Goal: Task Accomplishment & Management: Manage account settings

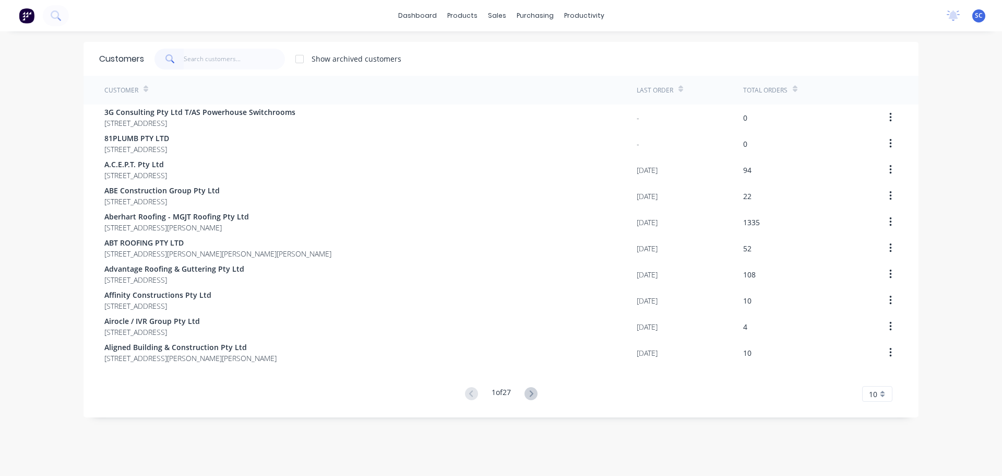
click at [211, 56] on input "text" at bounding box center [235, 59] width 102 height 21
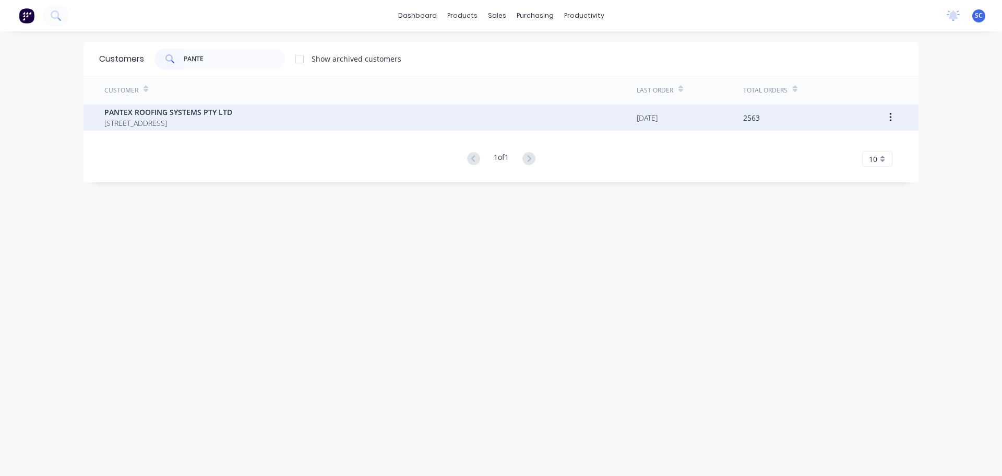
type input "PANTE"
click at [147, 113] on span "PANTEX ROOFING SYSTEMS PTY LTD" at bounding box center [168, 111] width 128 height 11
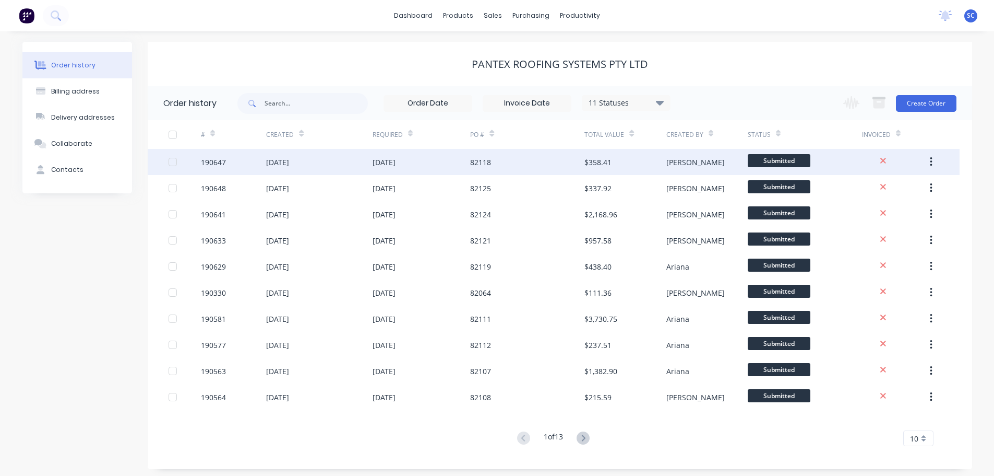
click at [367, 159] on div "25 Aug 2025" at bounding box center [319, 162] width 106 height 26
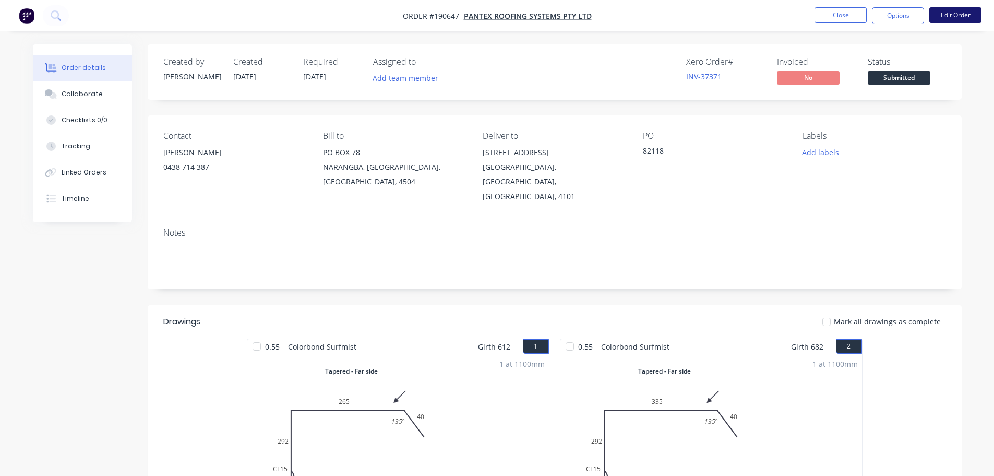
click at [952, 13] on button "Edit Order" at bounding box center [956, 15] width 52 height 16
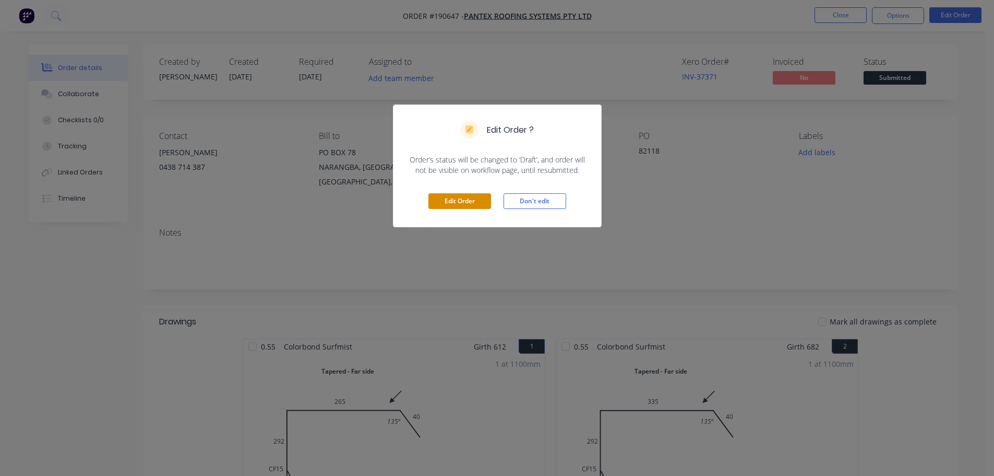
click at [463, 199] on button "Edit Order" at bounding box center [460, 201] width 63 height 16
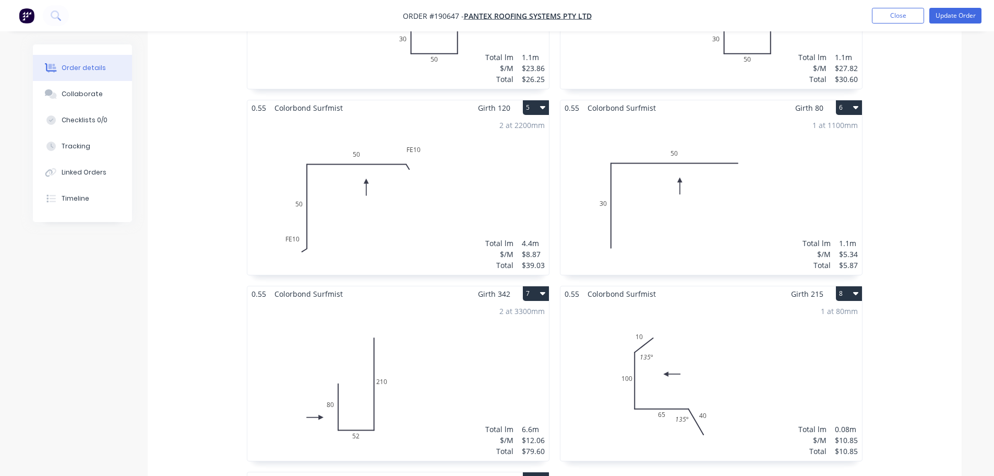
scroll to position [1044, 0]
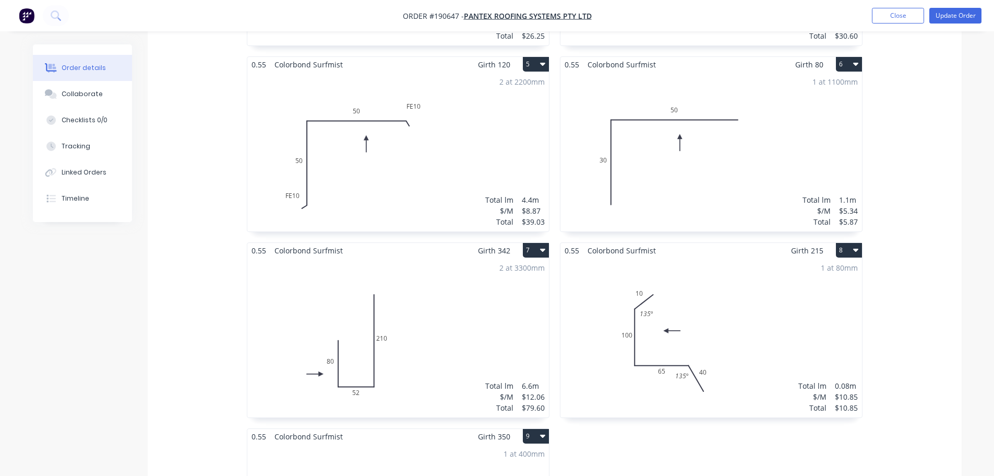
click at [384, 130] on div "2 at 2200mm Total lm $/M Total 4.4m $8.87 $39.03" at bounding box center [398, 151] width 302 height 159
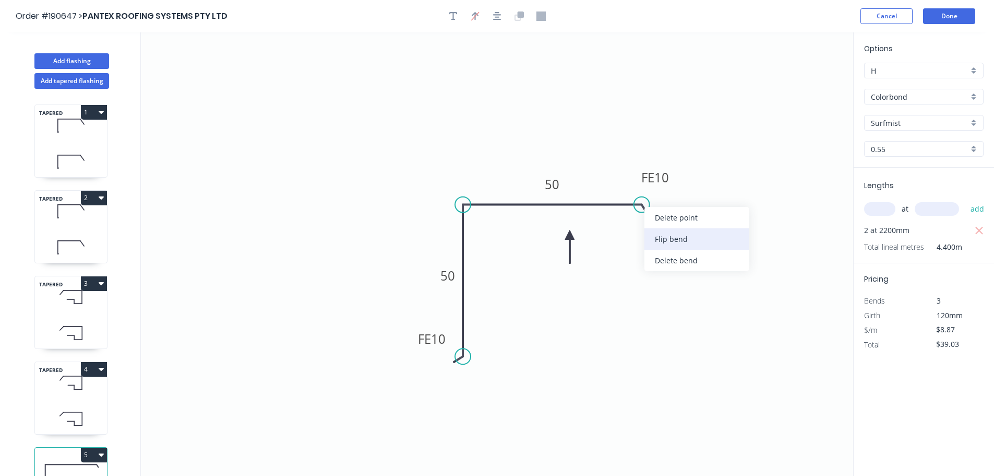
click at [672, 237] on div "Flip bend" at bounding box center [697, 238] width 105 height 21
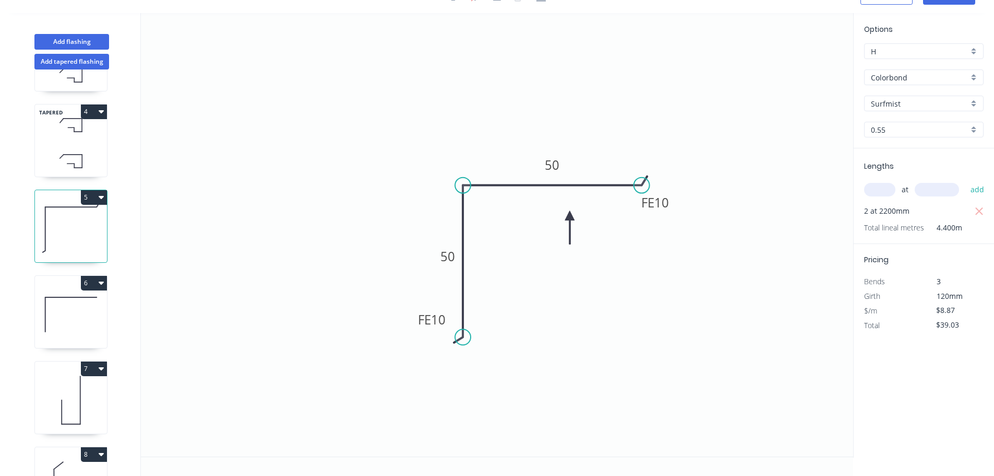
scroll to position [365, 0]
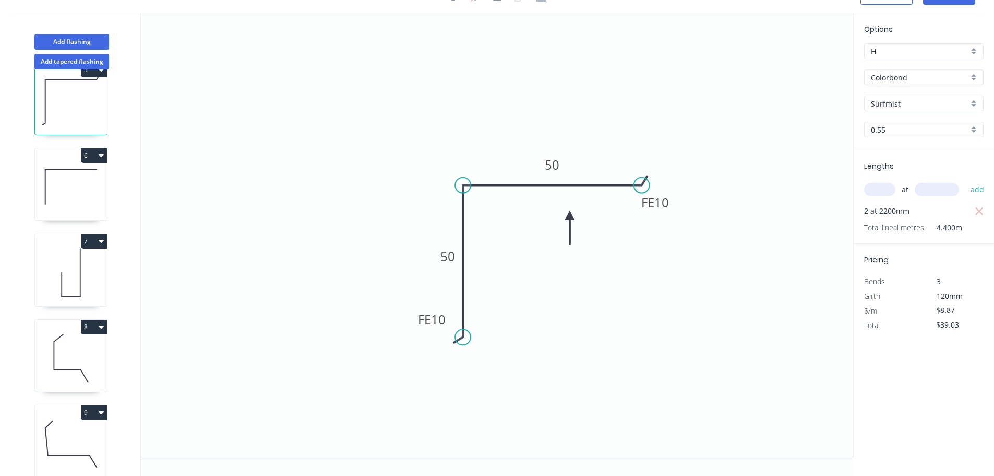
click at [58, 350] on icon at bounding box center [71, 358] width 72 height 67
type input "$10.85"
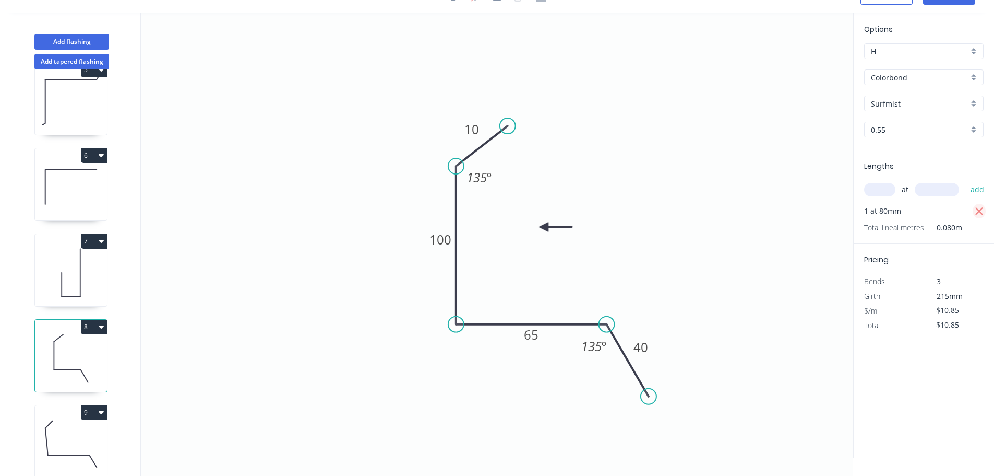
click at [980, 210] on icon "button" at bounding box center [980, 211] width 8 height 8
type input "$0.00"
click at [878, 189] on input "text" at bounding box center [879, 190] width 31 height 14
type input "1"
type input "800"
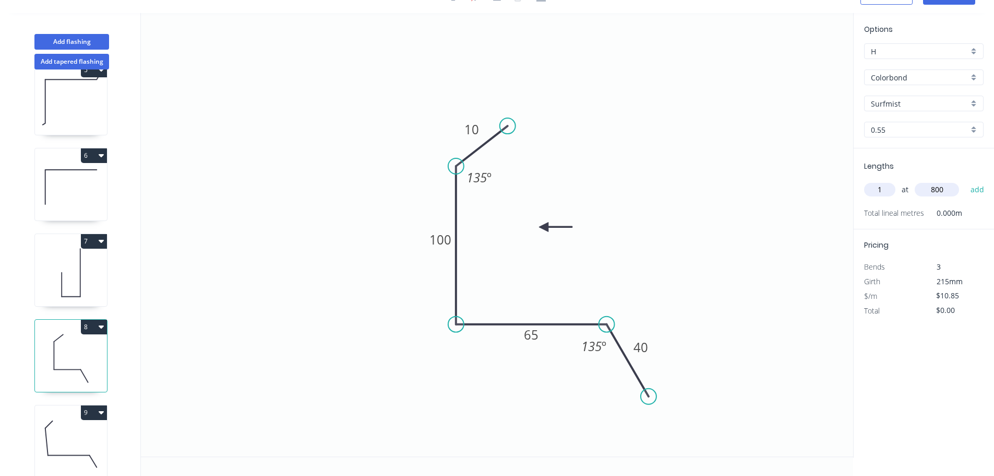
click at [966, 181] on button "add" at bounding box center [978, 190] width 25 height 18
type input "$10.85"
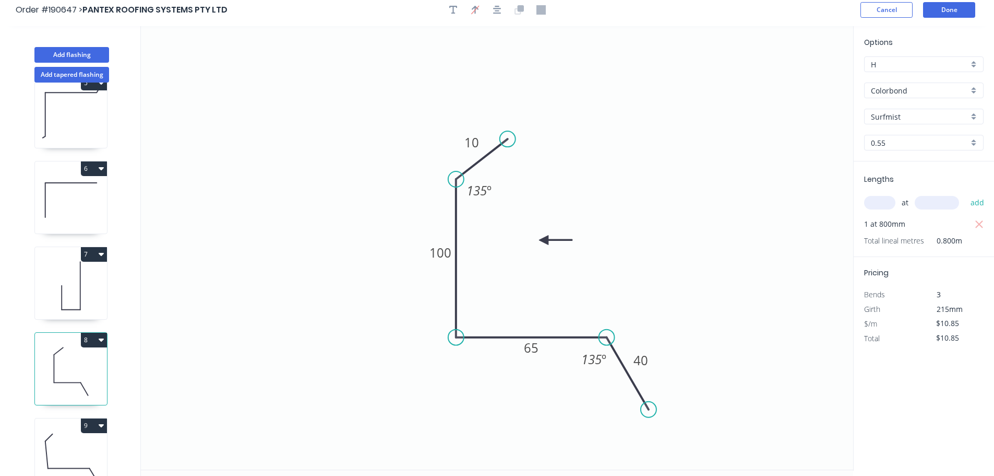
scroll to position [0, 0]
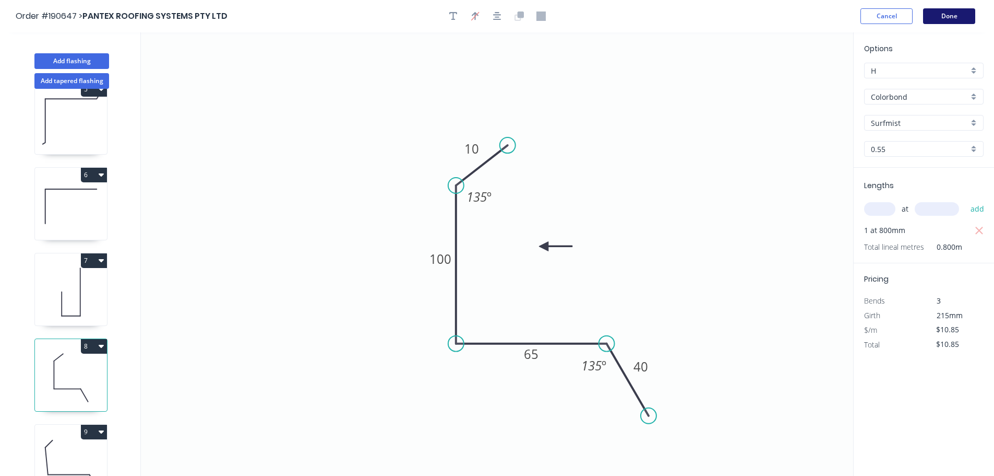
click at [957, 13] on button "Done" at bounding box center [949, 16] width 52 height 16
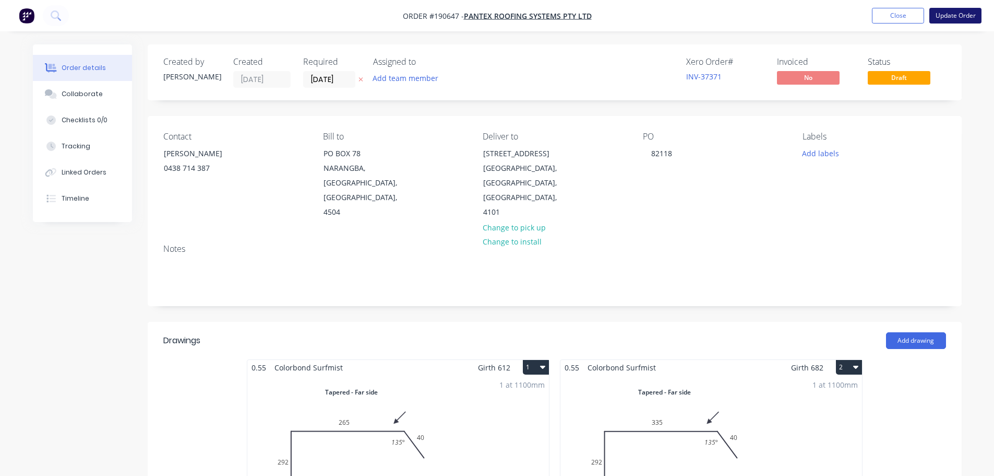
click at [957, 15] on button "Update Order" at bounding box center [956, 16] width 52 height 16
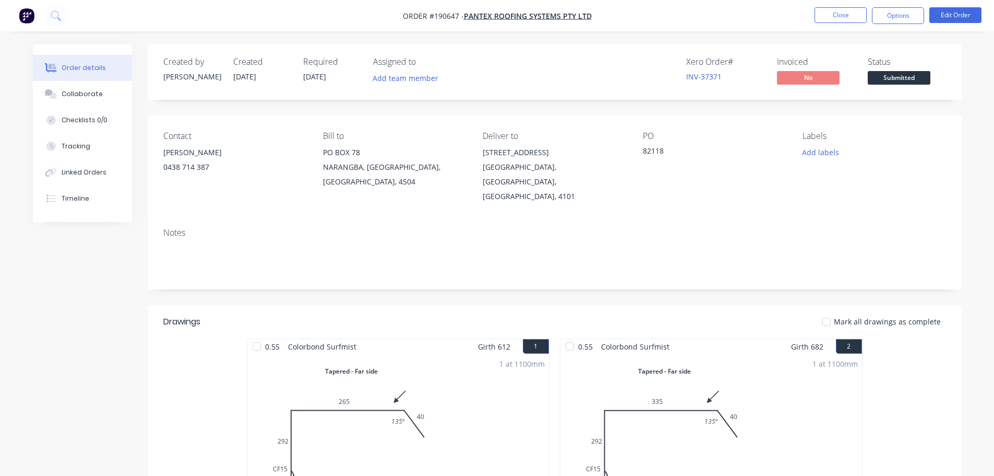
click at [717, 20] on nav "Order #190647 - PANTEX ROOFING SYSTEMS PTY LTD Close Options Edit Order" at bounding box center [497, 15] width 994 height 31
click at [836, 15] on button "Close" at bounding box center [841, 15] width 52 height 16
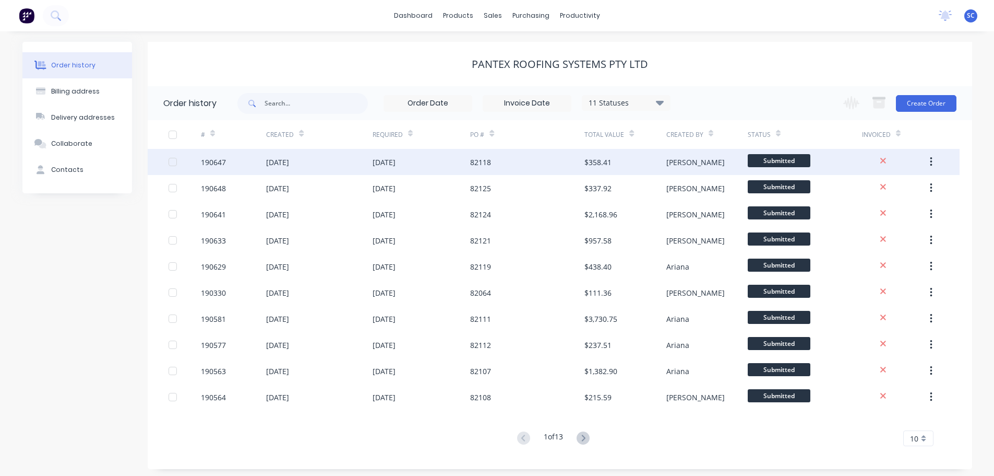
click at [480, 160] on div "82118" at bounding box center [480, 162] width 21 height 11
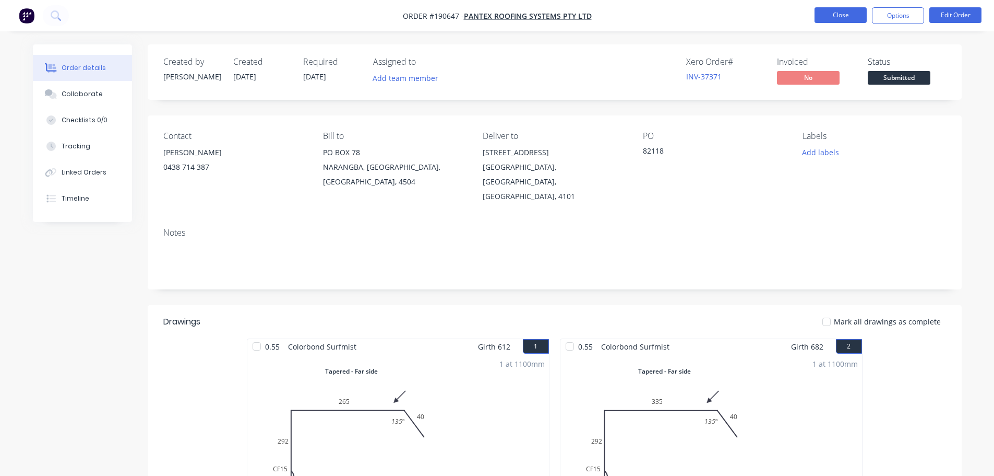
click at [845, 13] on button "Close" at bounding box center [841, 15] width 52 height 16
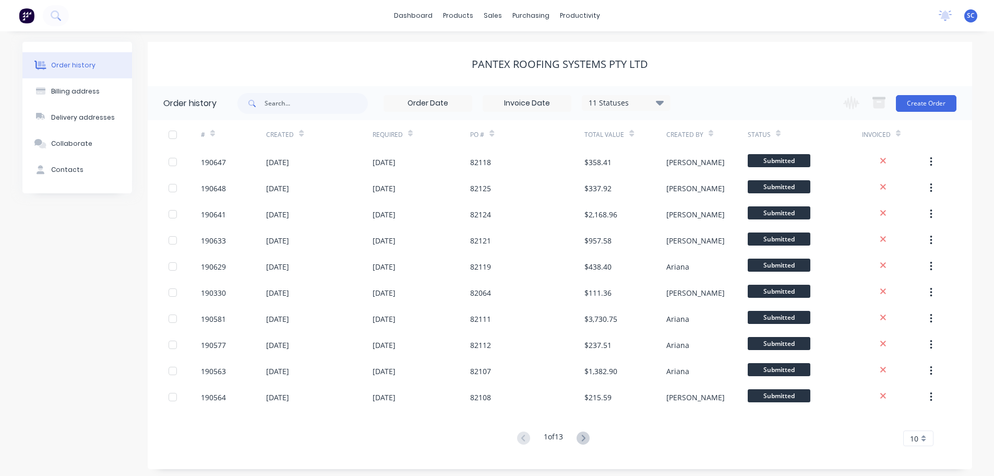
click at [228, 11] on div "dashboard products sales purchasing productivity dashboard products Product Cat…" at bounding box center [497, 15] width 994 height 31
click at [490, 12] on div "sales" at bounding box center [493, 16] width 29 height 16
click at [533, 72] on div "Customers" at bounding box center [529, 70] width 38 height 9
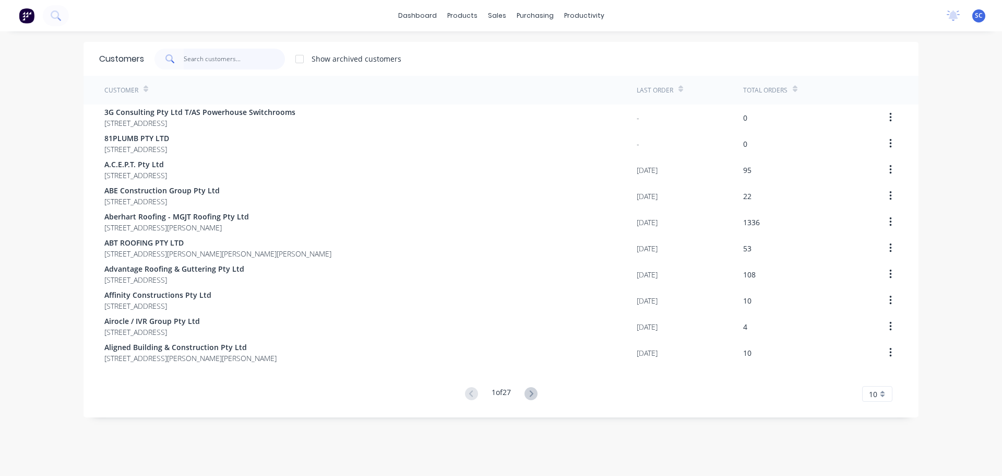
click at [208, 63] on input "text" at bounding box center [235, 59] width 102 height 21
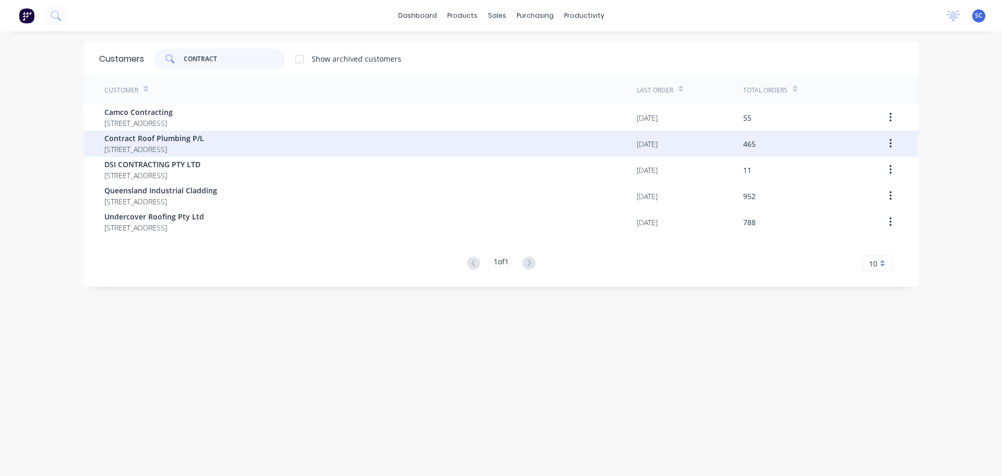
type input "CONTRACT"
click at [159, 145] on span "28 Granada Street Wynnum Queensland Australia 4178" at bounding box center [154, 149] width 100 height 11
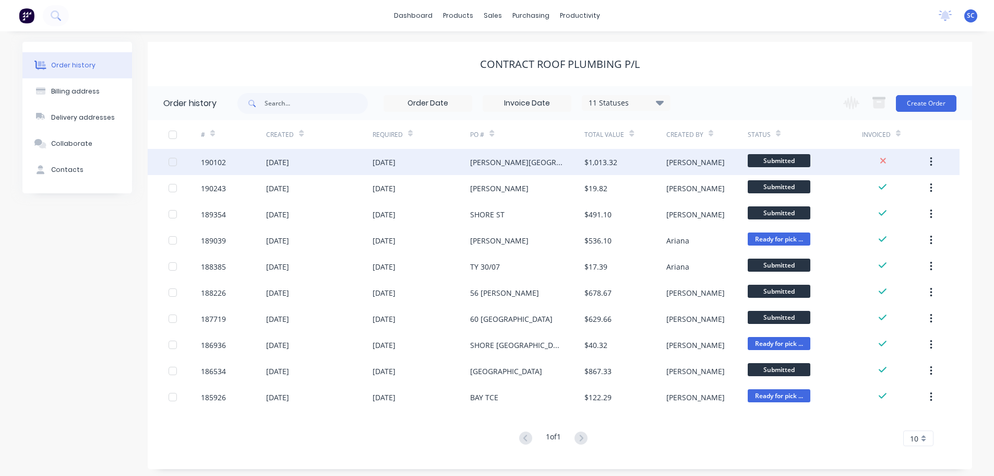
click at [352, 161] on div "[DATE]" at bounding box center [319, 162] width 106 height 26
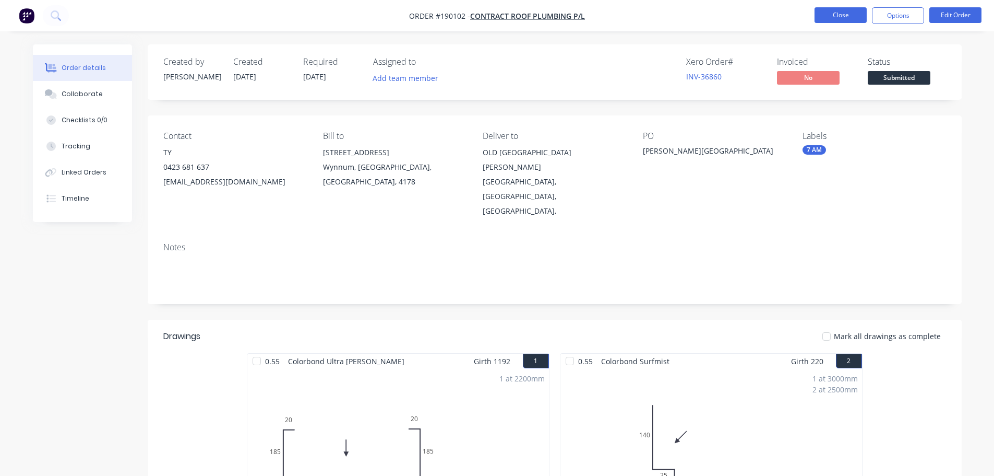
click at [838, 17] on button "Close" at bounding box center [841, 15] width 52 height 16
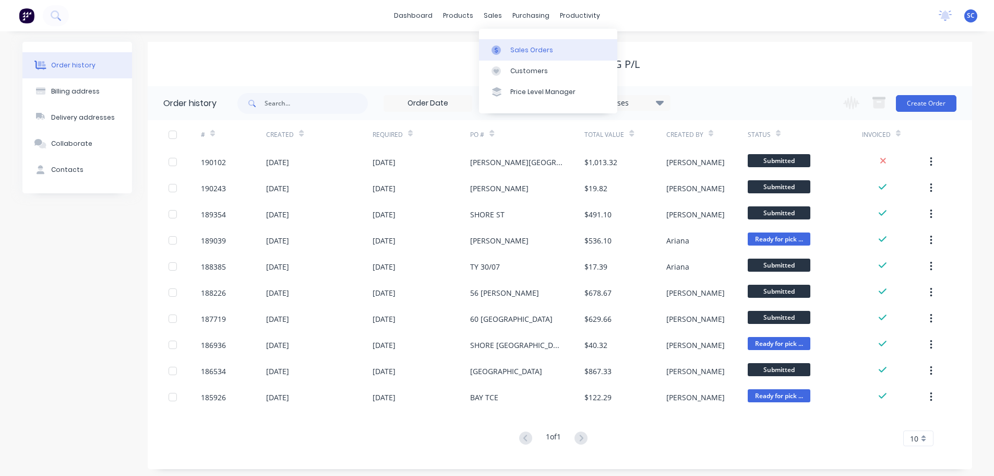
drag, startPoint x: 490, startPoint y: 18, endPoint x: 485, endPoint y: 49, distance: 30.6
click at [490, 18] on div "sales" at bounding box center [493, 16] width 29 height 16
click at [517, 70] on div "Customers" at bounding box center [529, 70] width 38 height 9
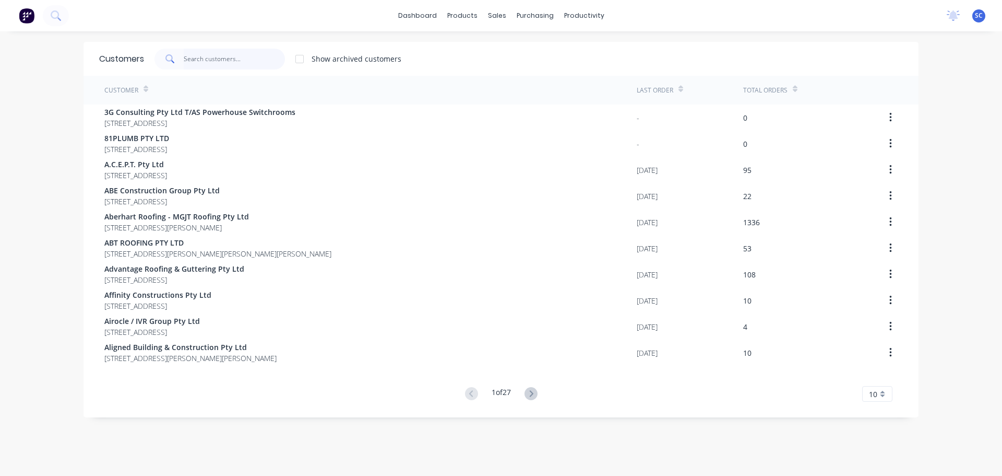
click at [201, 60] on input "text" at bounding box center [235, 59] width 102 height 21
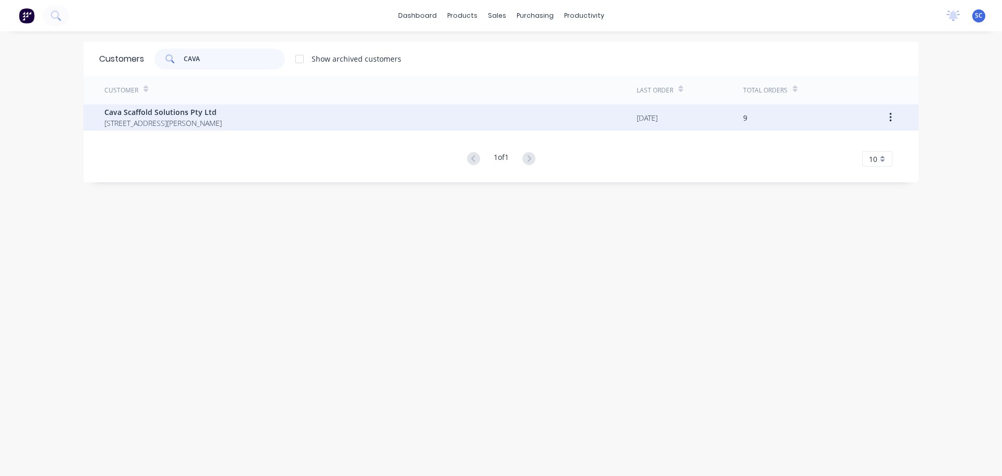
type input "CAVA"
click at [163, 113] on span "Cava Scaffold Solutions Pty Ltd" at bounding box center [162, 111] width 117 height 11
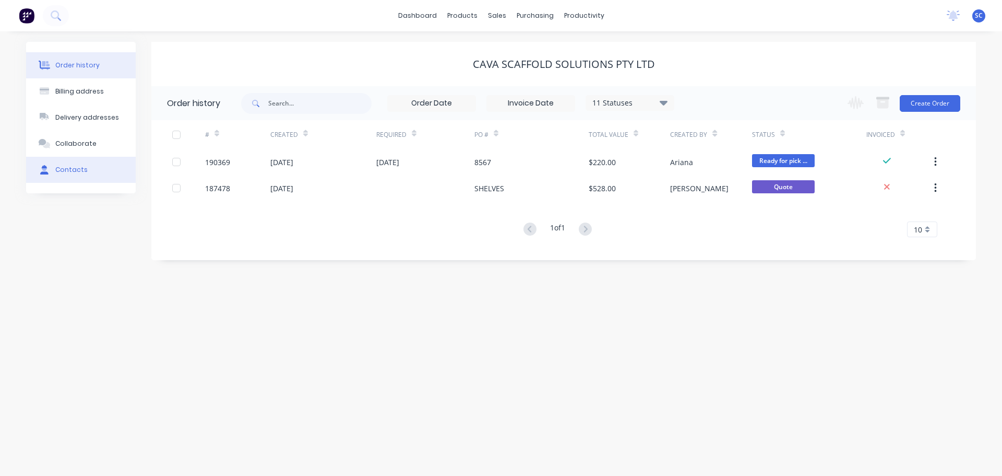
click at [73, 170] on div "Contacts" at bounding box center [71, 169] width 32 height 9
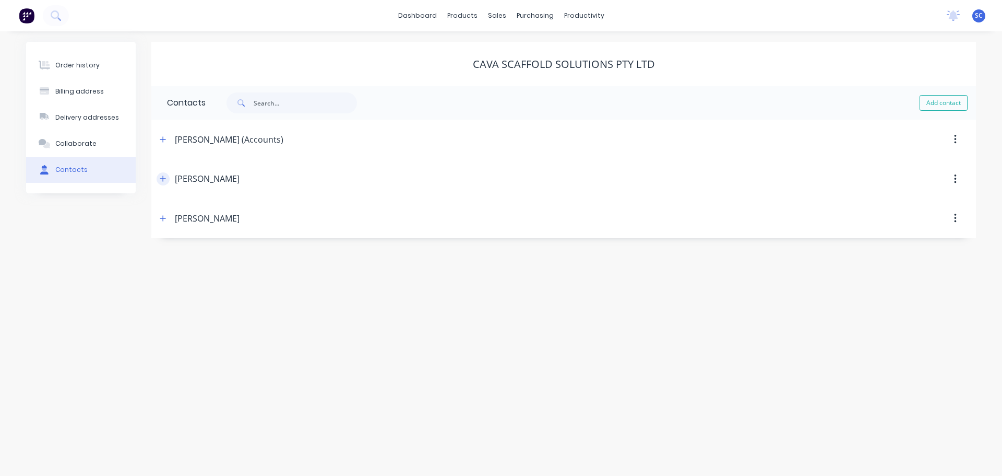
click at [163, 182] on icon "button" at bounding box center [163, 178] width 6 height 7
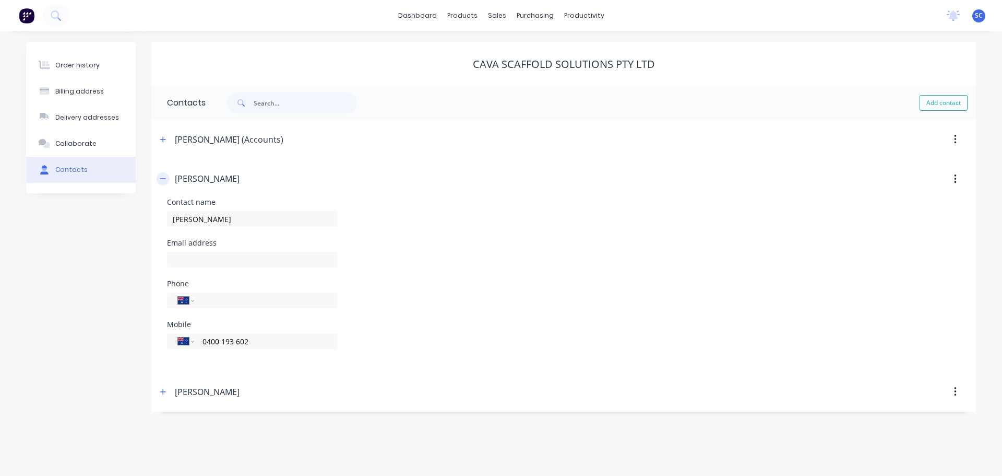
click at [161, 179] on icon "button" at bounding box center [163, 179] width 6 height 1
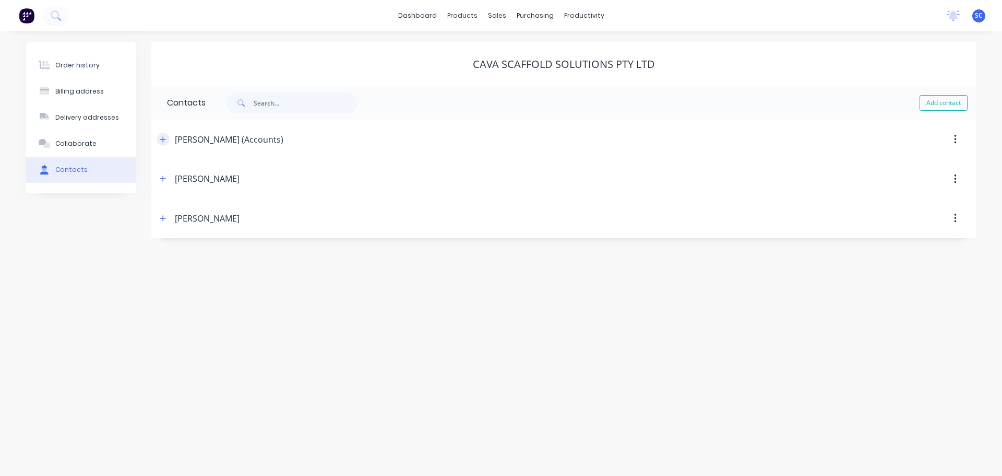
click at [163, 136] on icon "button" at bounding box center [163, 139] width 6 height 7
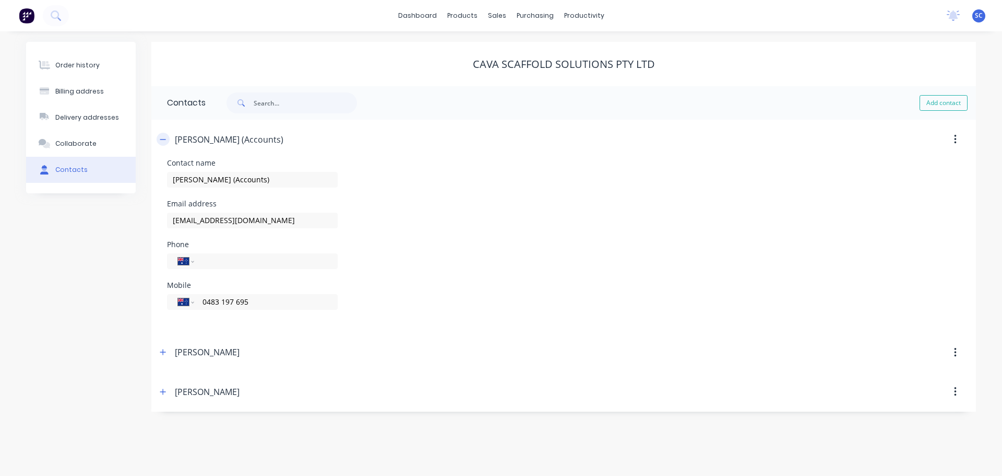
click at [164, 136] on icon "button" at bounding box center [163, 139] width 6 height 7
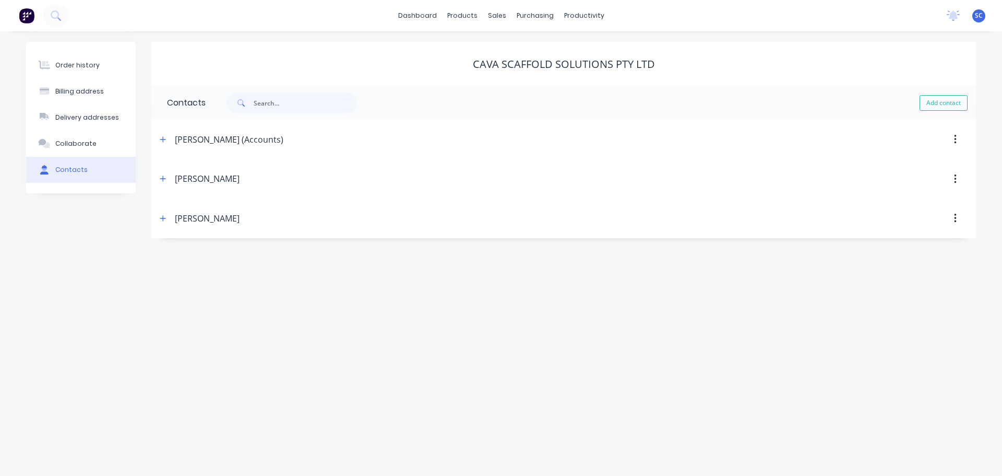
click at [352, 18] on div "dashboard products sales purchasing productivity dashboard products Product Cat…" at bounding box center [501, 15] width 1002 height 31
click at [499, 15] on div "sales" at bounding box center [497, 16] width 29 height 16
click at [532, 67] on div "Customers" at bounding box center [533, 70] width 38 height 9
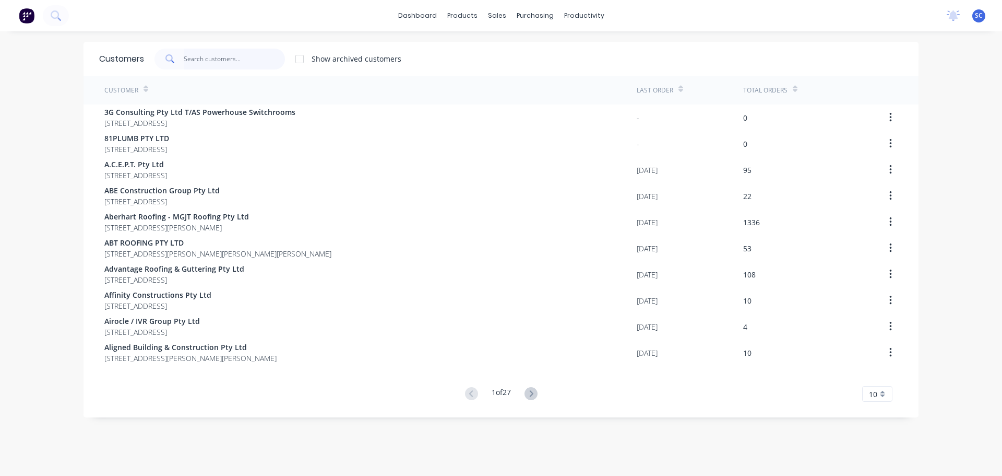
click at [217, 52] on input "text" at bounding box center [235, 59] width 102 height 21
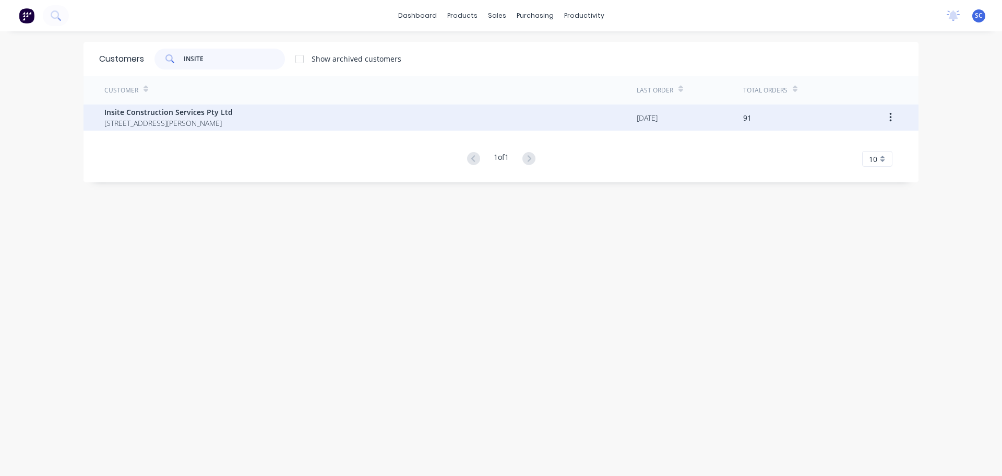
type input "INSITE"
click at [168, 121] on span "3/6 Goodman Pl MURARRIE Queensland Australia 4172" at bounding box center [168, 122] width 128 height 11
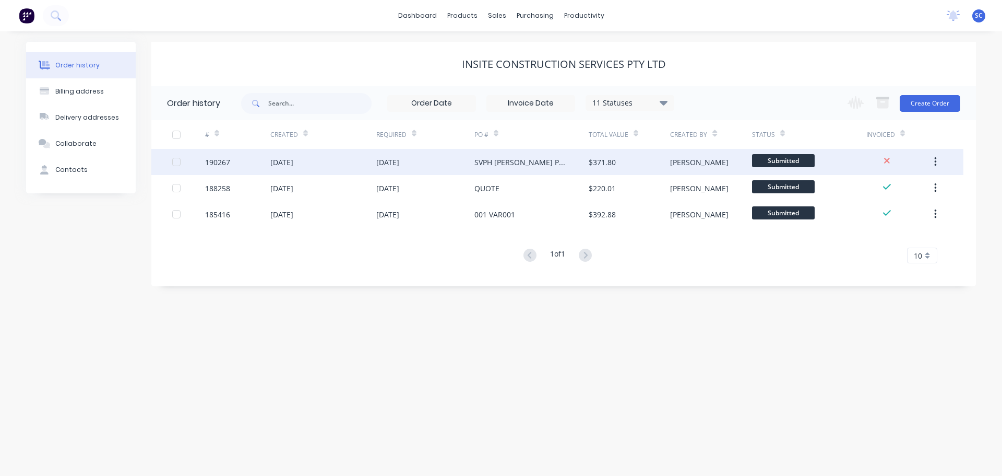
click at [399, 164] on div "26 Aug 2025" at bounding box center [387, 162] width 23 height 11
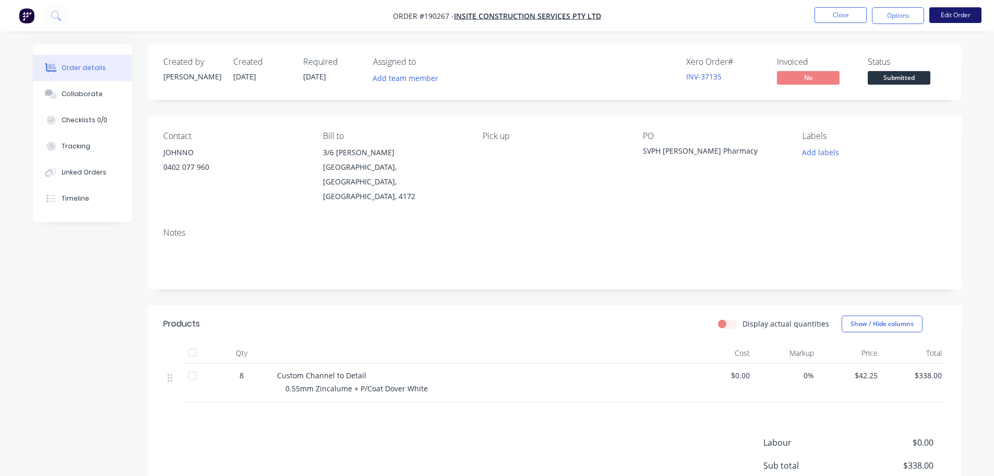
click at [948, 13] on button "Edit Order" at bounding box center [956, 15] width 52 height 16
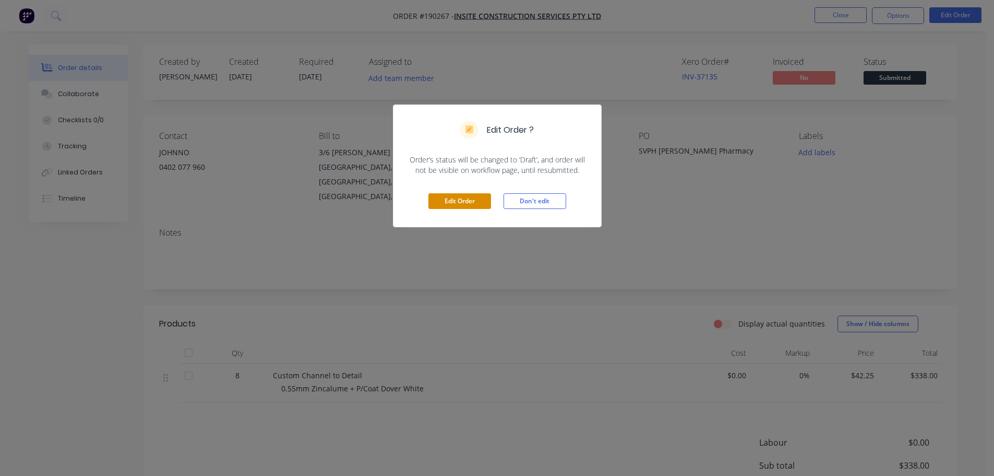
click at [462, 205] on button "Edit Order" at bounding box center [460, 201] width 63 height 16
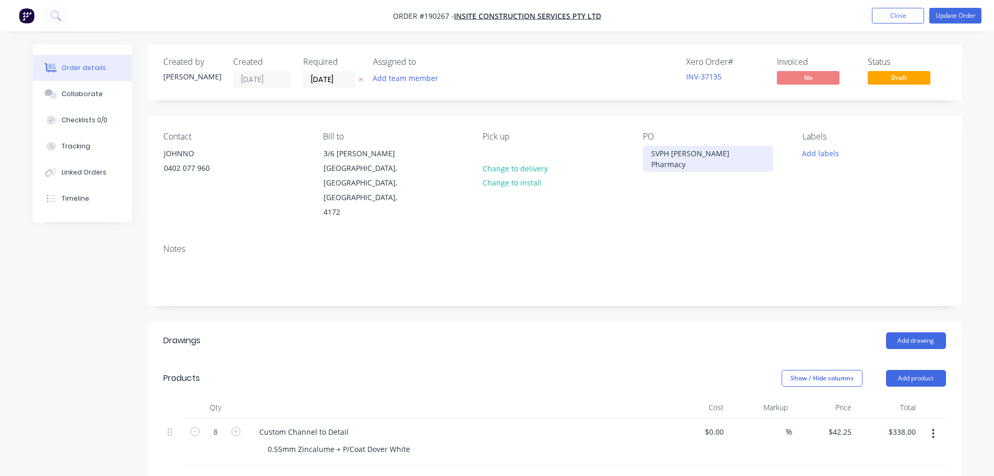
click at [674, 155] on div "SVPH Slade Pharmacy" at bounding box center [708, 159] width 130 height 26
drag, startPoint x: 726, startPoint y: 155, endPoint x: 649, endPoint y: 153, distance: 77.3
click at [644, 155] on div "SVPH Slade Pharmacy" at bounding box center [708, 159] width 130 height 26
click at [959, 12] on button "Update Order" at bounding box center [956, 16] width 52 height 16
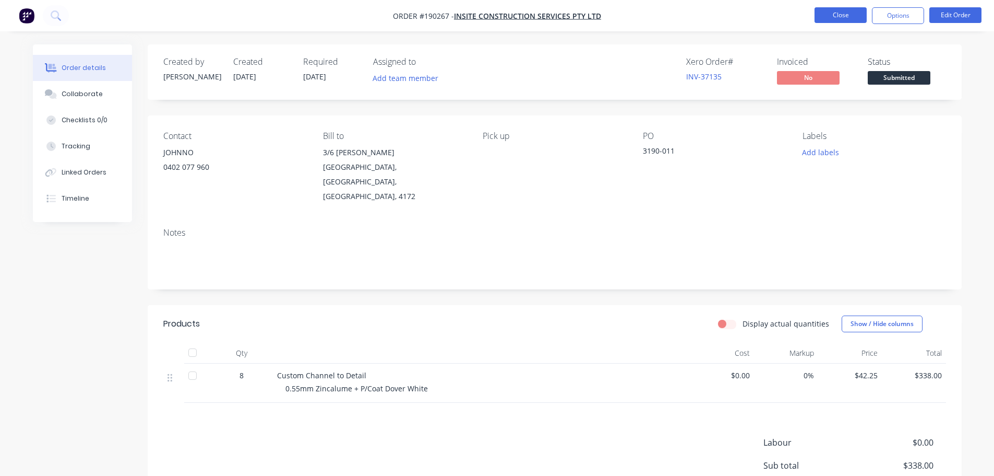
click at [847, 9] on button "Close" at bounding box center [841, 15] width 52 height 16
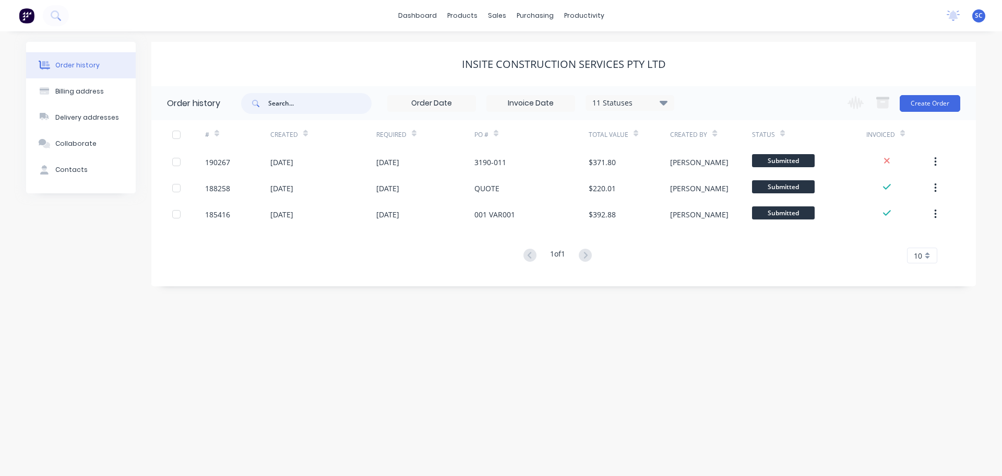
click at [288, 109] on input "text" at bounding box center [319, 103] width 103 height 21
click at [498, 12] on div "sales" at bounding box center [497, 16] width 29 height 16
click at [529, 68] on div "Customers" at bounding box center [533, 70] width 38 height 9
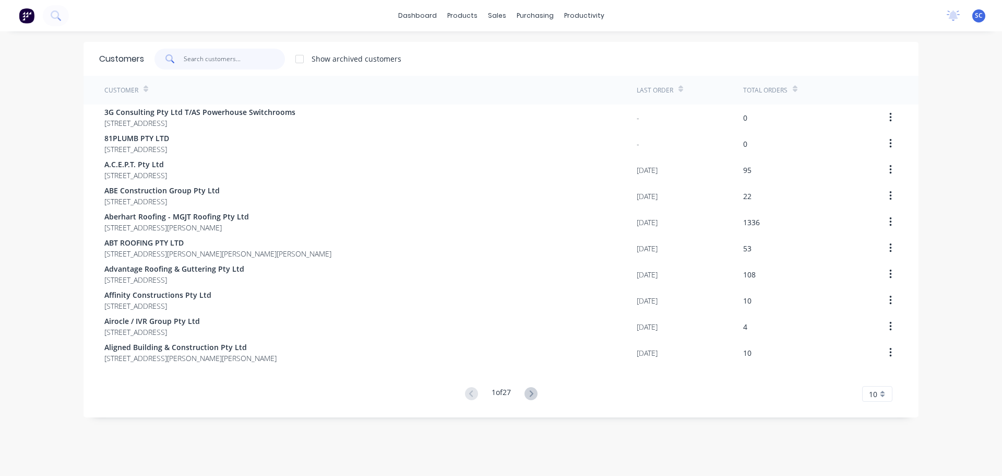
click at [201, 57] on input "text" at bounding box center [235, 59] width 102 height 21
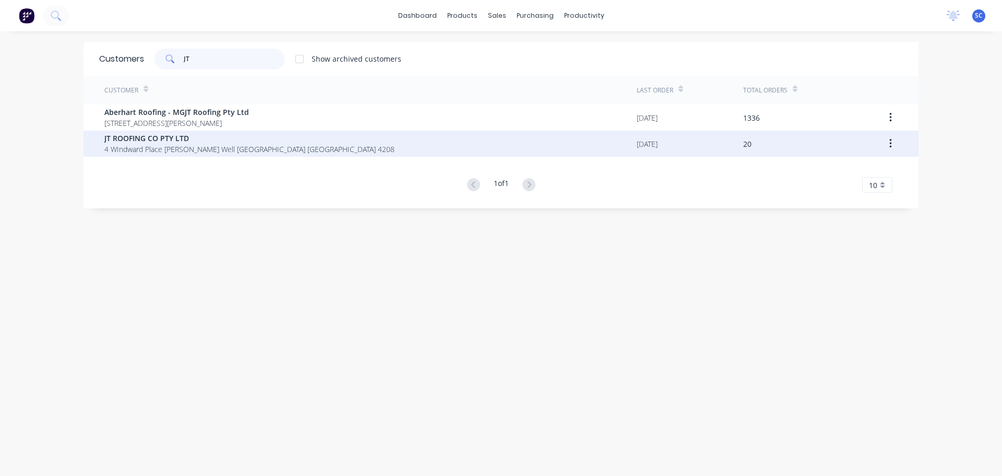
type input "JT"
click at [133, 151] on span "4 WIndward Place Jacobs Well Queensland Australia 4208" at bounding box center [249, 149] width 290 height 11
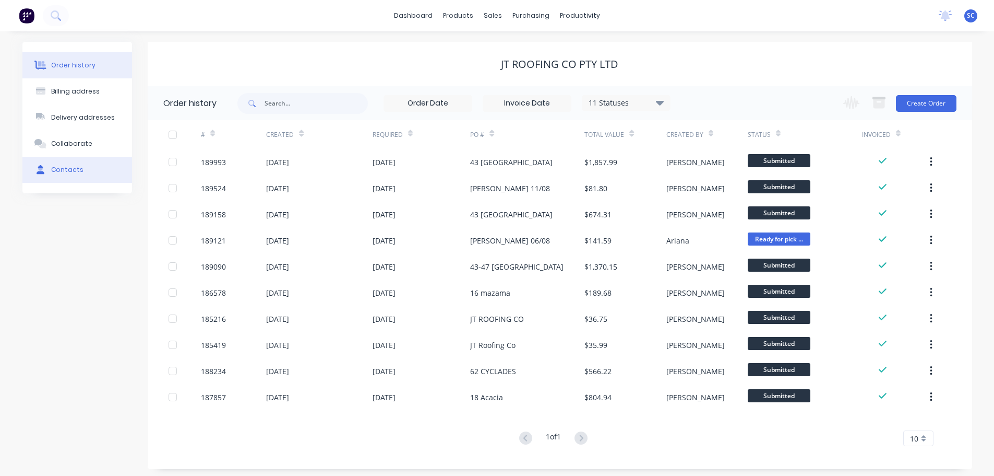
click at [72, 173] on div "Contacts" at bounding box center [67, 169] width 32 height 9
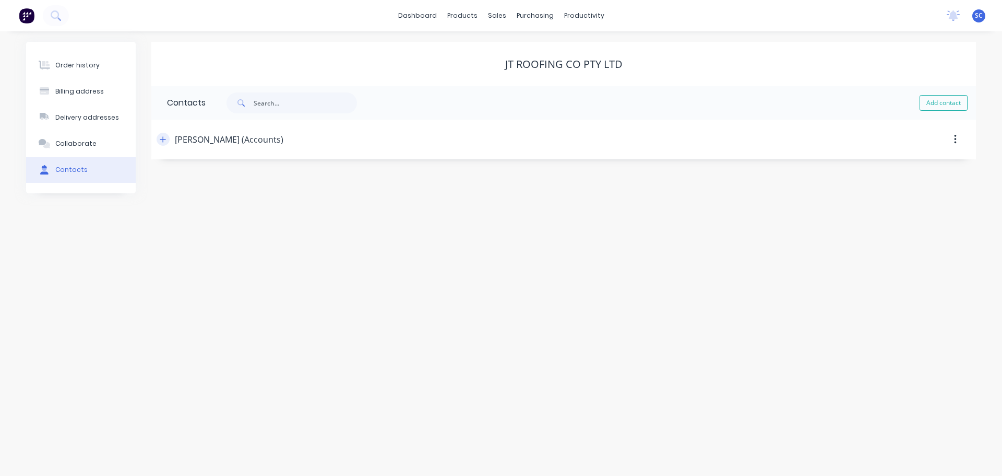
click at [160, 140] on header "Jesse Taberner (Accounts)" at bounding box center [563, 140] width 825 height 40
click at [162, 140] on icon "button" at bounding box center [163, 139] width 6 height 7
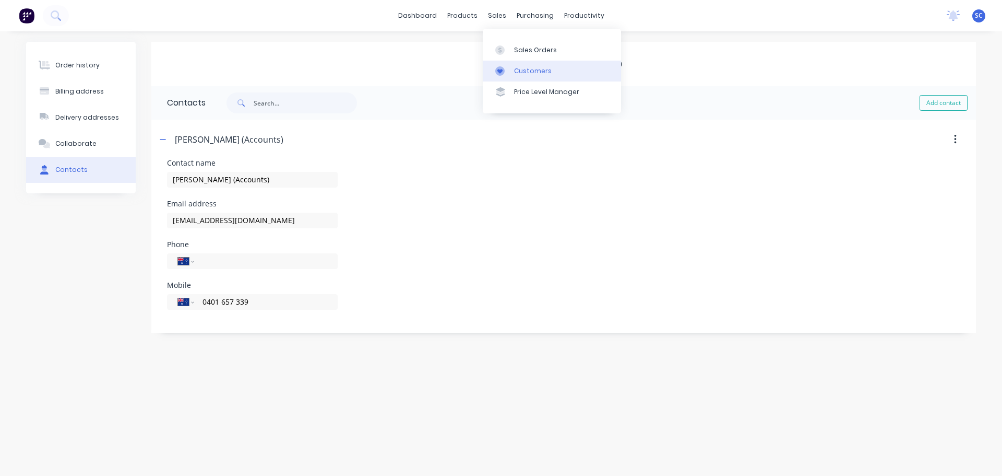
click at [527, 73] on div "Customers" at bounding box center [533, 70] width 38 height 9
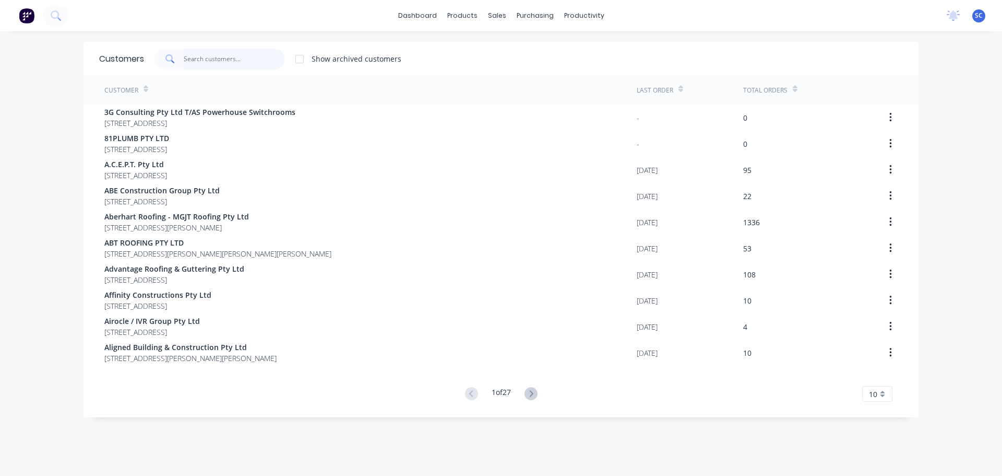
click at [184, 60] on input "text" at bounding box center [235, 59] width 102 height 21
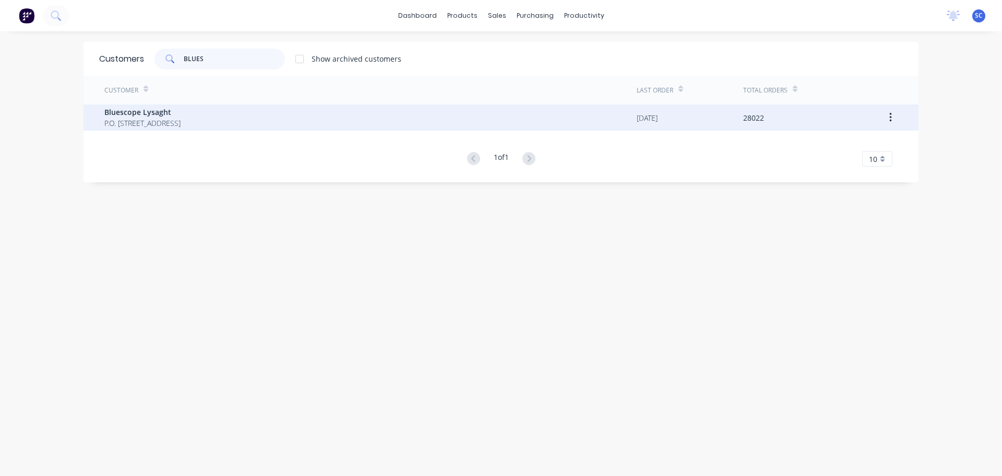
type input "BLUES"
click at [161, 120] on span "P.O. Box 144 Archerfield Australia 4108" at bounding box center [142, 122] width 76 height 11
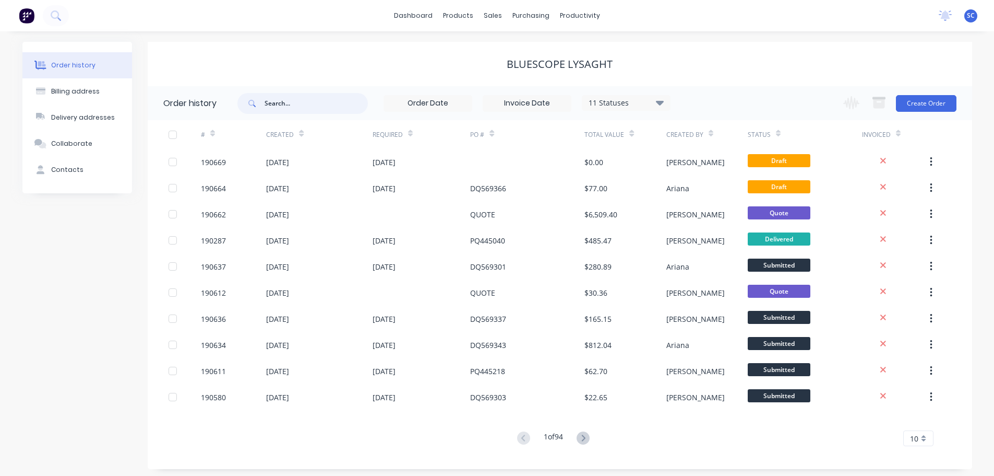
click at [278, 101] on input "text" at bounding box center [316, 103] width 103 height 21
click at [288, 102] on input "text" at bounding box center [316, 103] width 103 height 21
type input "445040"
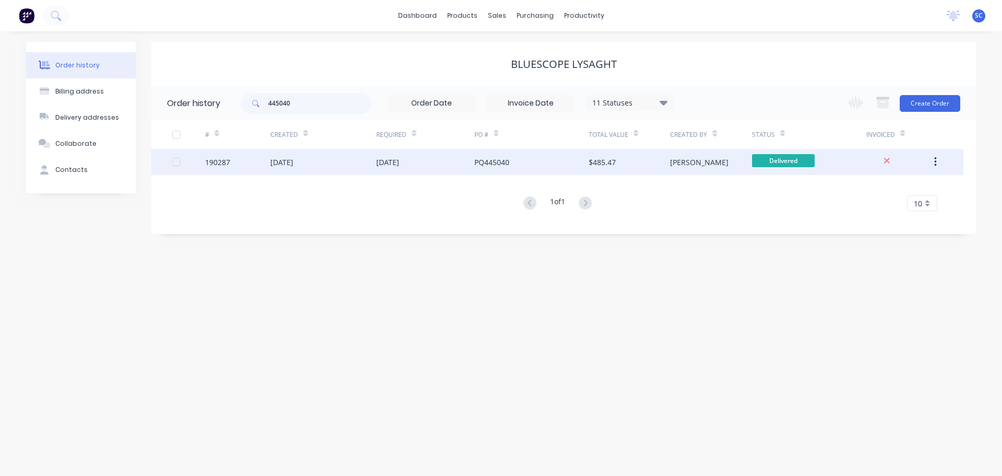
click at [351, 162] on div "19 Aug 2025" at bounding box center [323, 162] width 106 height 26
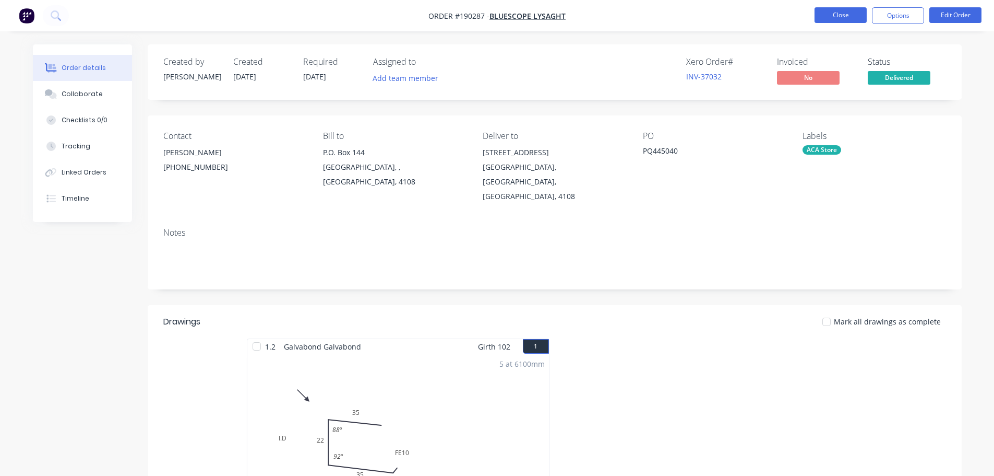
click at [835, 12] on button "Close" at bounding box center [841, 15] width 52 height 16
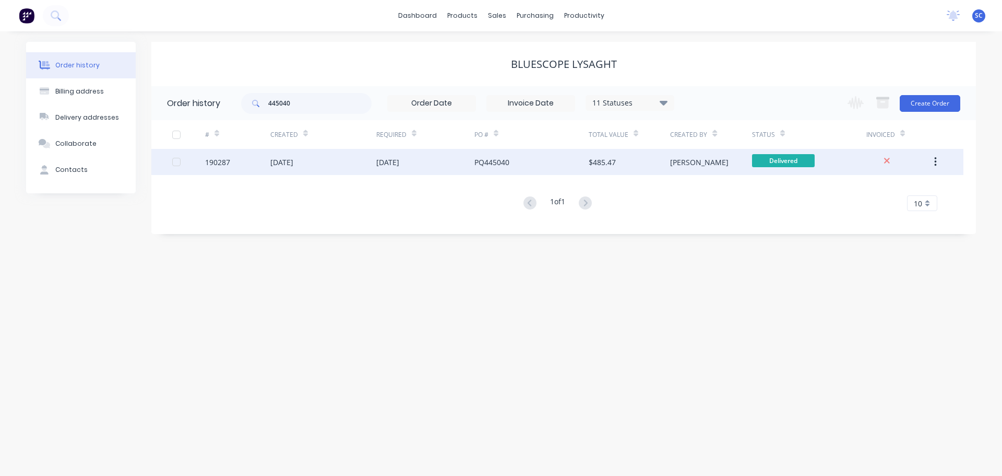
click at [465, 162] on div "22 Aug 2025" at bounding box center [425, 162] width 98 height 26
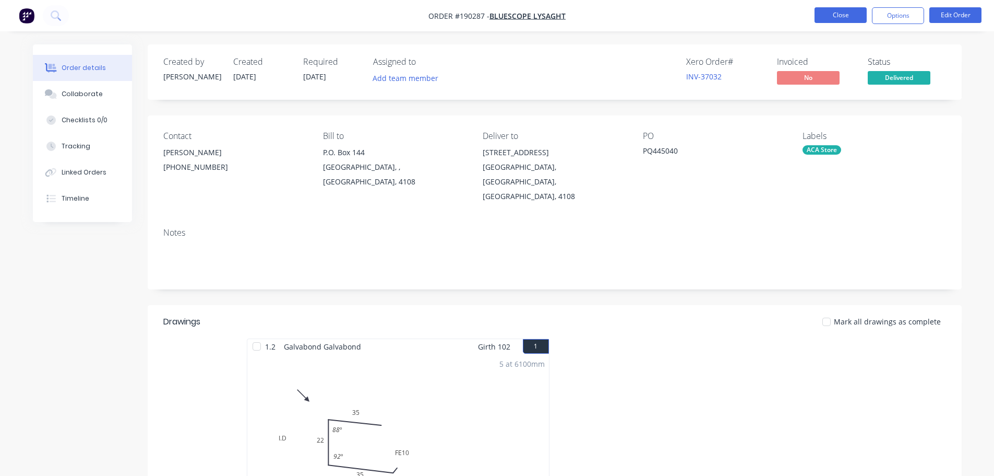
click at [847, 10] on button "Close" at bounding box center [841, 15] width 52 height 16
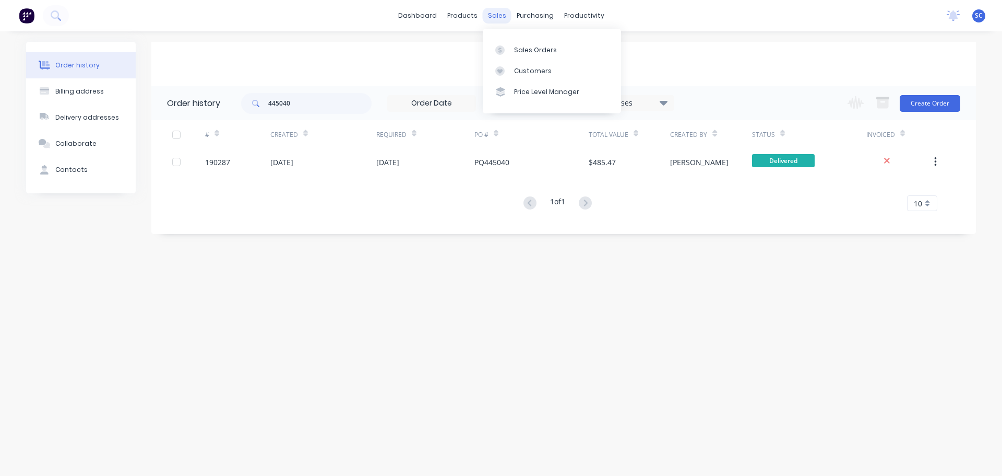
click at [501, 8] on div "sales" at bounding box center [497, 16] width 29 height 16
drag, startPoint x: 314, startPoint y: 103, endPoint x: 240, endPoint y: 105, distance: 74.1
click at [240, 105] on header "Order history 445040 11 Statuses Invoice Status Invoiced Not Invoiced Partial O…" at bounding box center [563, 103] width 825 height 34
click at [498, 8] on div "sales" at bounding box center [497, 16] width 29 height 16
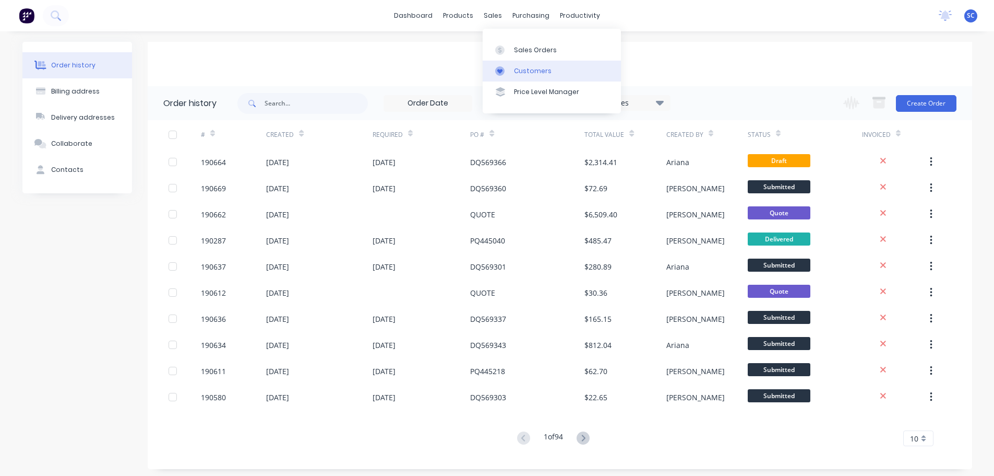
click at [530, 72] on div "Customers" at bounding box center [533, 70] width 38 height 9
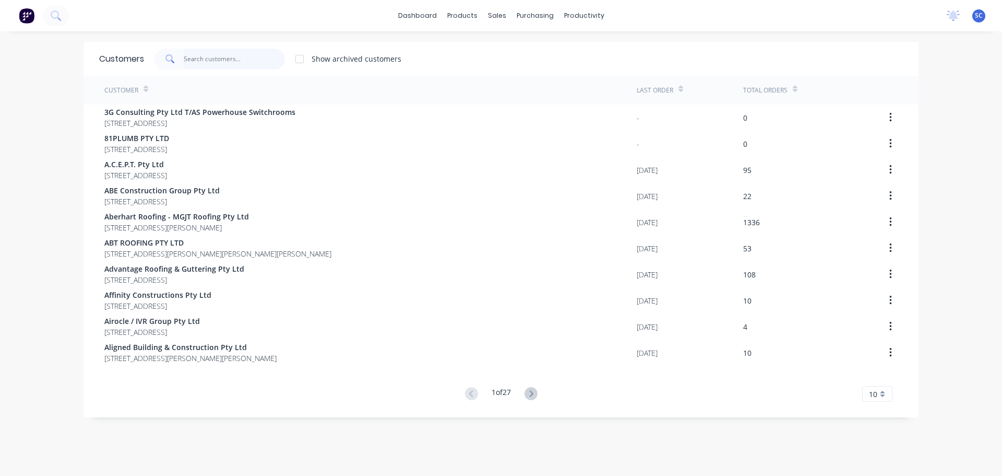
click at [200, 60] on input "text" at bounding box center [235, 59] width 102 height 21
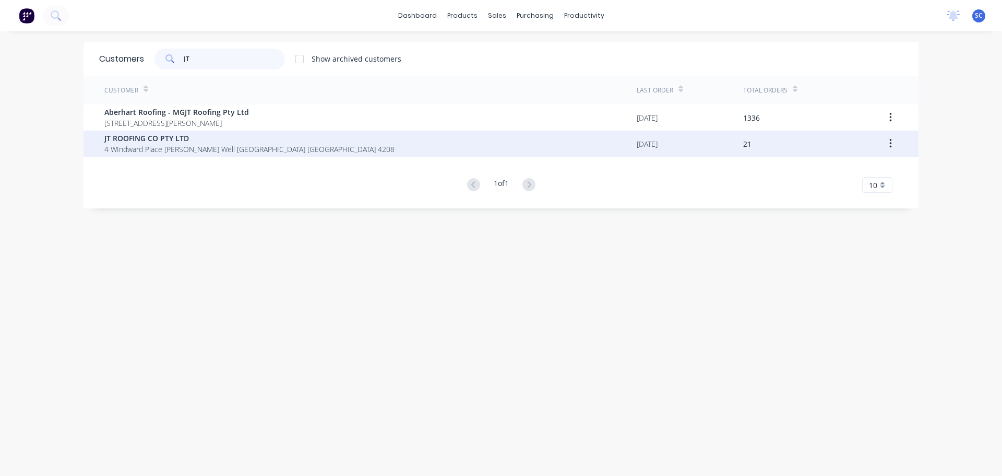
type input "JT"
click at [146, 150] on span "4 WIndward Place Jacobs Well Queensland Australia 4208" at bounding box center [249, 149] width 290 height 11
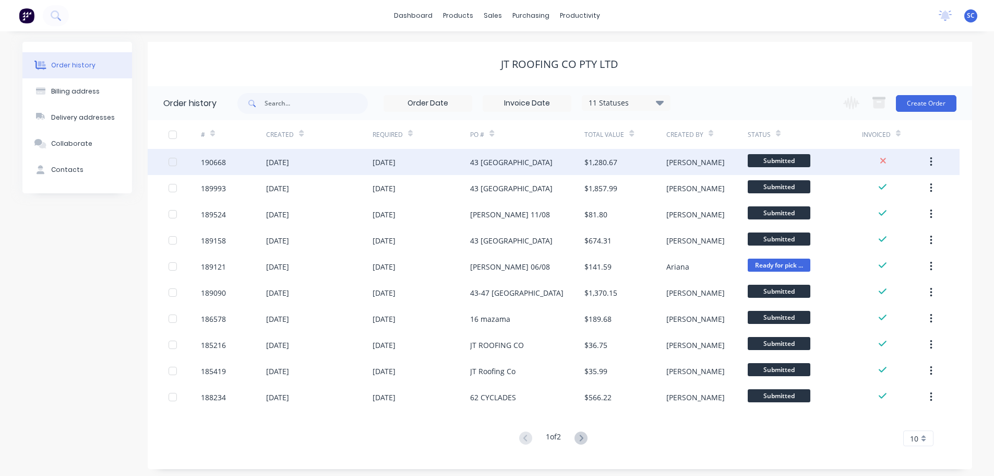
click at [387, 162] on div "26 Aug 2025" at bounding box center [384, 162] width 23 height 11
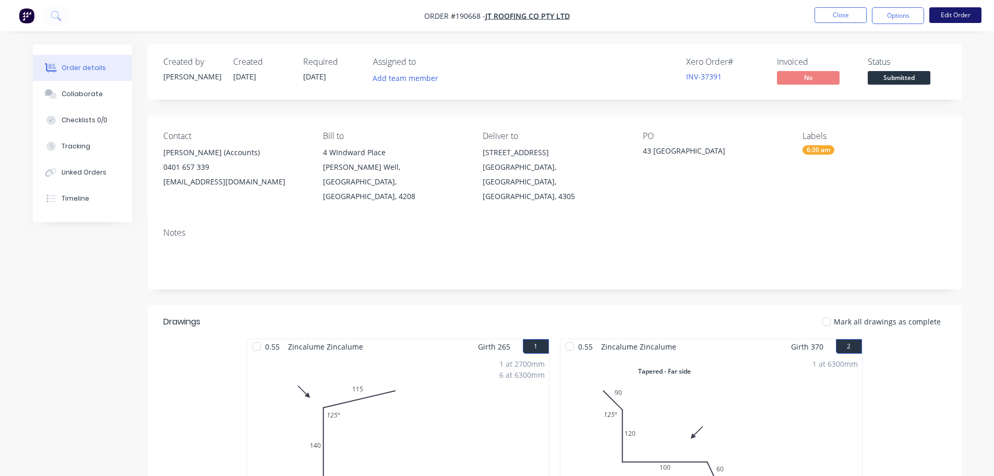
click at [958, 12] on button "Edit Order" at bounding box center [956, 15] width 52 height 16
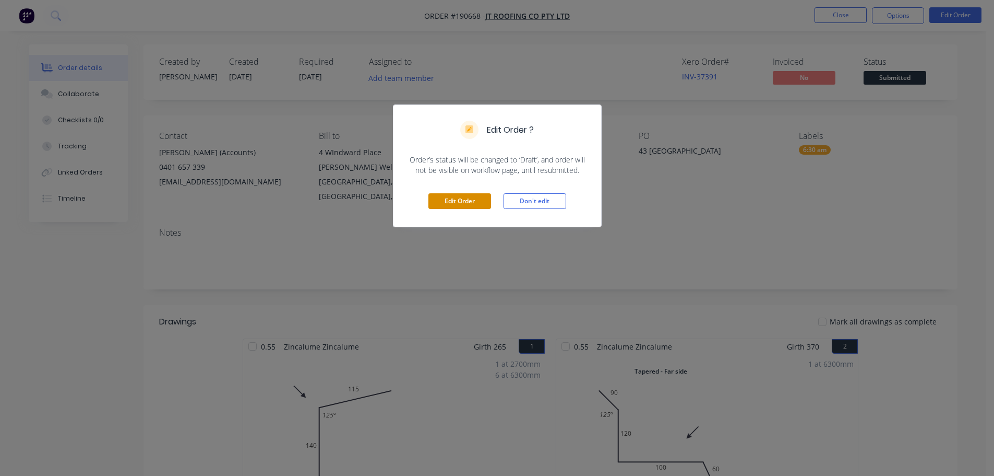
click at [461, 204] on button "Edit Order" at bounding box center [460, 201] width 63 height 16
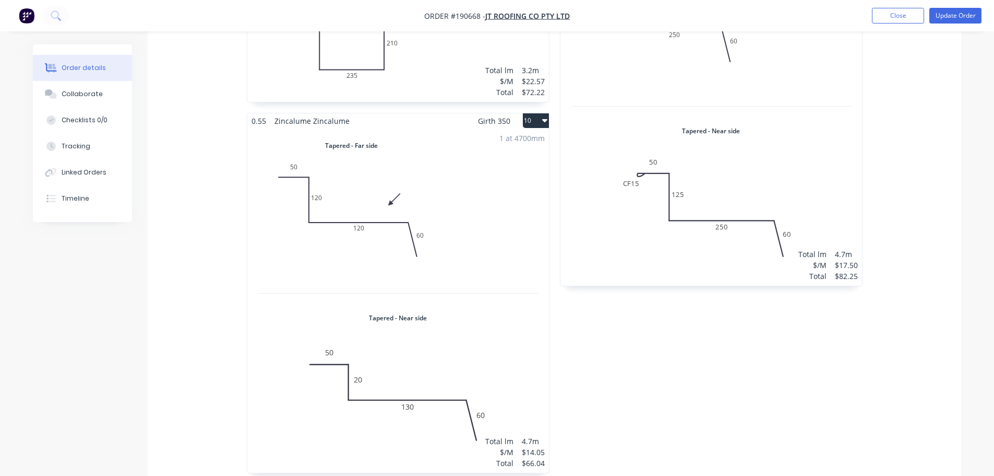
scroll to position [1566, 0]
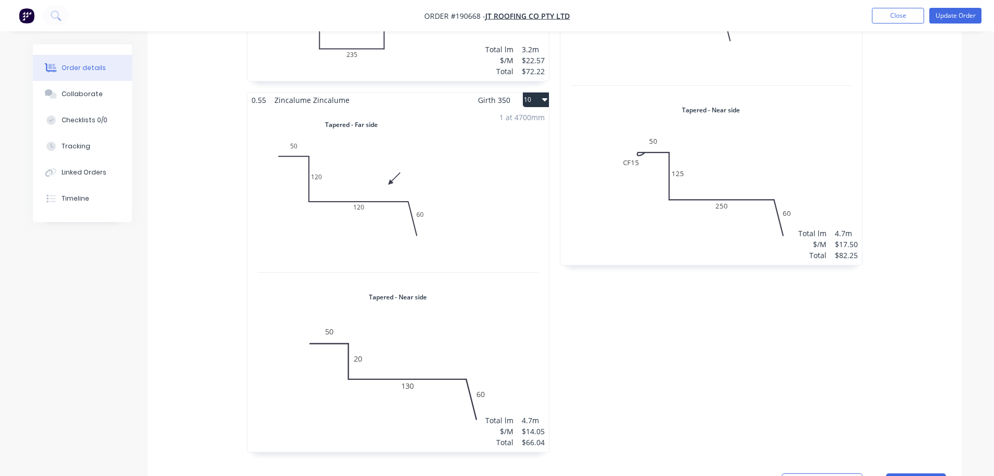
click at [379, 220] on div "1 at 4700mm Total lm $/M Total 4.7m $14.05 $66.04" at bounding box center [398, 280] width 302 height 344
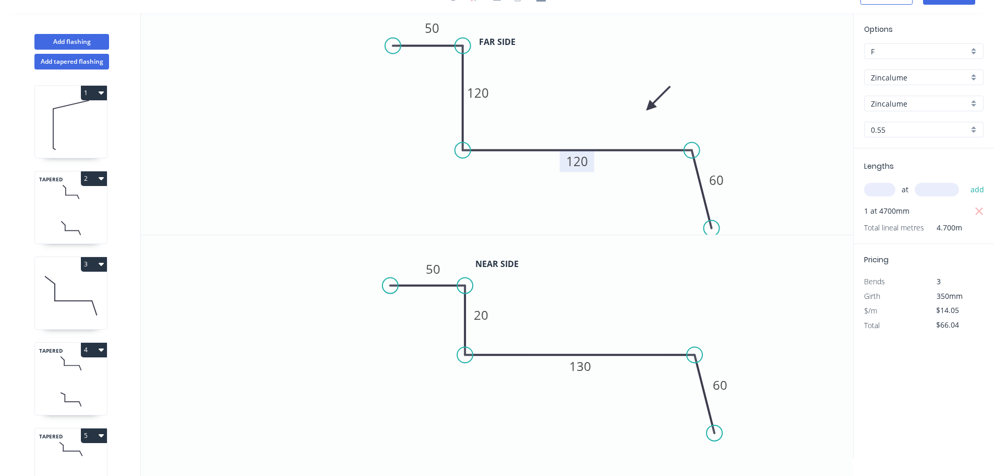
click at [583, 167] on tspan "120" at bounding box center [577, 160] width 22 height 17
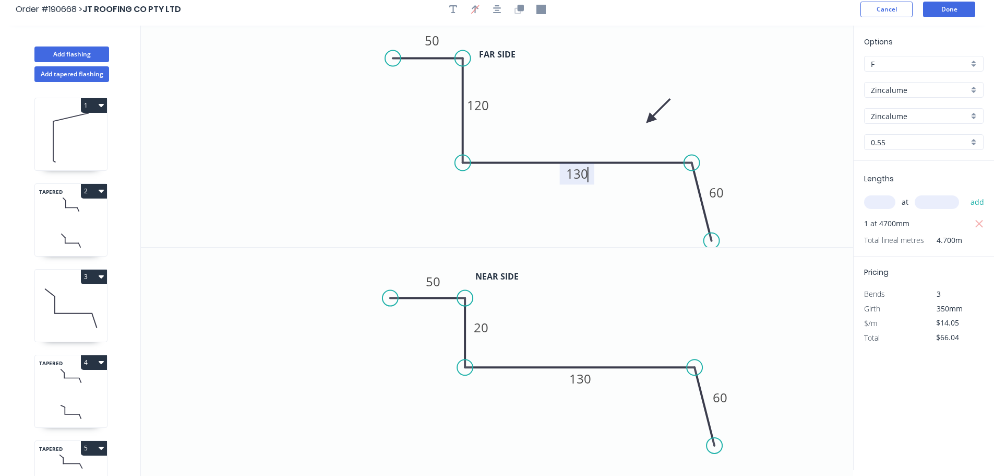
scroll to position [0, 0]
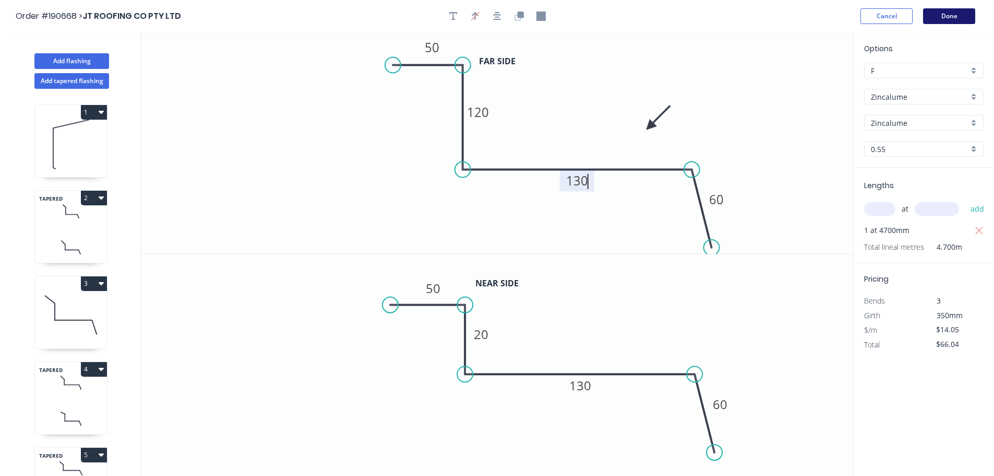
click at [956, 13] on button "Done" at bounding box center [949, 16] width 52 height 16
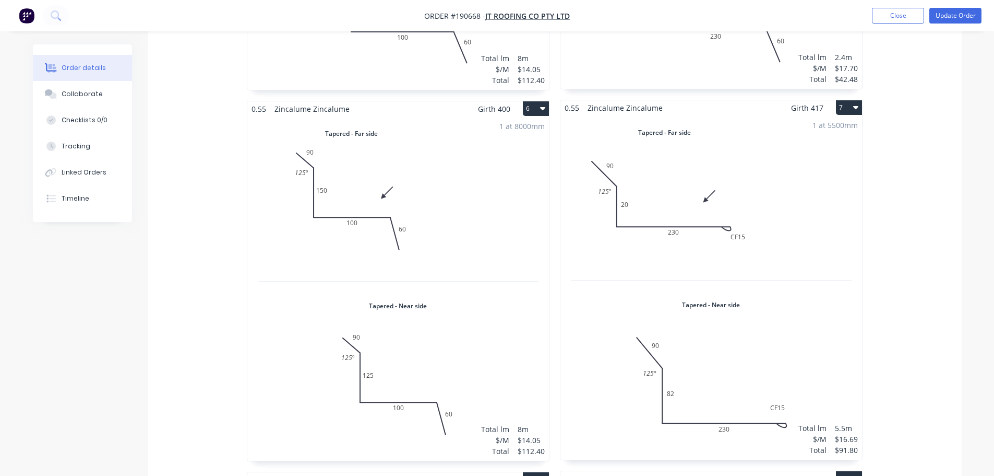
scroll to position [1044, 0]
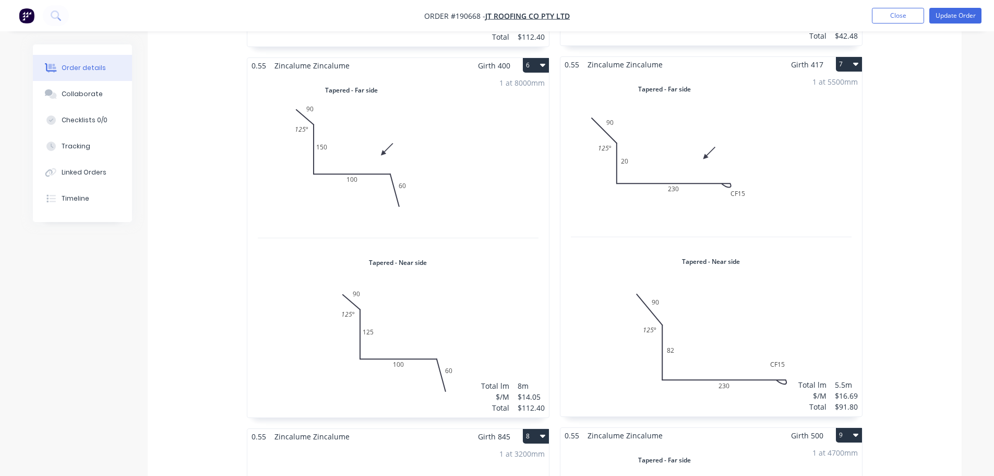
click at [678, 338] on div "1 at 5500mm Total lm $/M Total 5.5m $16.69 $91.80" at bounding box center [712, 244] width 302 height 344
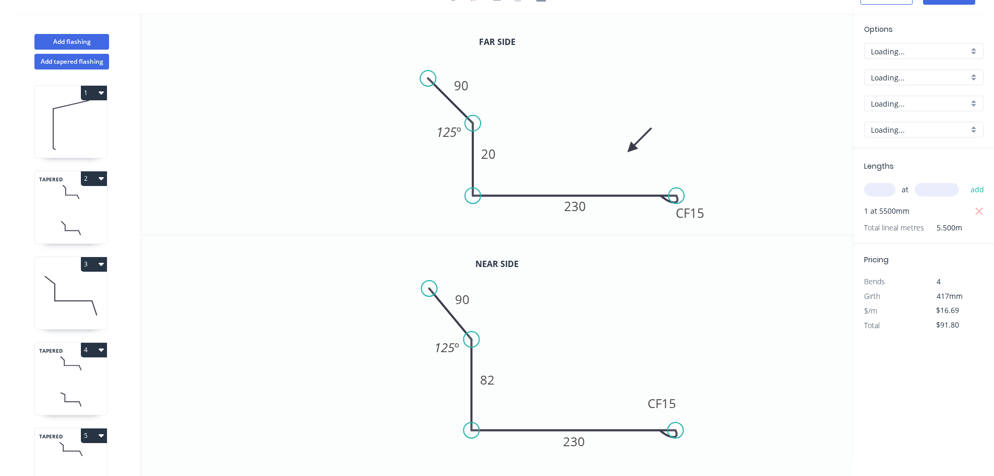
scroll to position [19, 0]
click at [491, 380] on tspan "82" at bounding box center [487, 379] width 15 height 17
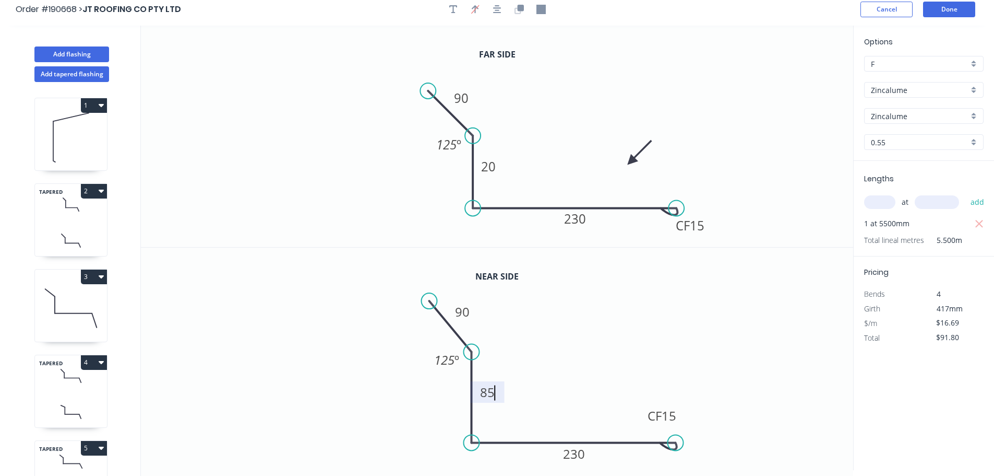
scroll to position [0, 0]
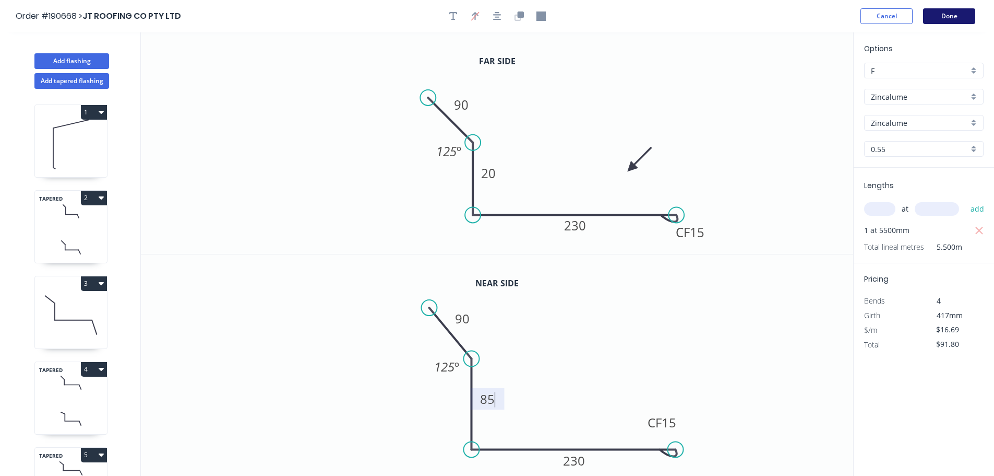
click at [942, 17] on button "Done" at bounding box center [949, 16] width 52 height 16
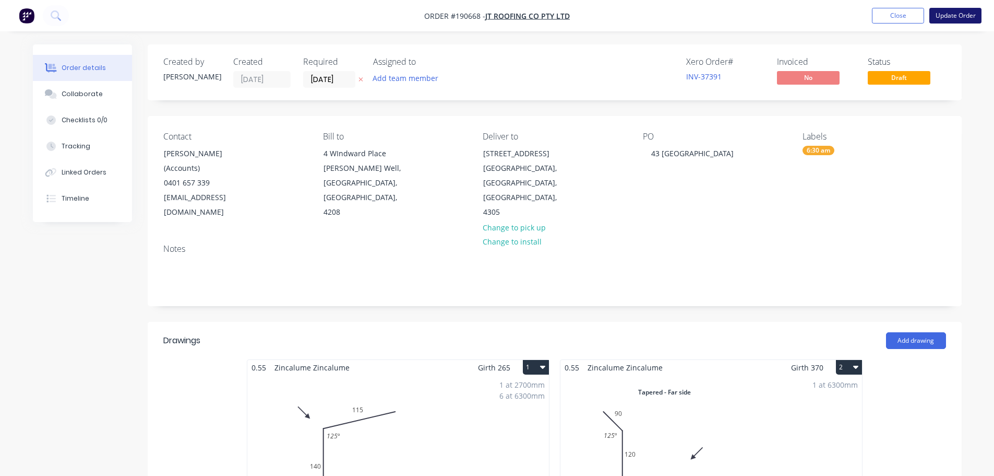
click at [952, 13] on button "Update Order" at bounding box center [956, 16] width 52 height 16
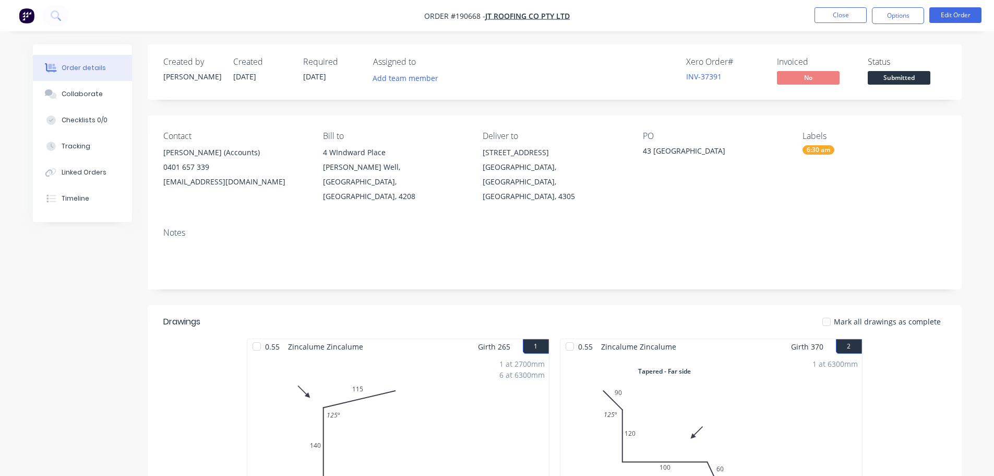
click at [386, 223] on div "Notes" at bounding box center [555, 254] width 814 height 70
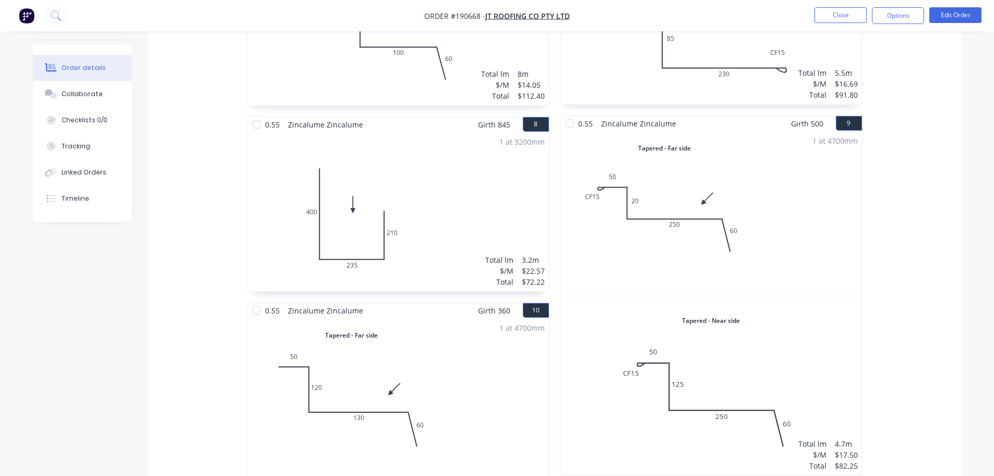
scroll to position [1248, 0]
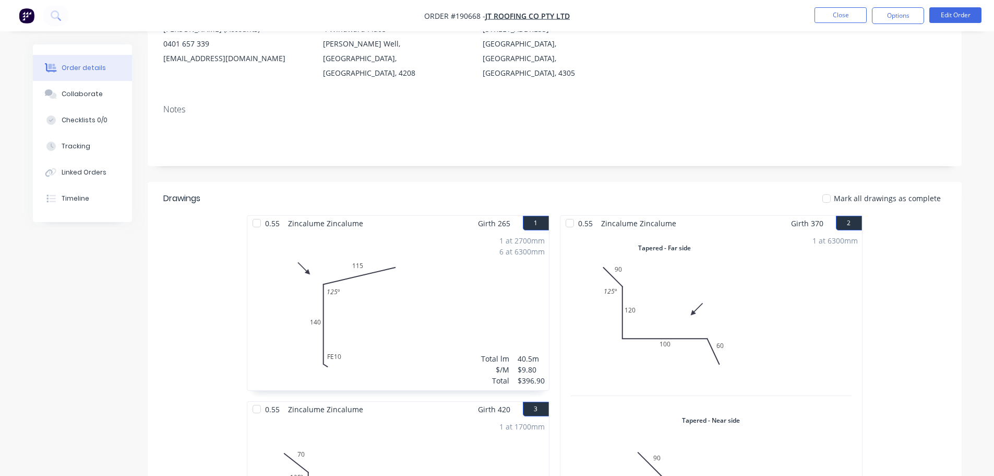
scroll to position [0, 0]
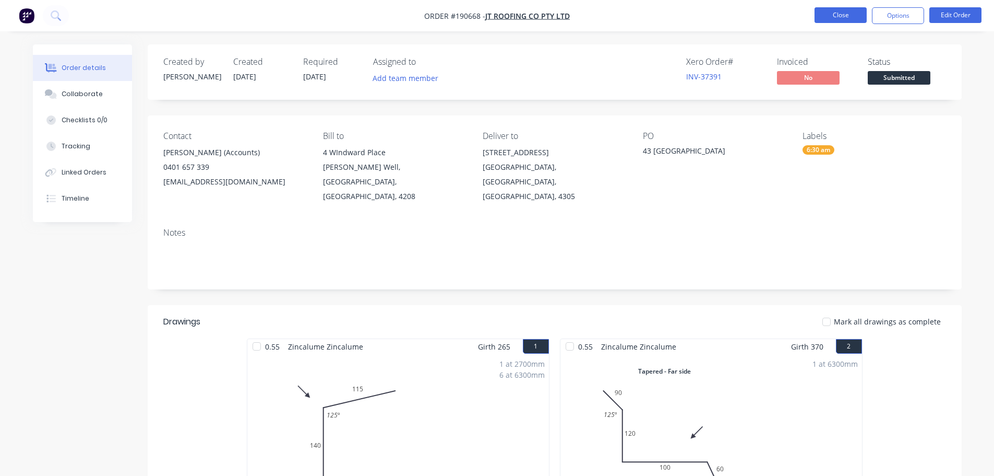
click at [831, 19] on button "Close" at bounding box center [841, 15] width 52 height 16
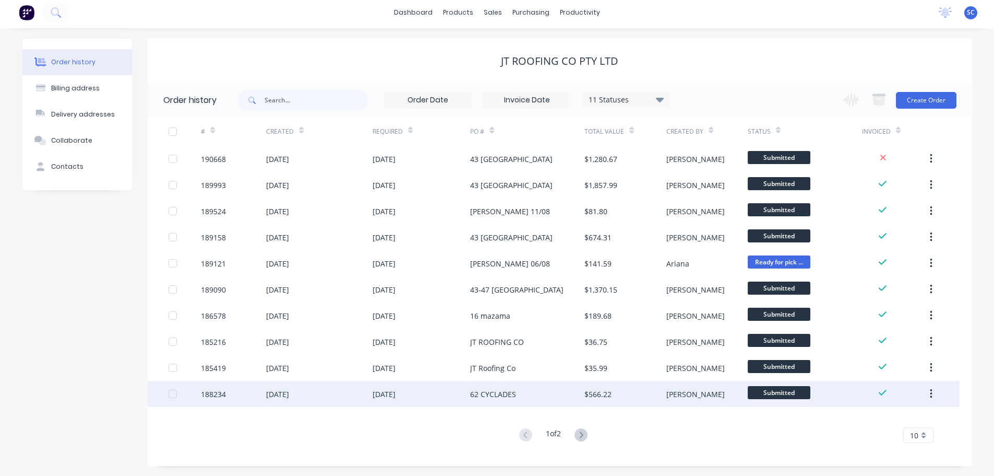
scroll to position [4, 0]
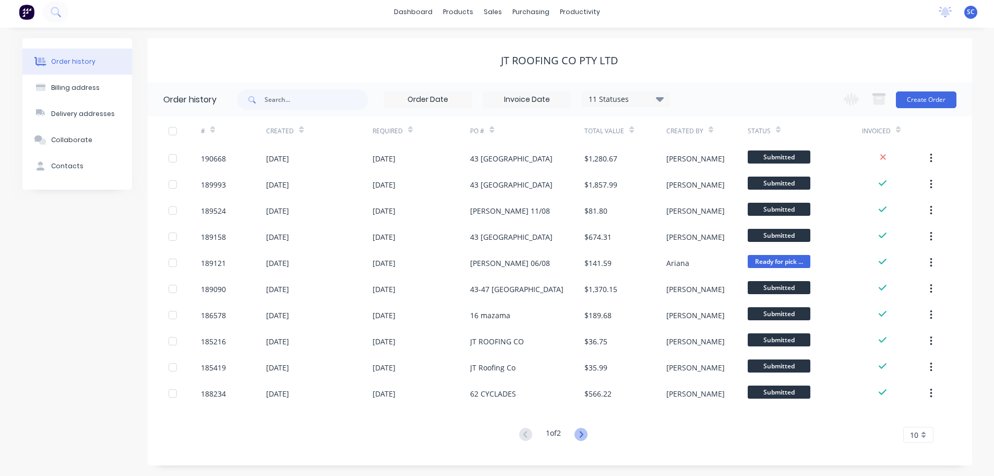
click at [586, 432] on icon at bounding box center [581, 433] width 13 height 13
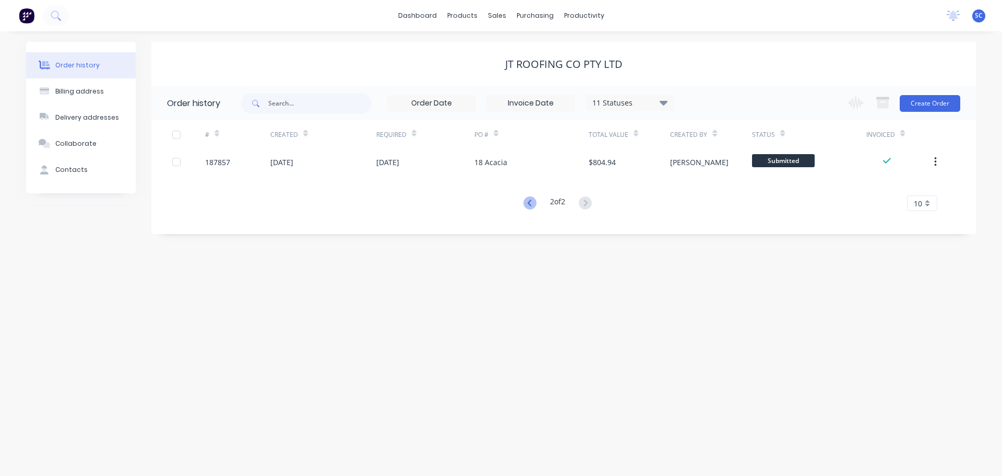
click at [531, 199] on icon at bounding box center [530, 202] width 13 height 13
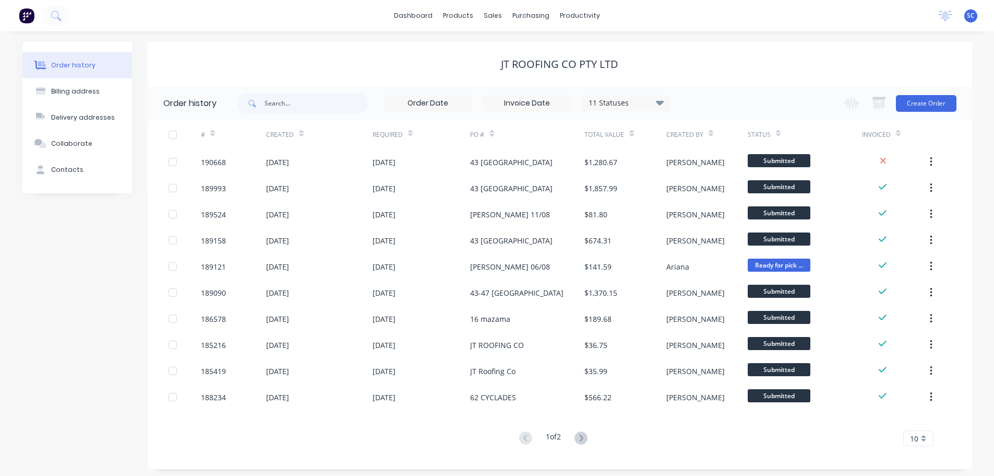
click at [635, 28] on div "dashboard products sales purchasing productivity dashboard products Product Cat…" at bounding box center [497, 15] width 994 height 31
click at [510, 47] on div "Sales Orders" at bounding box center [531, 49] width 43 height 9
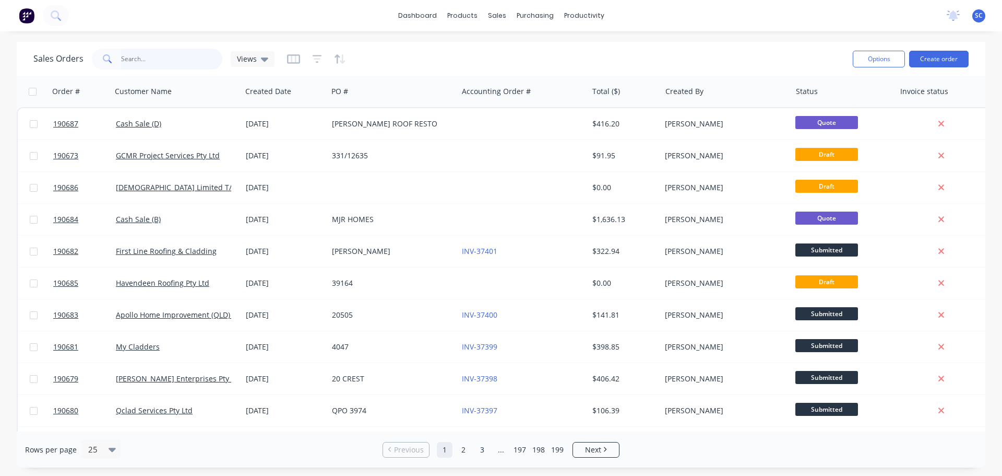
click at [150, 68] on input "text" at bounding box center [172, 59] width 102 height 21
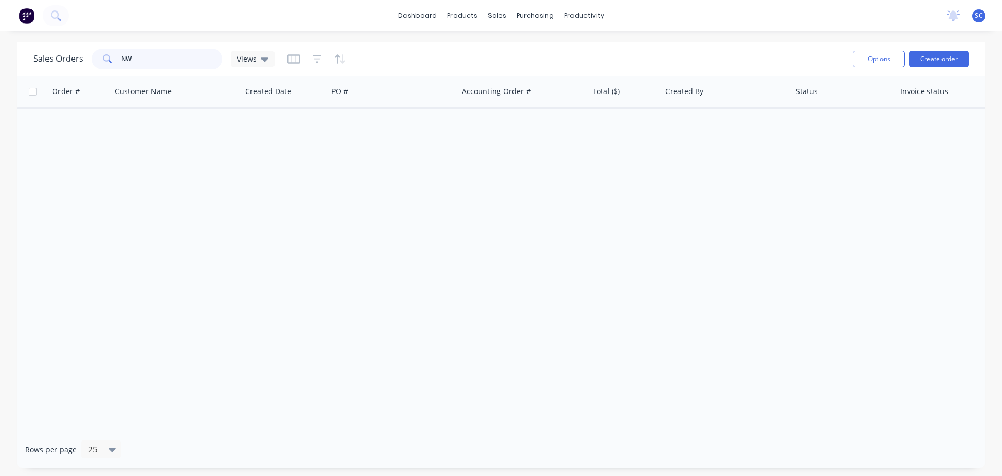
type input "N"
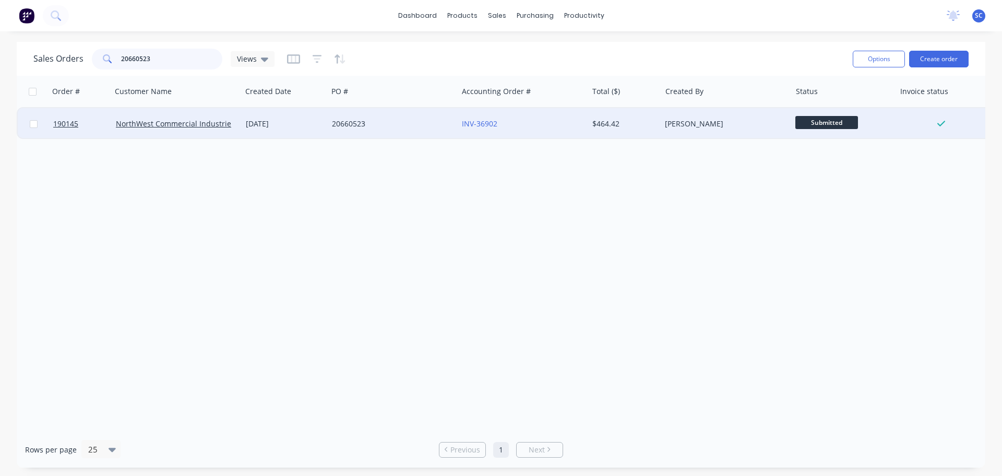
type input "20660523"
click at [425, 110] on div "20660523" at bounding box center [393, 123] width 130 height 31
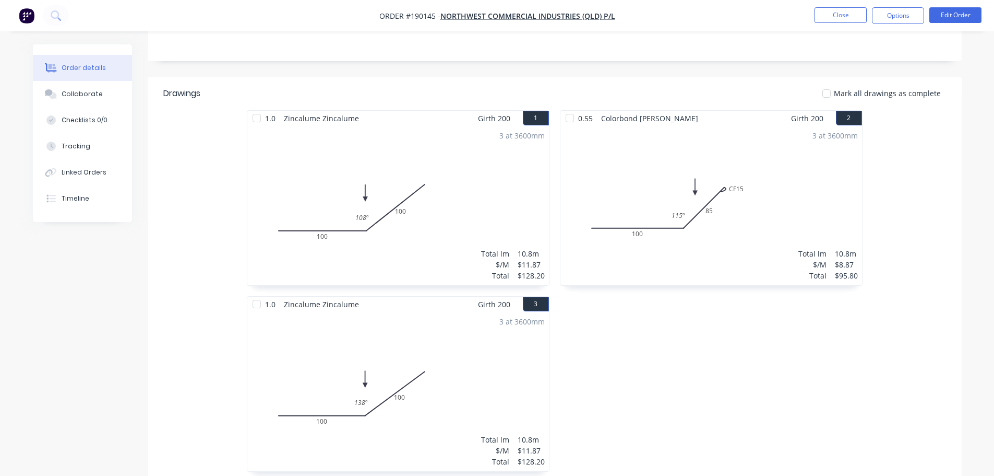
scroll to position [261, 0]
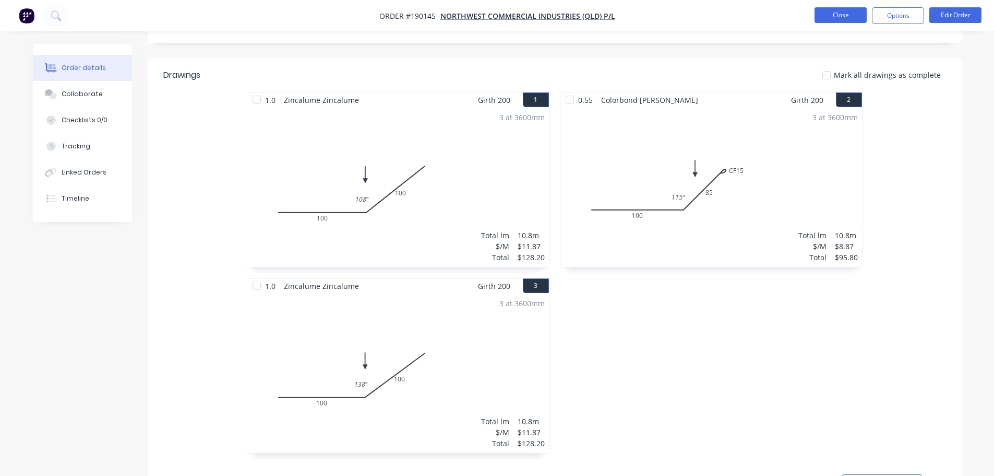
click at [837, 16] on button "Close" at bounding box center [841, 15] width 52 height 16
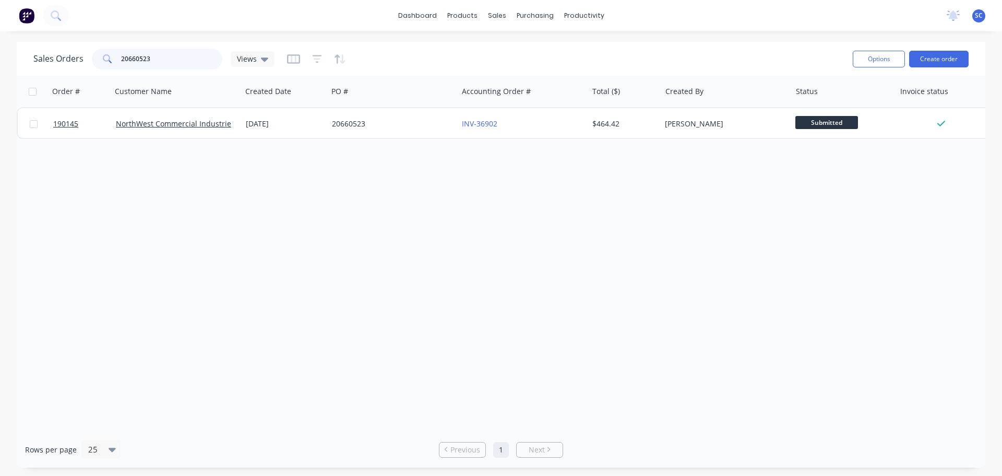
drag, startPoint x: 125, startPoint y: 55, endPoint x: 163, endPoint y: 56, distance: 38.7
click at [97, 55] on div "20660523" at bounding box center [157, 59] width 130 height 21
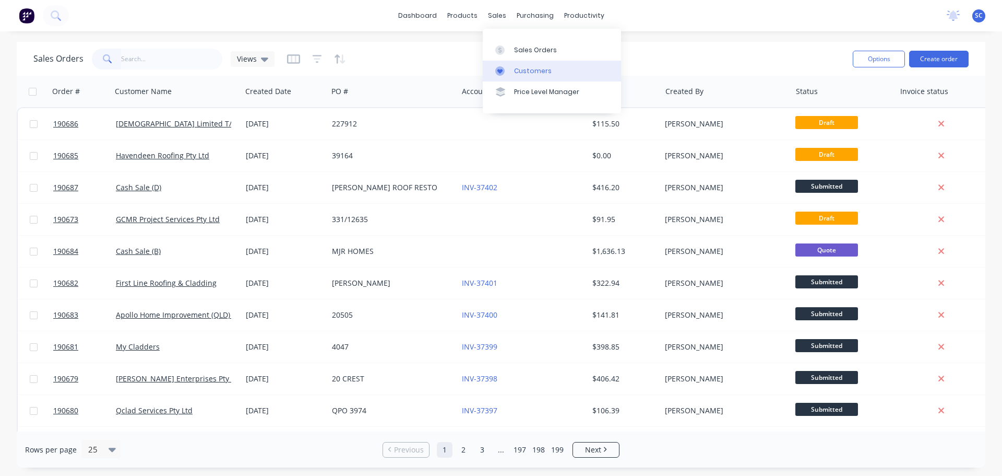
click at [498, 16] on div "sales" at bounding box center [497, 16] width 29 height 16
click at [524, 69] on div "Customers" at bounding box center [533, 70] width 38 height 9
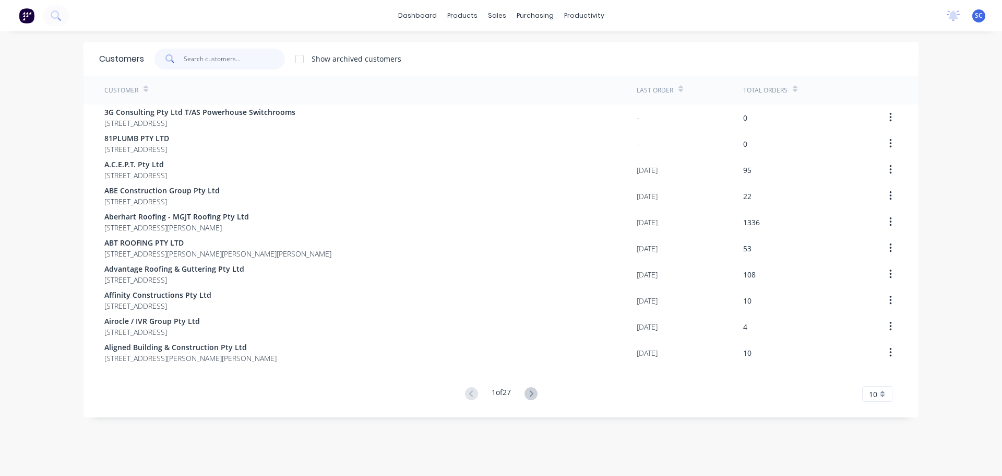
click at [209, 55] on input "text" at bounding box center [235, 59] width 102 height 21
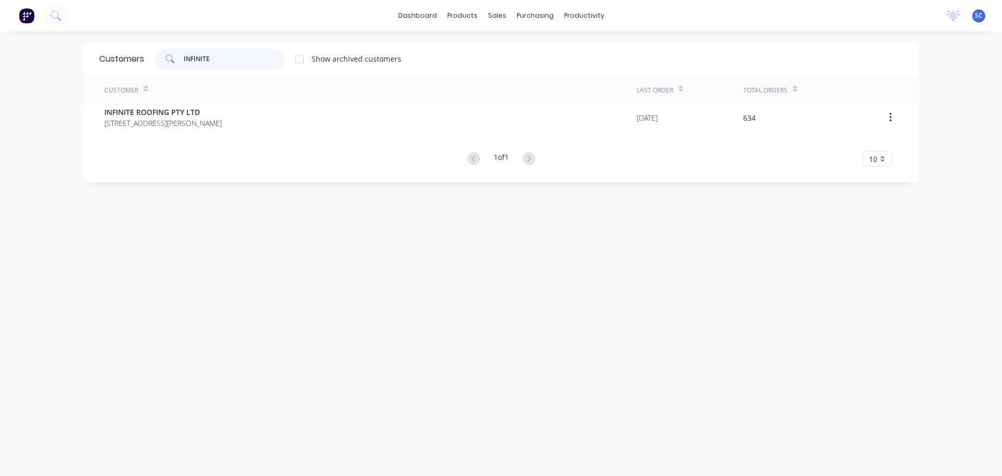
type input "INFINITE"
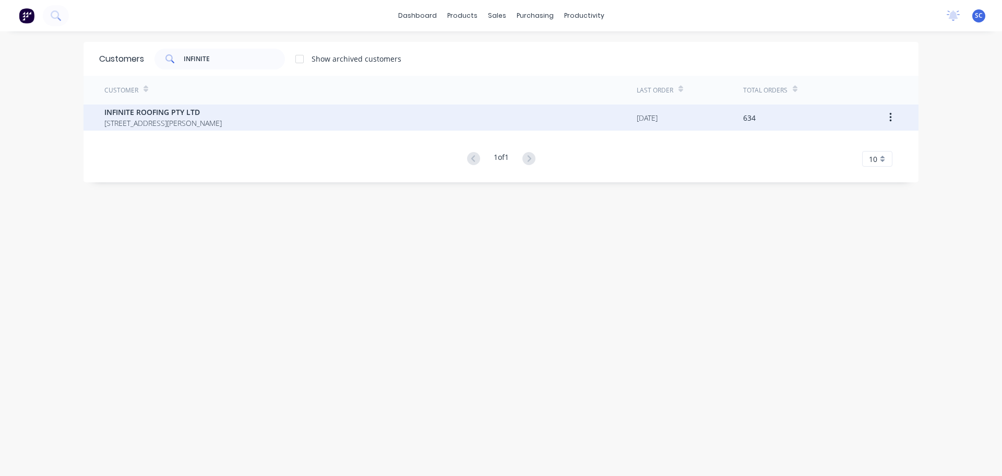
click at [144, 132] on div "Customer Last Order Total Orders INFINITE ROOFING PTY LTD 5/47 Musgrave Road Co…" at bounding box center [501, 121] width 835 height 91
click at [143, 120] on span "5/47 Musgrave Road Coopers Plains Queensland Australia" at bounding box center [162, 122] width 117 height 11
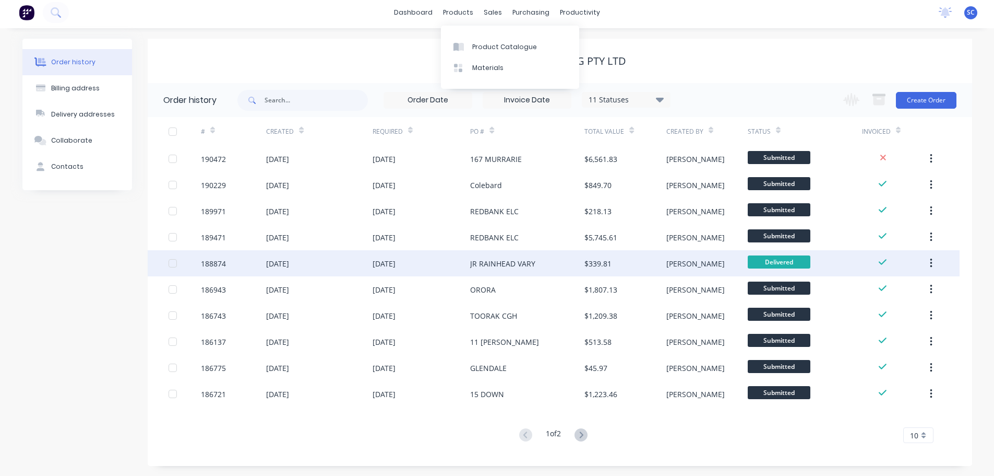
scroll to position [4, 0]
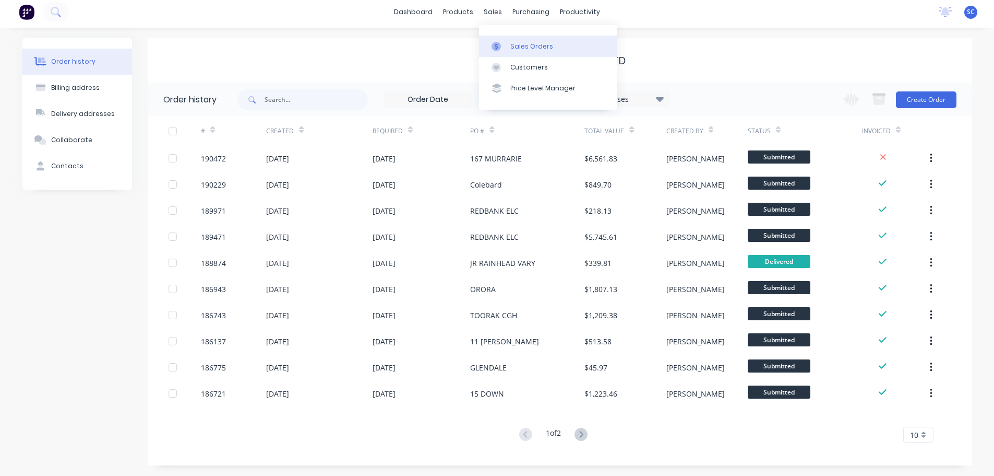
drag, startPoint x: 494, startPoint y: 9, endPoint x: 540, endPoint y: 49, distance: 60.4
click at [496, 13] on div "sales" at bounding box center [493, 12] width 29 height 16
click at [532, 69] on div "Customers" at bounding box center [529, 67] width 38 height 9
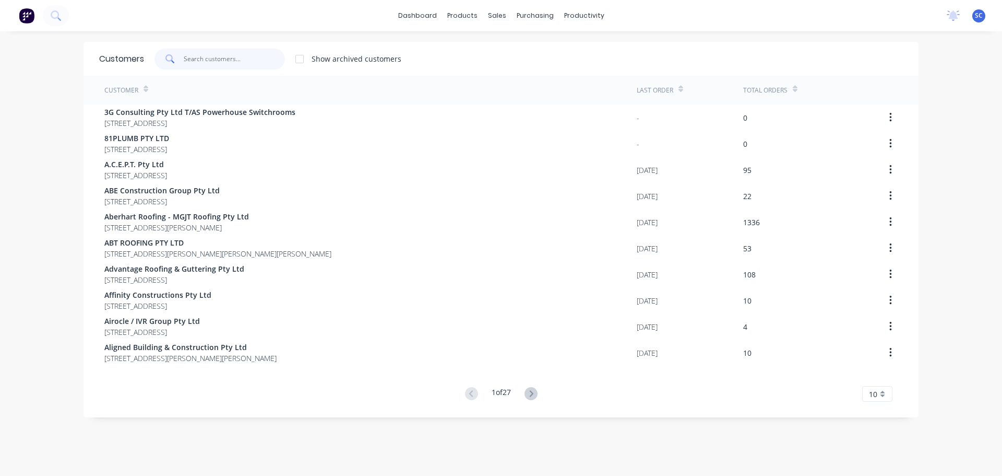
click at [210, 60] on input "text" at bounding box center [235, 59] width 102 height 21
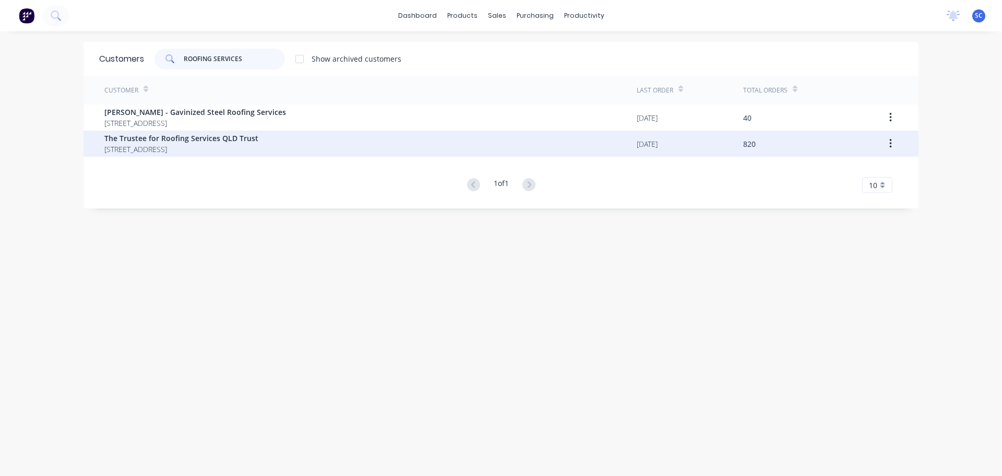
type input "ROOFING SERVICES"
click at [173, 145] on span "PO BOX 1510 Runaway Bay Queensland Australia 4216" at bounding box center [181, 149] width 154 height 11
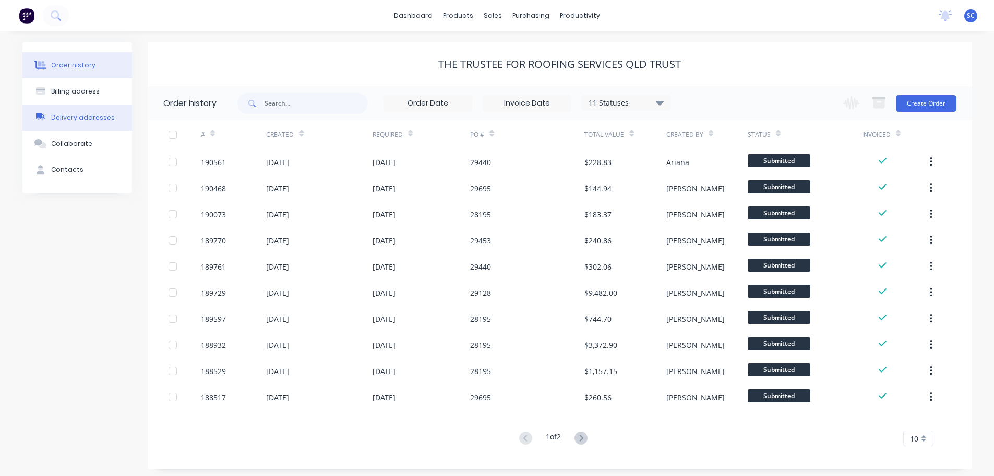
click at [76, 113] on div "Delivery addresses" at bounding box center [83, 117] width 64 height 9
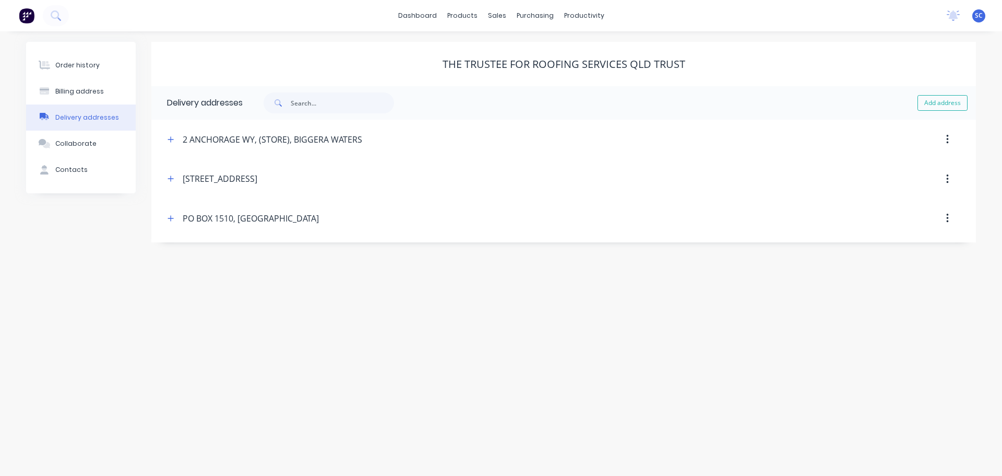
click at [26, 104] on button "Delivery addresses" at bounding box center [81, 117] width 110 height 26
click at [495, 12] on div "sales" at bounding box center [497, 16] width 29 height 16
click at [531, 68] on div "Customers" at bounding box center [533, 70] width 38 height 9
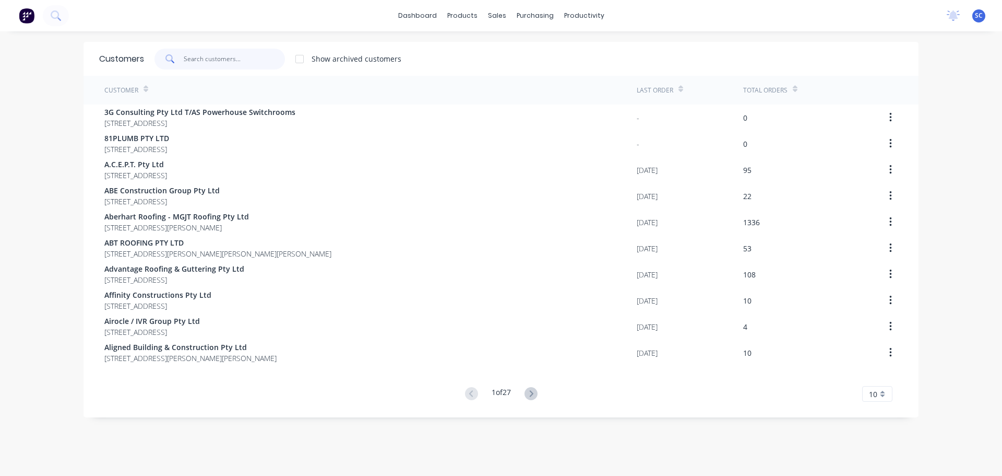
click at [191, 60] on input "text" at bounding box center [235, 59] width 102 height 21
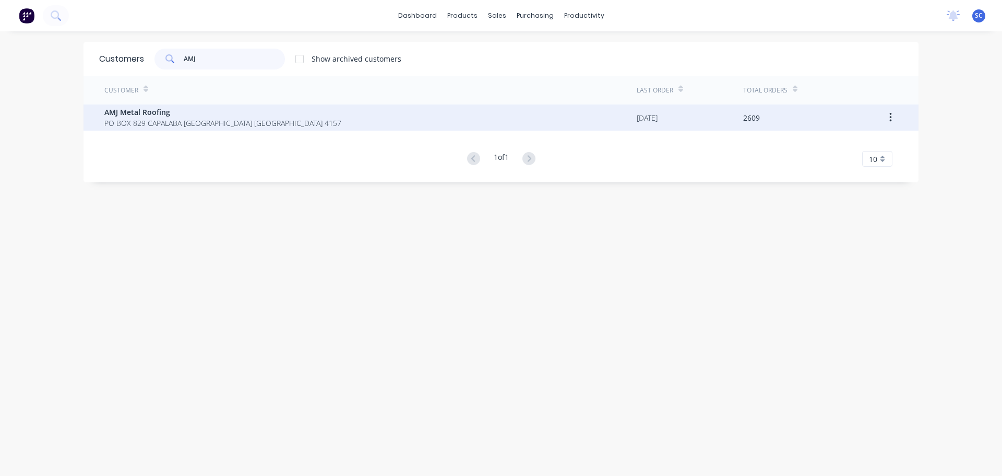
type input "AMJ"
click at [135, 115] on span "AMJ Metal Roofing" at bounding box center [222, 111] width 237 height 11
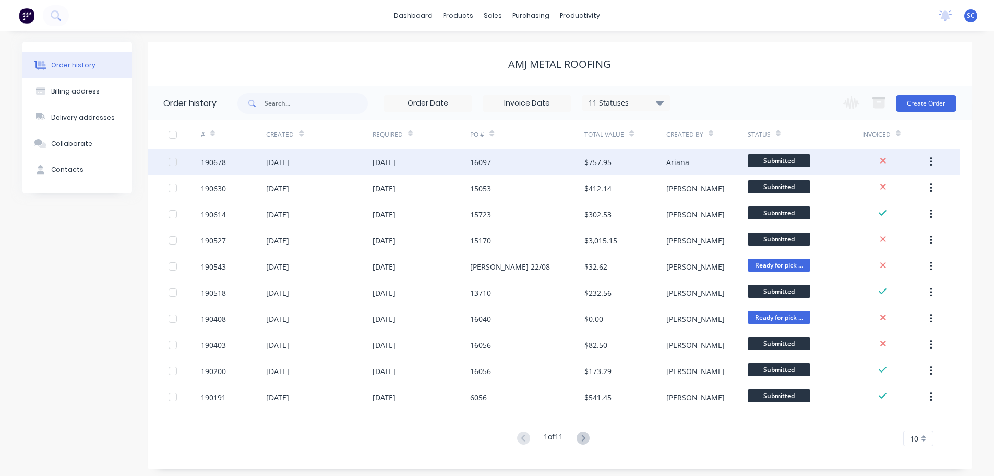
click at [396, 161] on div "26 Aug 2025" at bounding box center [384, 162] width 23 height 11
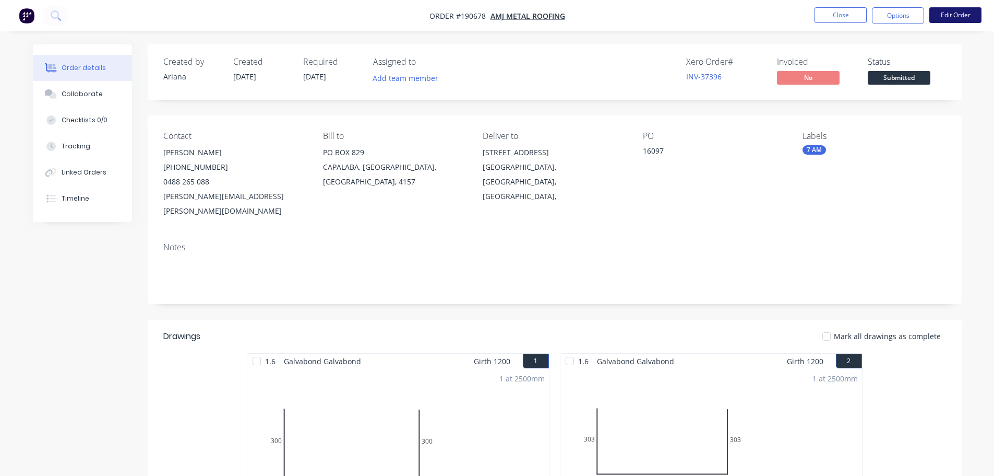
click at [955, 10] on button "Edit Order" at bounding box center [956, 15] width 52 height 16
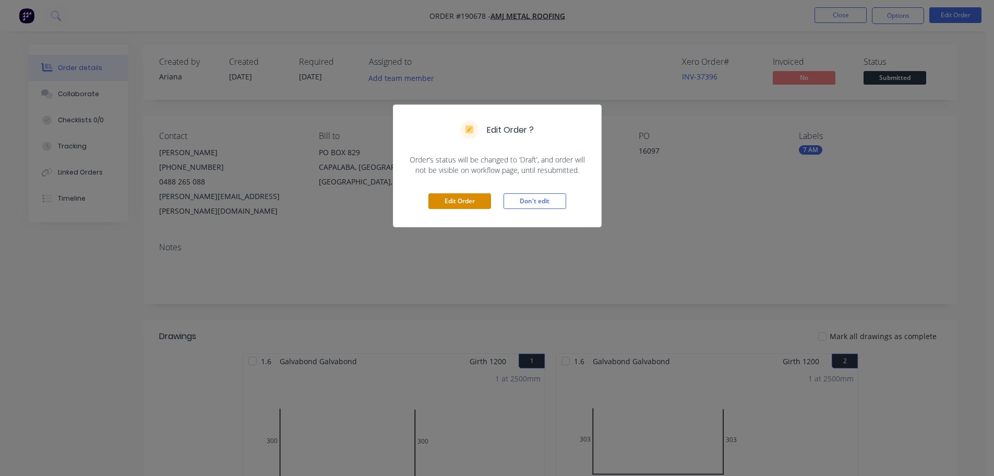
click at [463, 205] on button "Edit Order" at bounding box center [460, 201] width 63 height 16
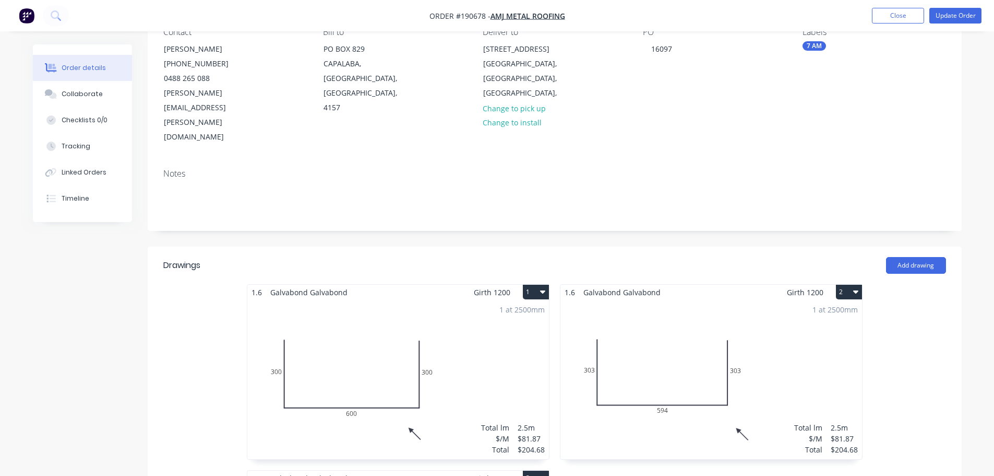
click at [496, 318] on div "1 at 2500mm Total lm $/M Total 2.5m $81.87 $204.68" at bounding box center [398, 379] width 302 height 159
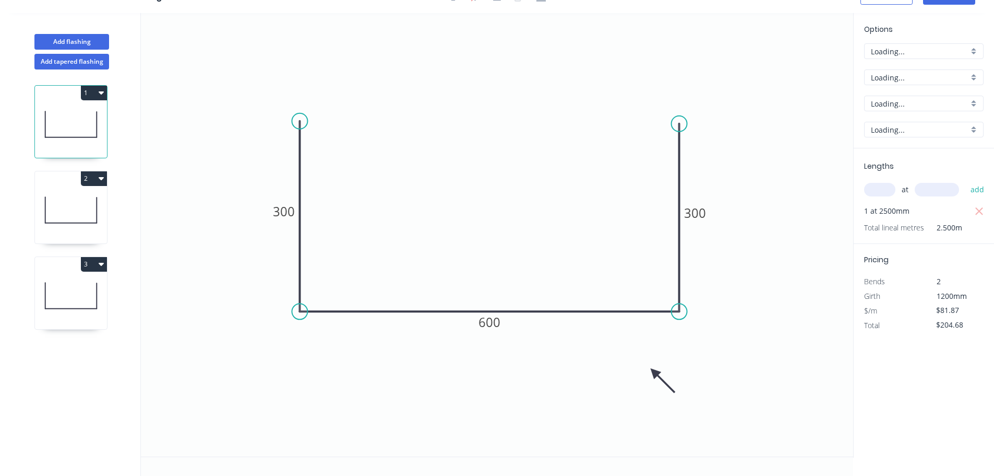
scroll to position [19, 0]
click at [975, 210] on icon "button" at bounding box center [979, 211] width 9 height 13
type input "$0.00"
click at [890, 192] on input "text" at bounding box center [879, 190] width 31 height 14
type input "1"
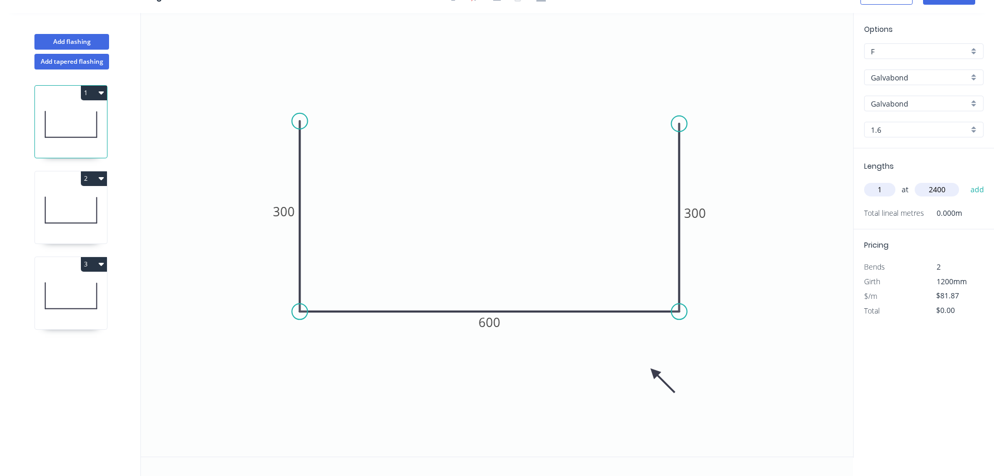
type input "2400"
click at [966, 181] on button "add" at bounding box center [978, 190] width 25 height 18
click at [81, 205] on icon at bounding box center [71, 209] width 72 height 67
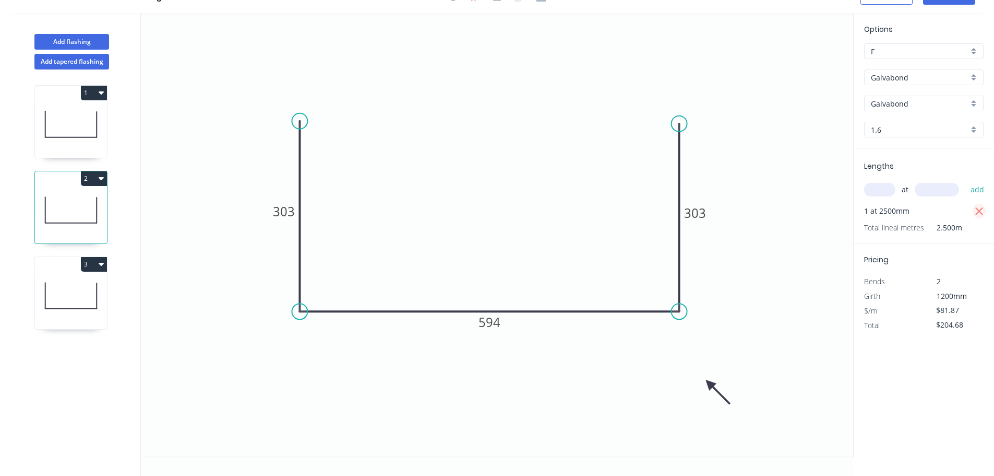
click at [982, 216] on icon "button" at bounding box center [979, 211] width 9 height 13
type input "$0.00"
click at [889, 189] on input "text" at bounding box center [879, 190] width 31 height 14
type input "1"
type input "2400"
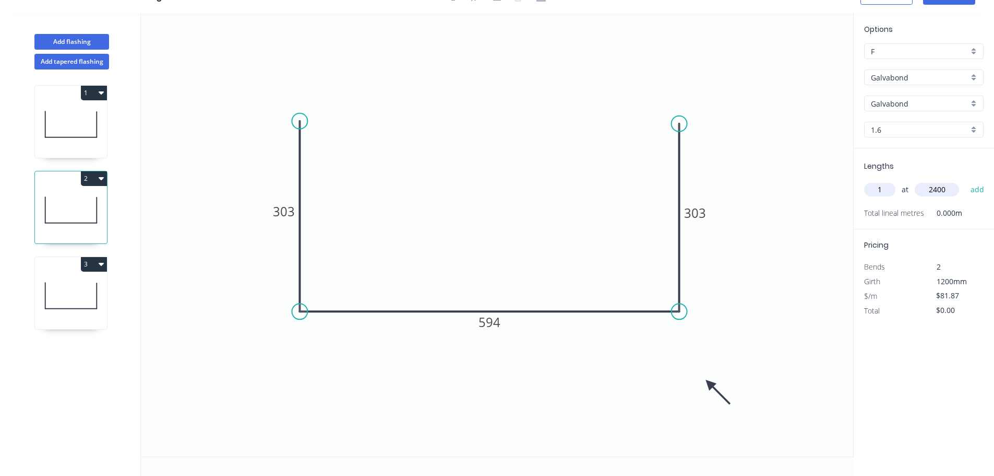
click at [966, 181] on button "add" at bounding box center [978, 190] width 25 height 18
click at [79, 300] on icon at bounding box center [71, 295] width 72 height 67
click at [979, 210] on icon "button" at bounding box center [980, 211] width 8 height 8
type input "$0.00"
click at [870, 189] on input "text" at bounding box center [879, 190] width 31 height 14
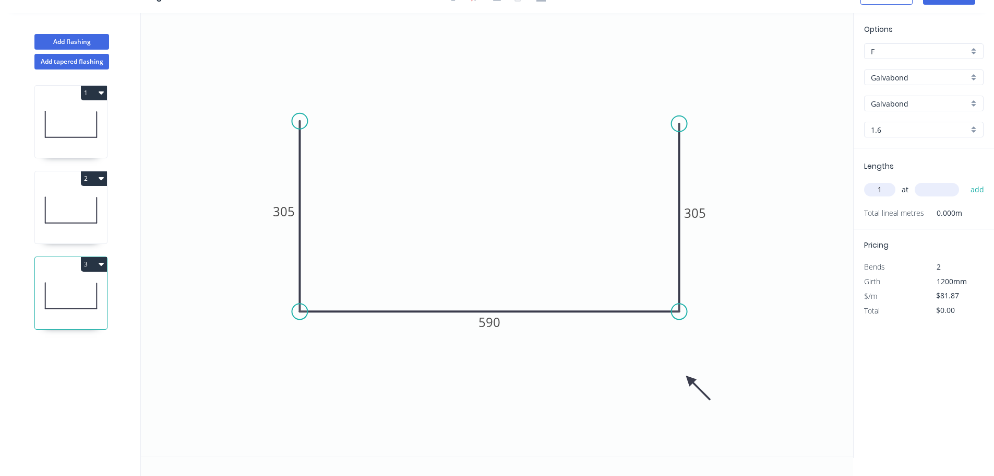
type input "1"
type input "2400"
click at [966, 181] on button "add" at bounding box center [978, 190] width 25 height 18
type input "$196.49"
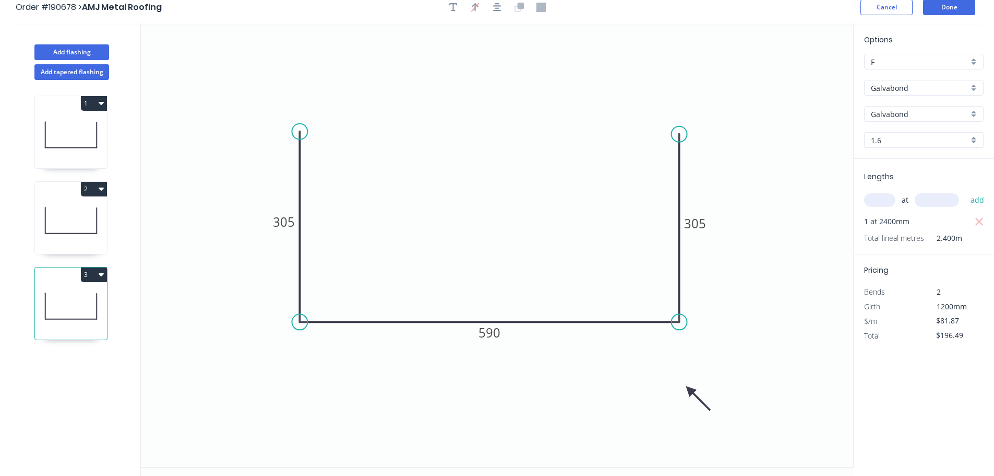
scroll to position [0, 0]
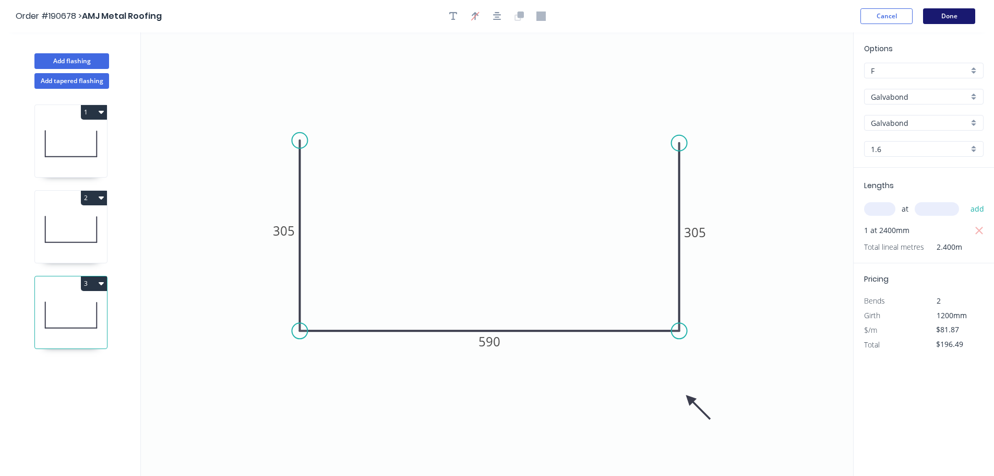
click at [956, 14] on button "Done" at bounding box center [949, 16] width 52 height 16
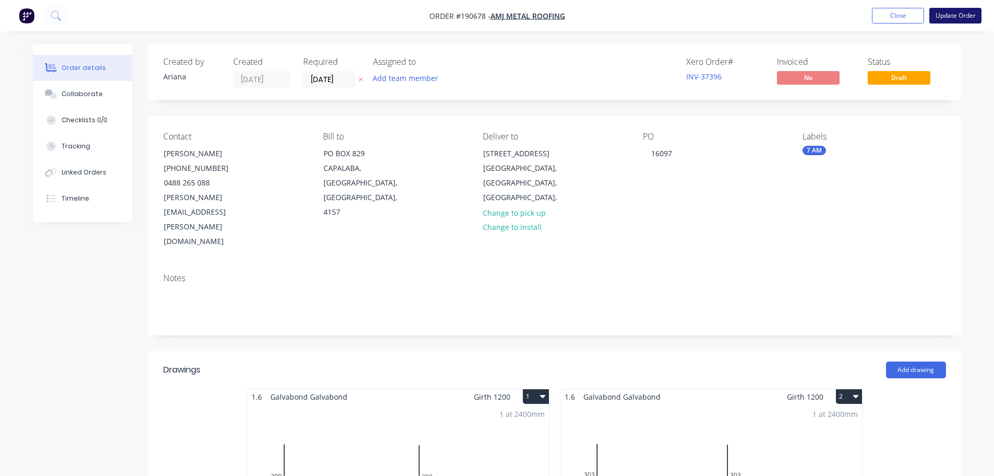
click at [951, 15] on button "Update Order" at bounding box center [956, 16] width 52 height 16
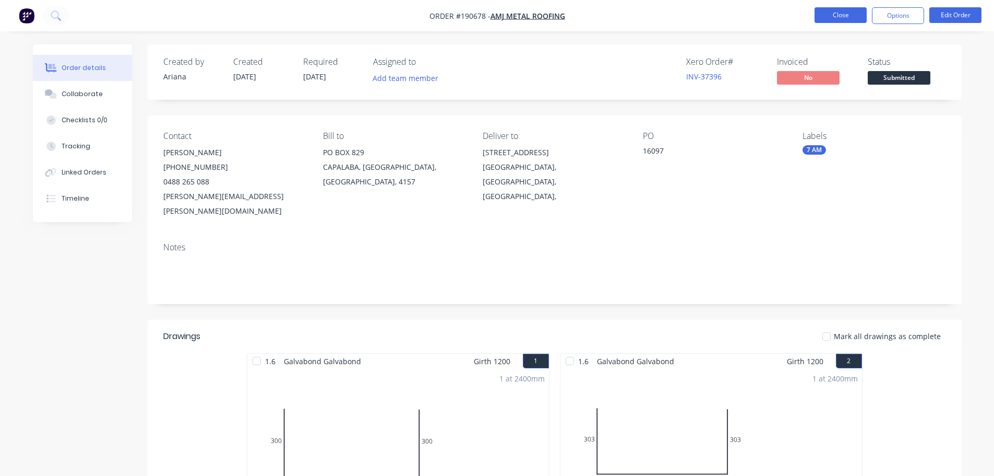
click at [841, 14] on button "Close" at bounding box center [841, 15] width 52 height 16
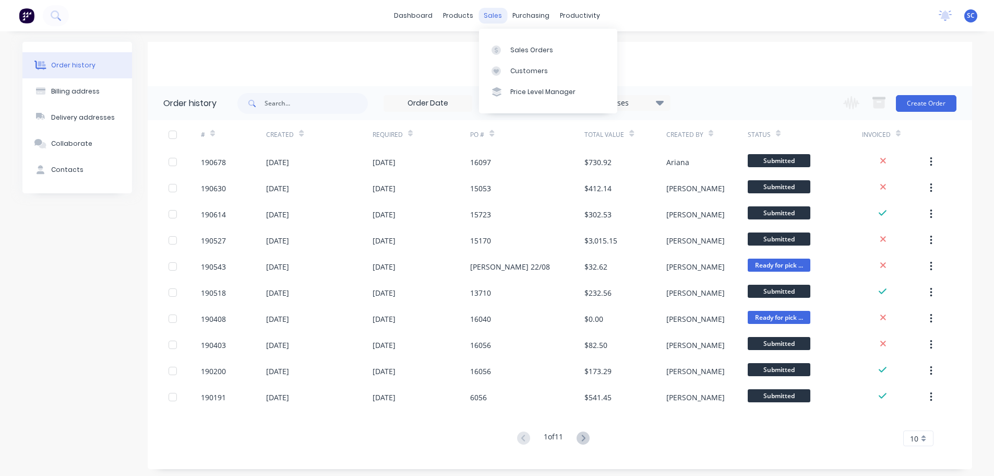
drag, startPoint x: 498, startPoint y: 17, endPoint x: 514, endPoint y: 54, distance: 39.5
click at [498, 18] on div "sales" at bounding box center [493, 16] width 29 height 16
click at [534, 67] on div "Customers" at bounding box center [529, 70] width 38 height 9
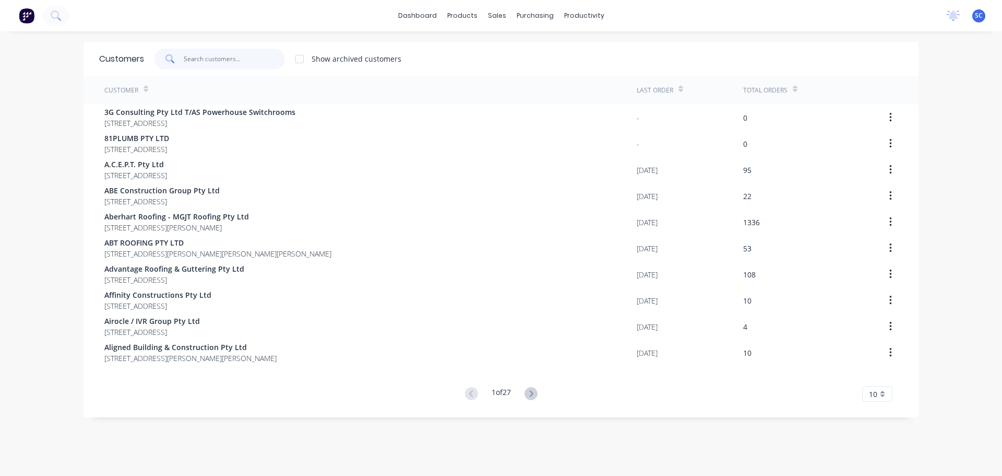
drag, startPoint x: 187, startPoint y: 54, endPoint x: 216, endPoint y: 55, distance: 28.7
click at [188, 54] on input "text" at bounding box center [235, 59] width 102 height 21
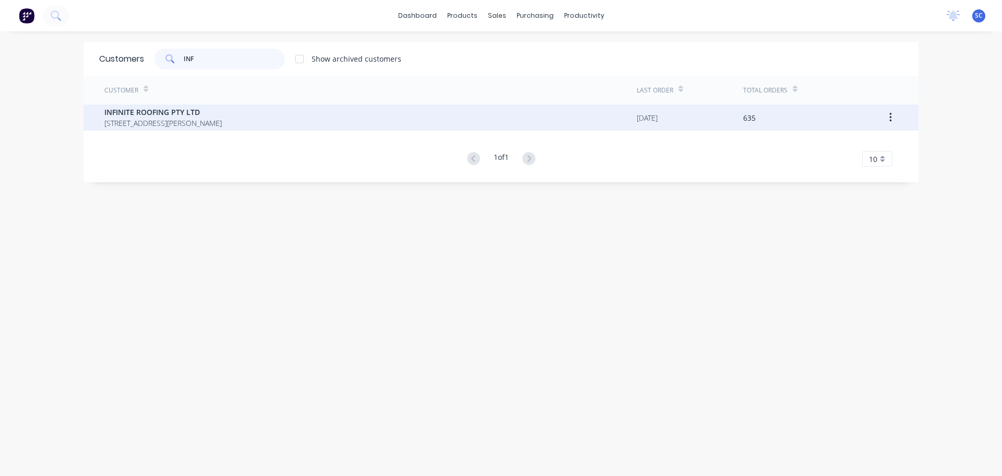
type input "INF"
click at [163, 119] on span "5/47 Musgrave Road Coopers Plains Queensland Australia" at bounding box center [162, 122] width 117 height 11
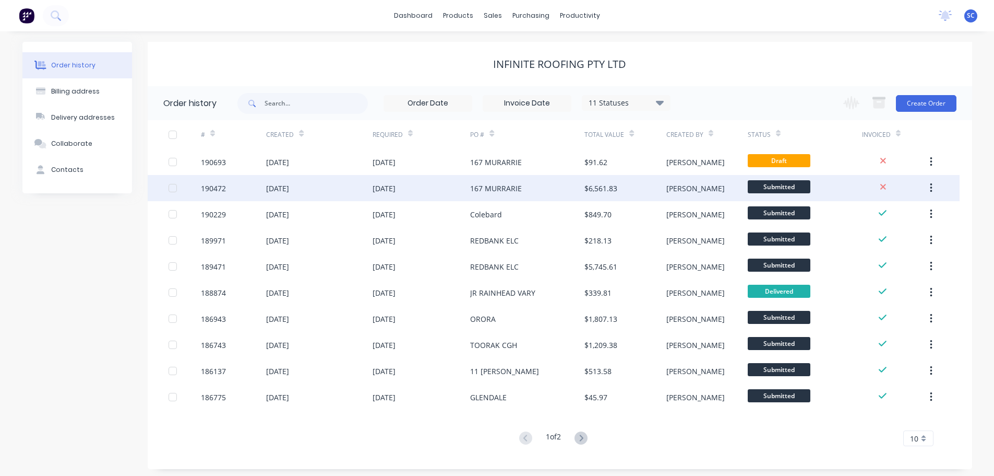
click at [369, 184] on div "21 Aug 2025" at bounding box center [319, 188] width 106 height 26
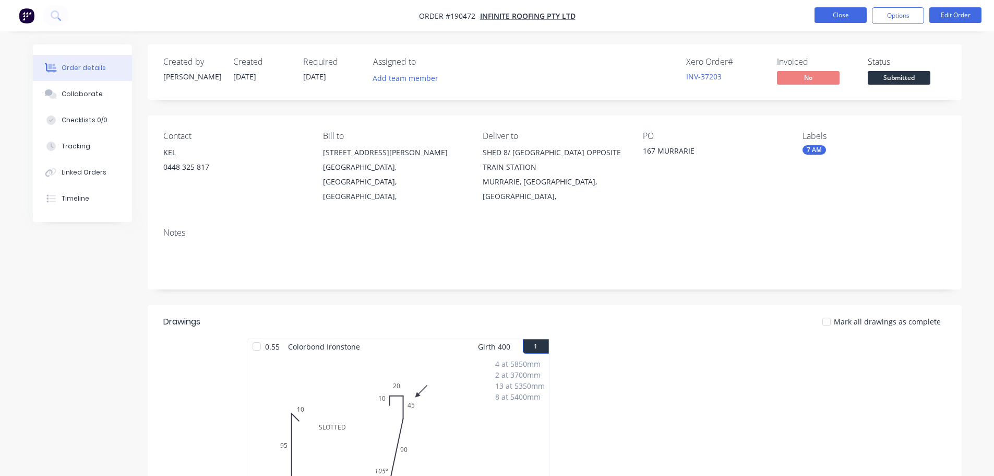
click at [854, 13] on button "Close" at bounding box center [841, 15] width 52 height 16
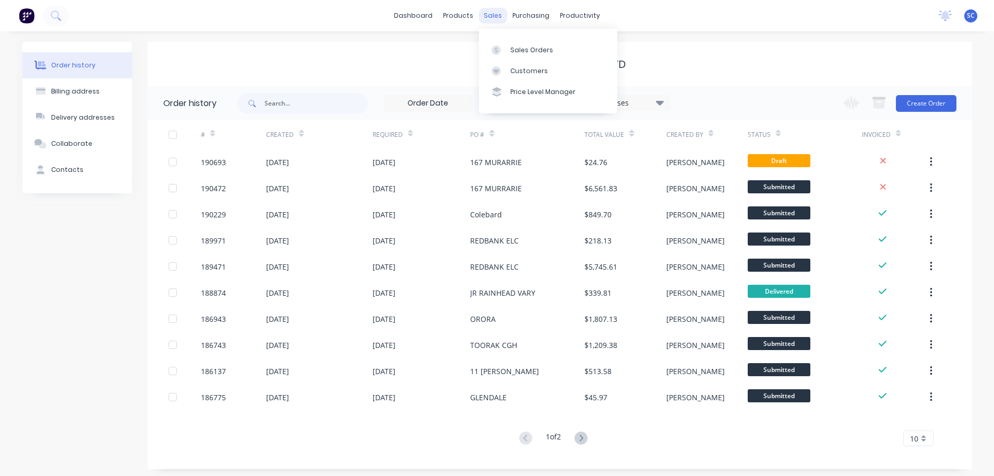
click at [493, 14] on div "sales" at bounding box center [493, 16] width 29 height 16
click at [538, 73] on div "Customers" at bounding box center [529, 70] width 38 height 9
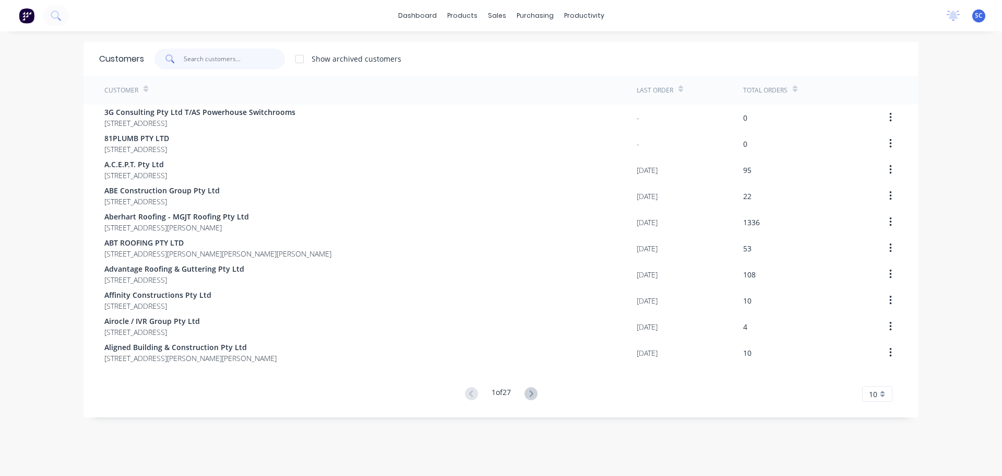
click at [194, 61] on input "text" at bounding box center [235, 59] width 102 height 21
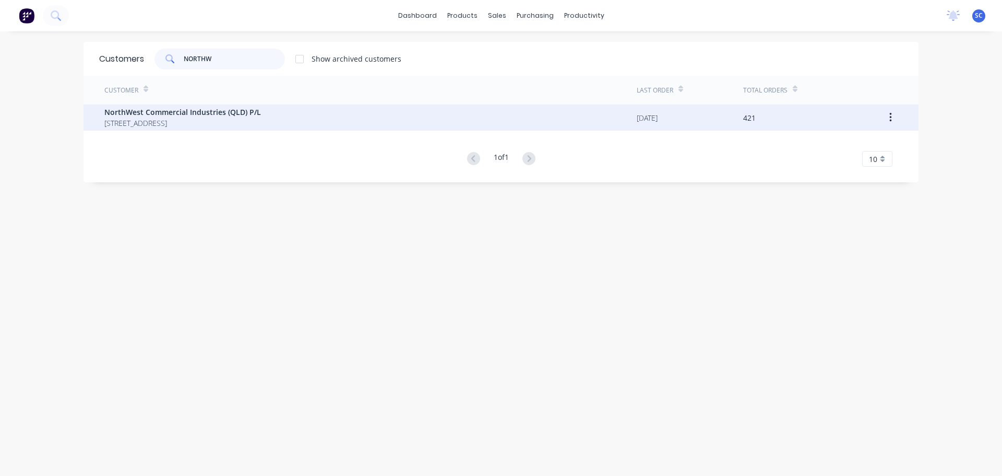
type input "NORTHW"
click at [147, 122] on span "PO BOX 3686 LOGANHOLME Queensland Australia 4128" at bounding box center [182, 122] width 157 height 11
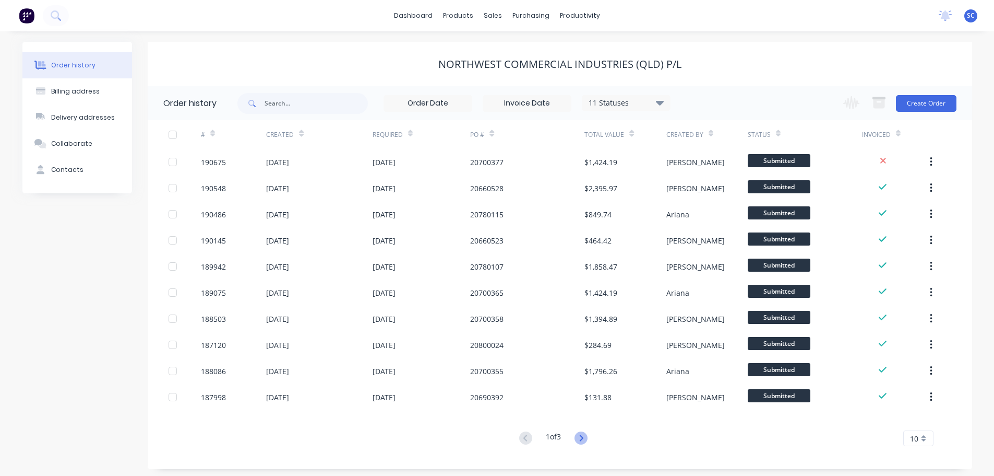
click at [581, 438] on icon at bounding box center [581, 437] width 13 height 13
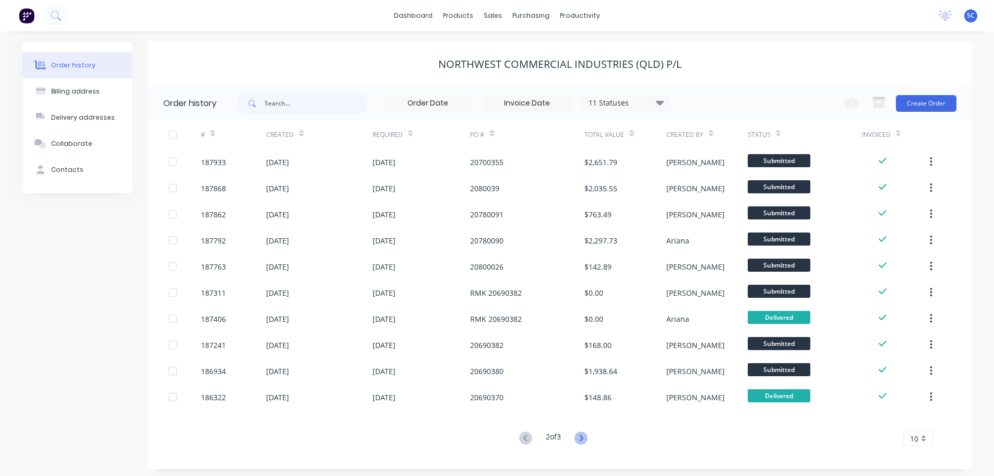
click at [582, 436] on icon at bounding box center [581, 437] width 13 height 13
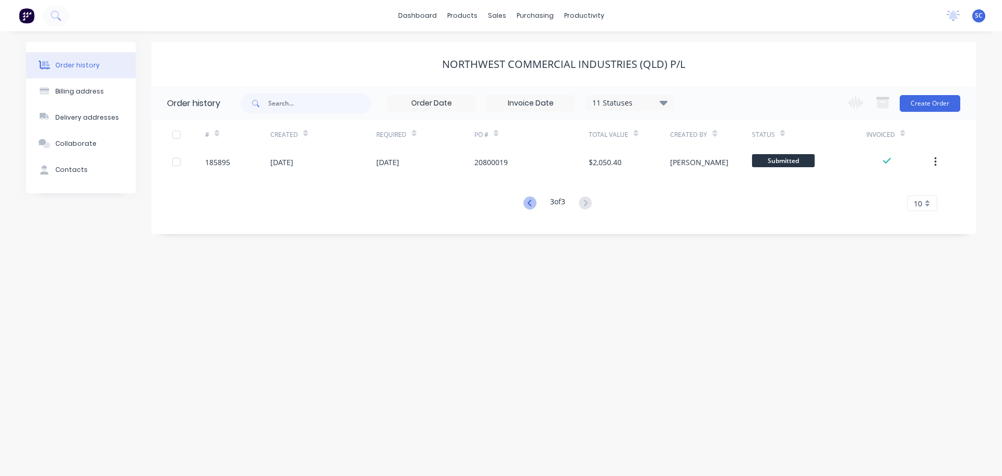
click at [527, 204] on icon at bounding box center [529, 202] width 4 height 6
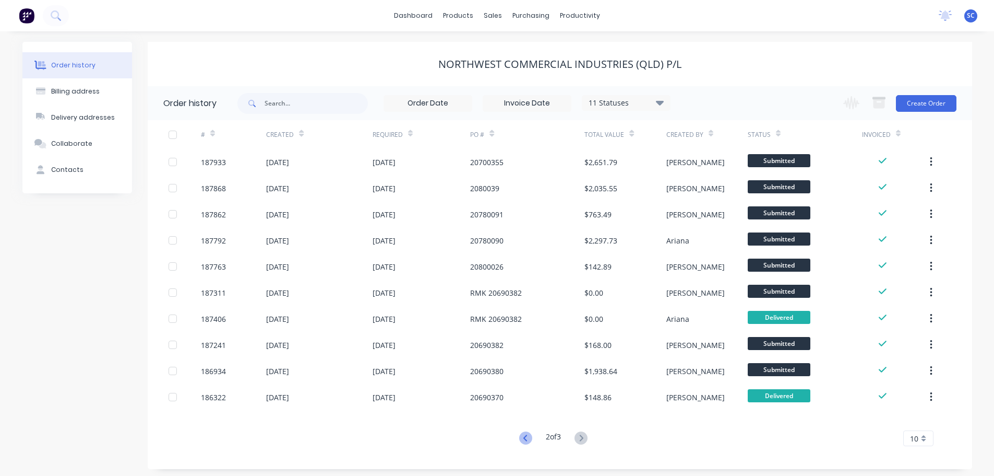
click at [524, 437] on icon at bounding box center [526, 437] width 4 height 6
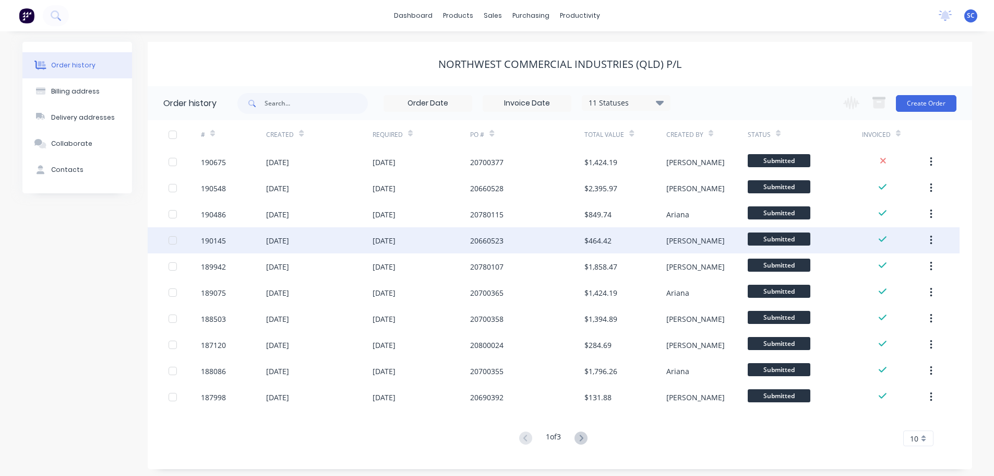
click at [444, 241] on div "20 Aug 2025" at bounding box center [422, 240] width 98 height 26
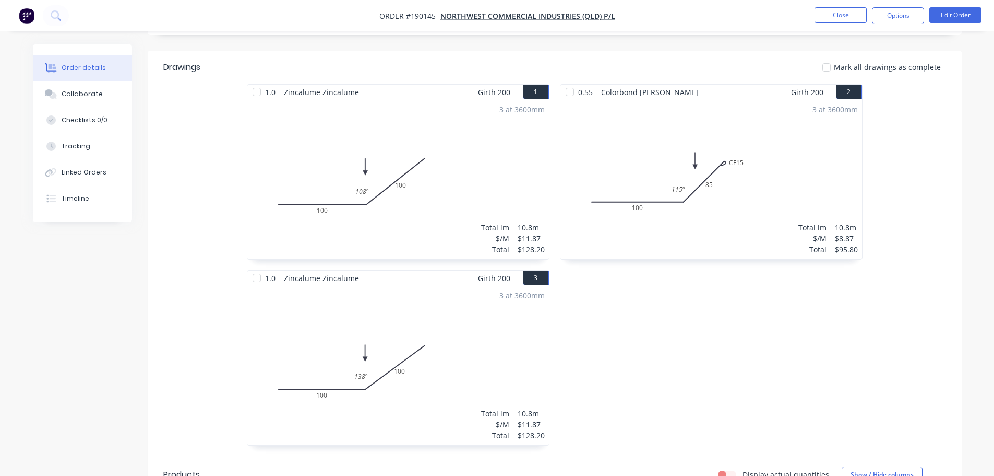
scroll to position [313, 0]
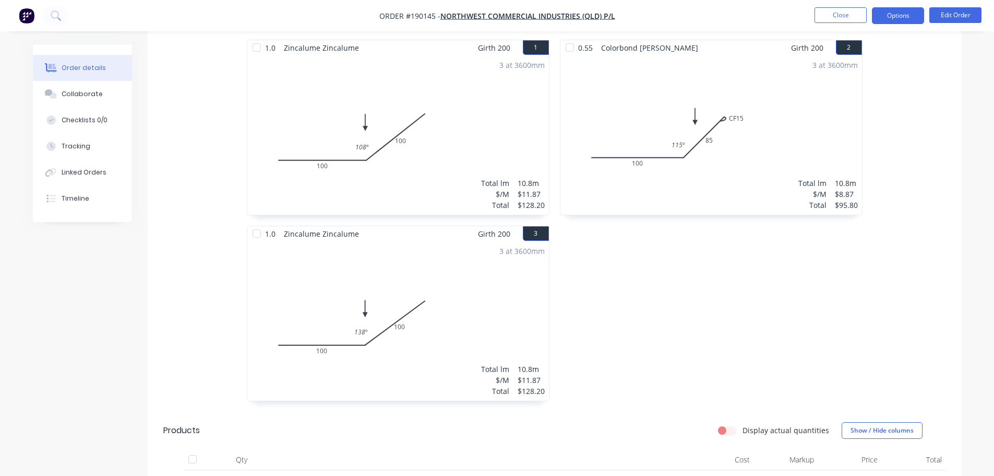
click at [913, 13] on button "Options" at bounding box center [898, 15] width 52 height 17
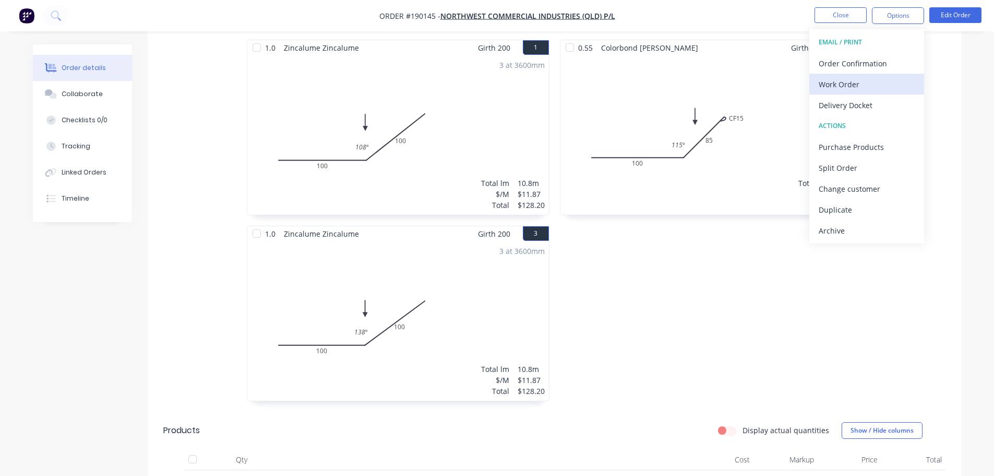
click at [849, 82] on div "Work Order" at bounding box center [867, 84] width 96 height 15
click at [848, 123] on div "Custom" at bounding box center [867, 125] width 96 height 15
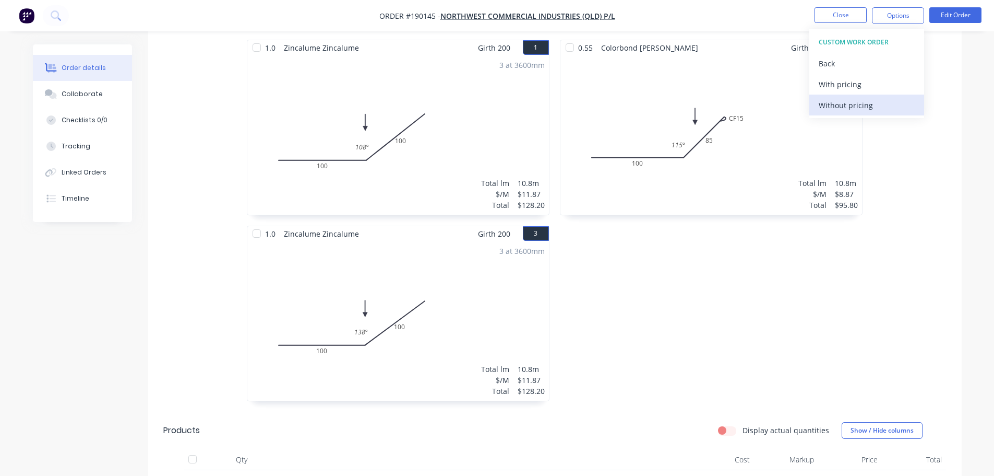
click at [878, 106] on div "Without pricing" at bounding box center [867, 105] width 96 height 15
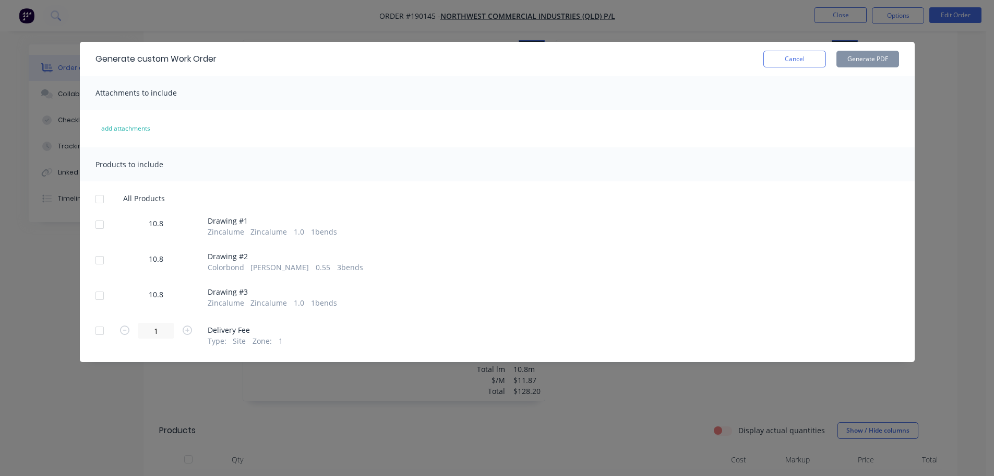
click at [100, 293] on div at bounding box center [99, 295] width 21 height 21
click at [884, 65] on button "Generate PDF" at bounding box center [868, 59] width 63 height 17
click at [793, 55] on button "Cancel" at bounding box center [795, 59] width 63 height 17
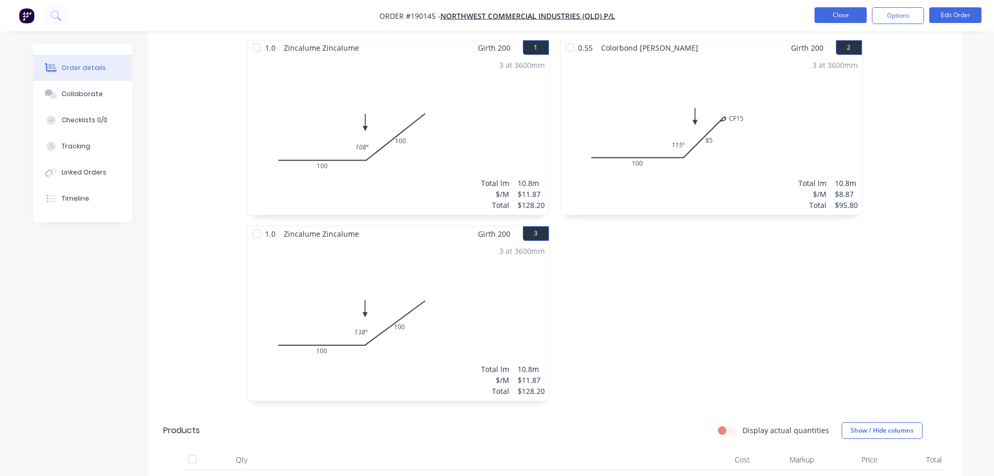
click at [839, 10] on button "Close" at bounding box center [841, 15] width 52 height 16
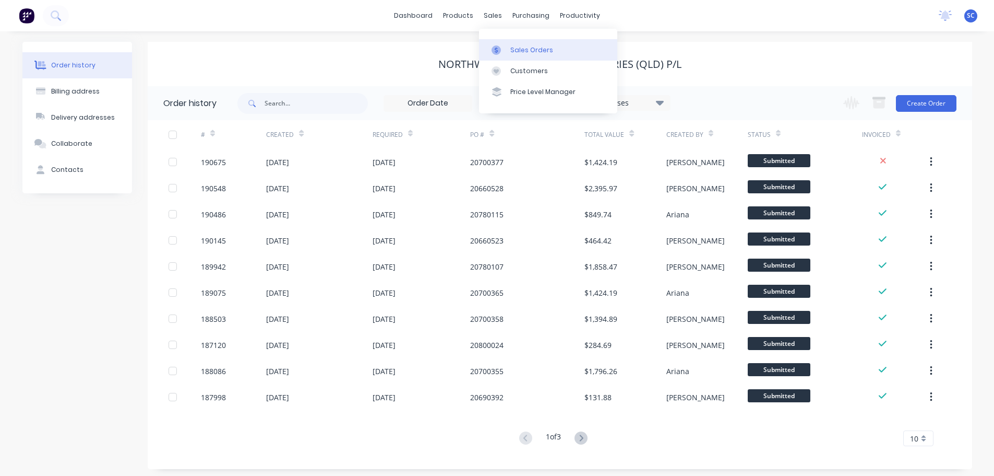
drag, startPoint x: 495, startPoint y: 15, endPoint x: 506, endPoint y: 42, distance: 29.3
click at [495, 15] on div "sales" at bounding box center [493, 16] width 29 height 16
click at [519, 67] on div "Customers" at bounding box center [529, 70] width 38 height 9
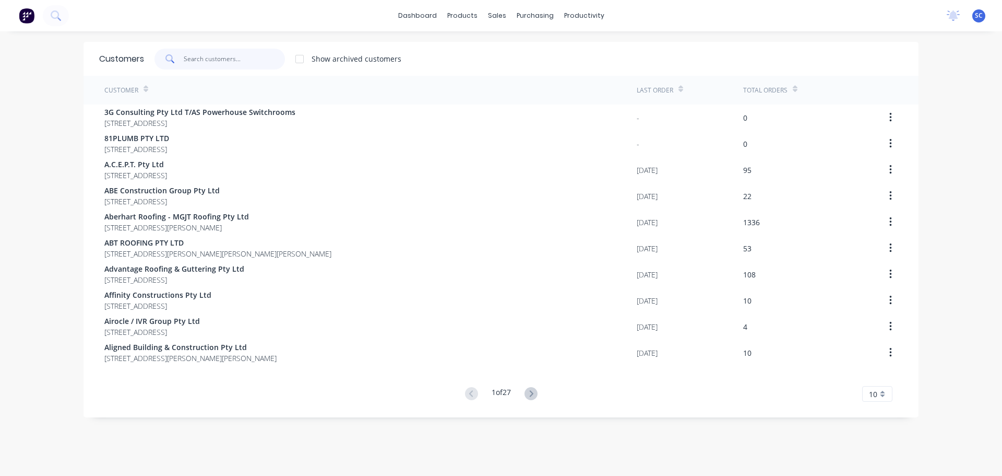
click at [217, 61] on input "text" at bounding box center [235, 59] width 102 height 21
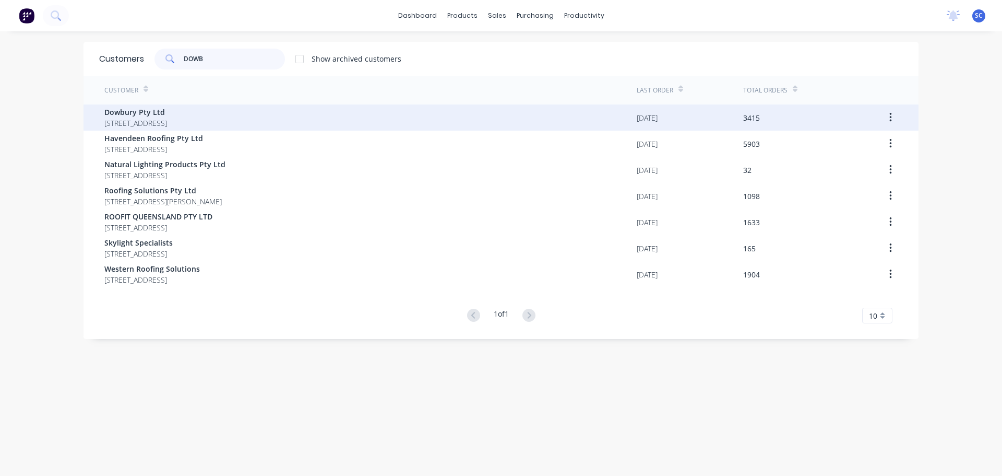
type input "DOWB"
drag, startPoint x: 146, startPoint y: 110, endPoint x: 143, endPoint y: 115, distance: 5.4
click at [143, 115] on span "Dowbury Pty Ltd" at bounding box center [135, 111] width 63 height 11
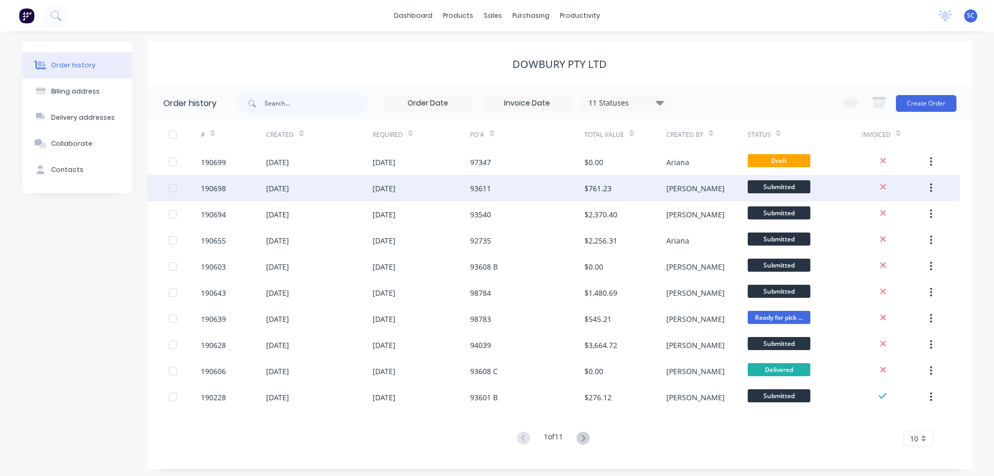
click at [442, 191] on div "26 Aug 2025" at bounding box center [422, 188] width 98 height 26
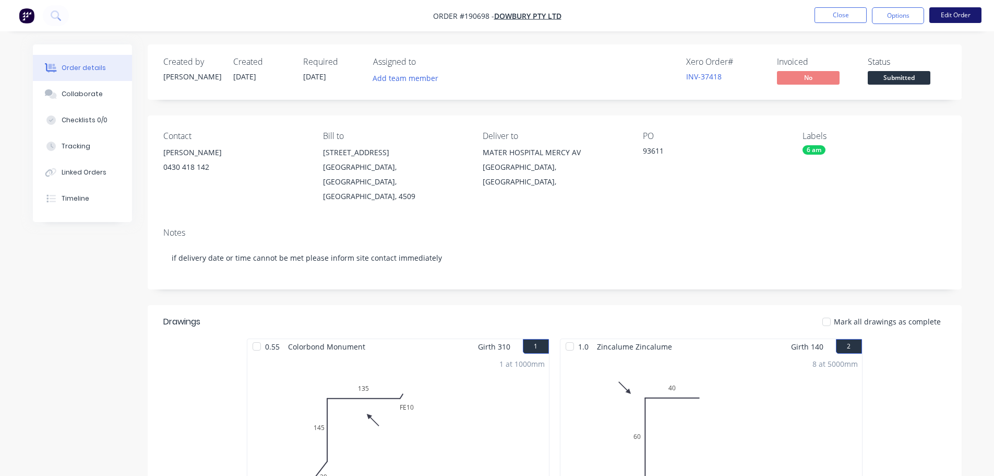
click at [959, 12] on button "Edit Order" at bounding box center [956, 15] width 52 height 16
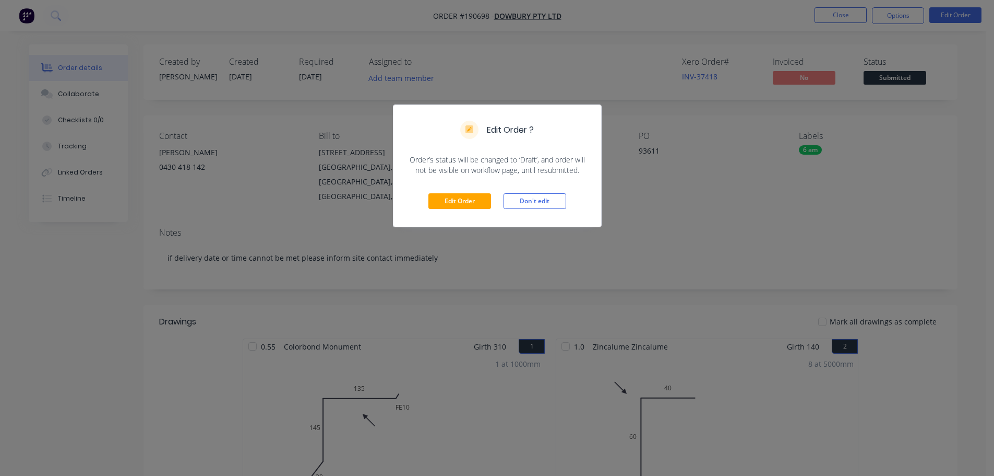
click at [447, 187] on div "Edit Order Don't edit" at bounding box center [498, 200] width 208 height 51
click at [458, 193] on button "Edit Order" at bounding box center [460, 201] width 63 height 16
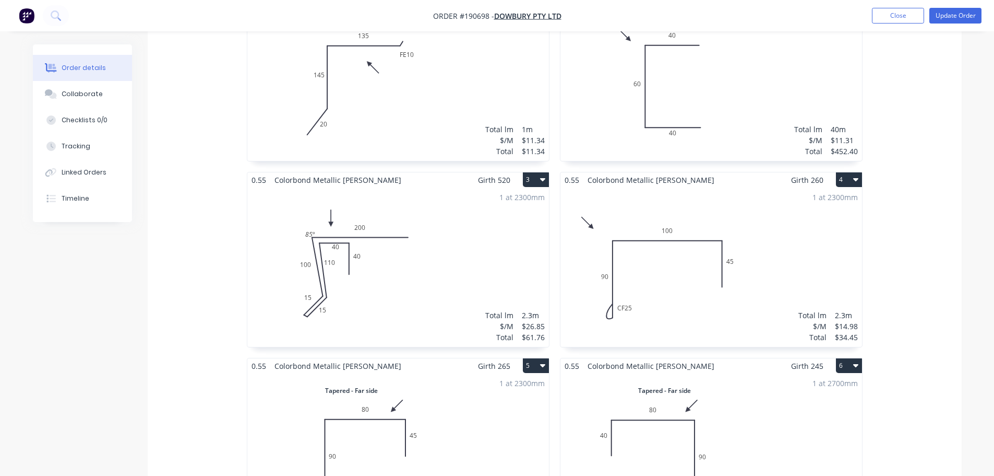
scroll to position [418, 0]
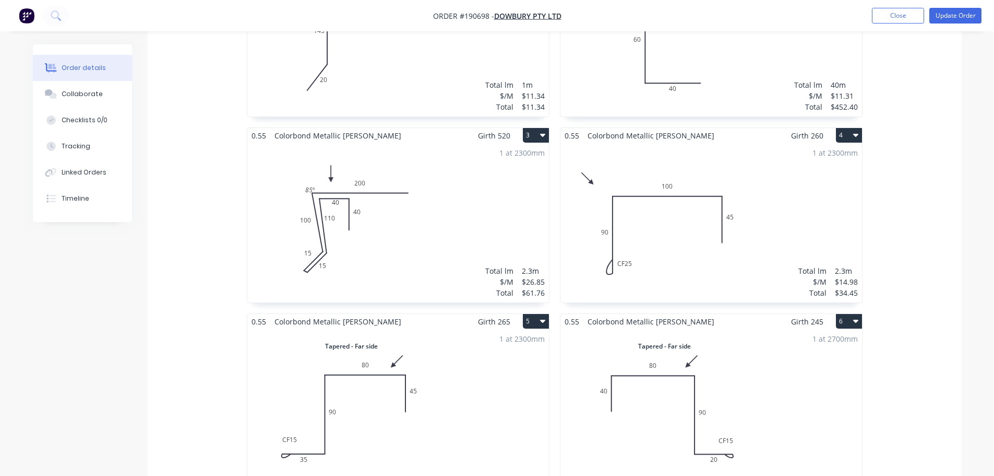
click at [353, 235] on div "1 at 2300mm Total lm $/M Total 2.3m $26.85 $61.76" at bounding box center [398, 222] width 302 height 159
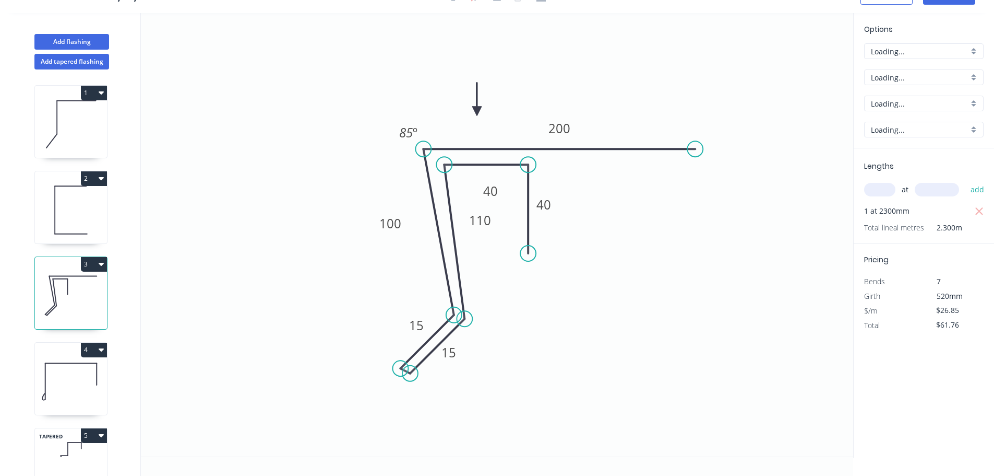
scroll to position [19, 0]
click at [484, 221] on tspan "110" at bounding box center [480, 219] width 22 height 17
click at [393, 224] on tspan "100" at bounding box center [390, 223] width 22 height 17
click at [671, 333] on icon "0 40 40 110 15 15 100 200 85 º" at bounding box center [497, 234] width 712 height 443
click at [73, 383] on icon at bounding box center [71, 381] width 72 height 67
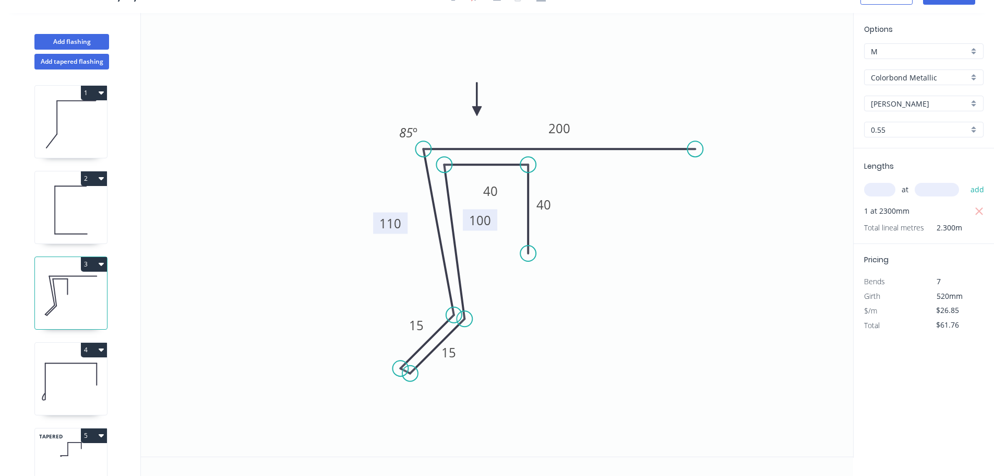
type input "$14.98"
type input "$34.45"
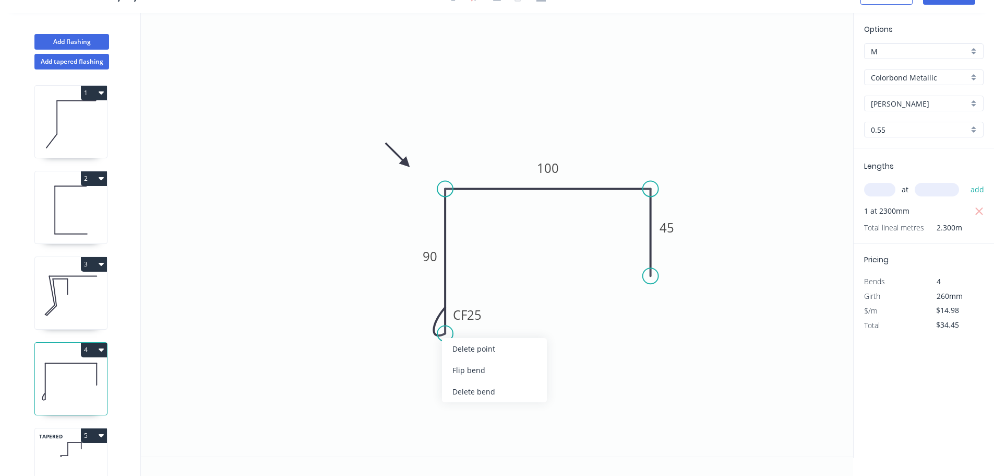
click at [469, 348] on div "Delete point" at bounding box center [494, 348] width 105 height 21
type input "$0.00"
click at [443, 187] on circle at bounding box center [445, 189] width 16 height 16
type input "$9.59"
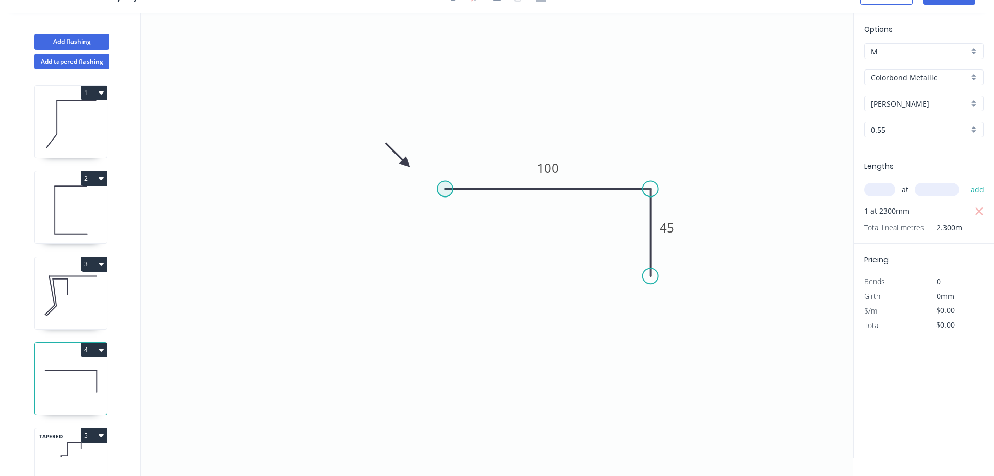
type input "$22.06"
click at [442, 191] on circle at bounding box center [443, 189] width 16 height 16
click at [441, 301] on icon "0 100 45" at bounding box center [497, 234] width 712 height 443
type input "$10.31"
type input "$23.71"
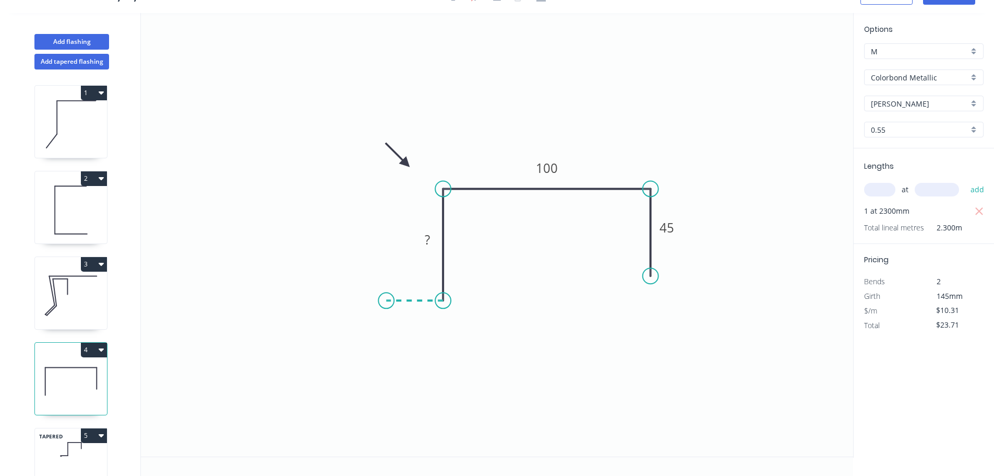
click at [386, 302] on icon "0 ? 100 45" at bounding box center [497, 234] width 712 height 443
type input "$0.00"
click at [386, 310] on icon "0 ? ? 100 45" at bounding box center [497, 234] width 712 height 443
click at [444, 308] on circle at bounding box center [443, 300] width 16 height 16
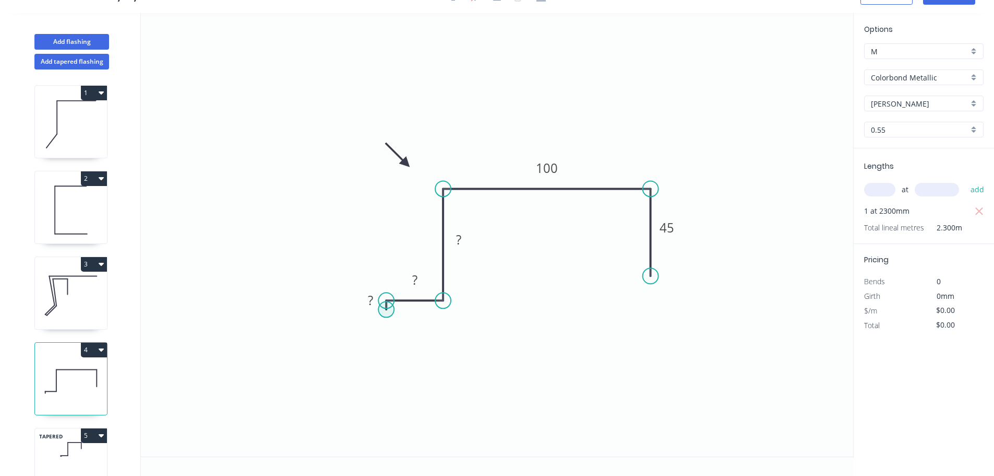
click at [385, 312] on circle at bounding box center [386, 309] width 16 height 16
click at [435, 311] on icon "0 ? ? ? 100 45" at bounding box center [497, 234] width 712 height 443
click at [392, 316] on div "Hide measurement" at bounding box center [421, 312] width 105 height 21
click at [418, 278] on rect at bounding box center [415, 280] width 21 height 15
click at [426, 335] on rect at bounding box center [411, 325] width 34 height 21
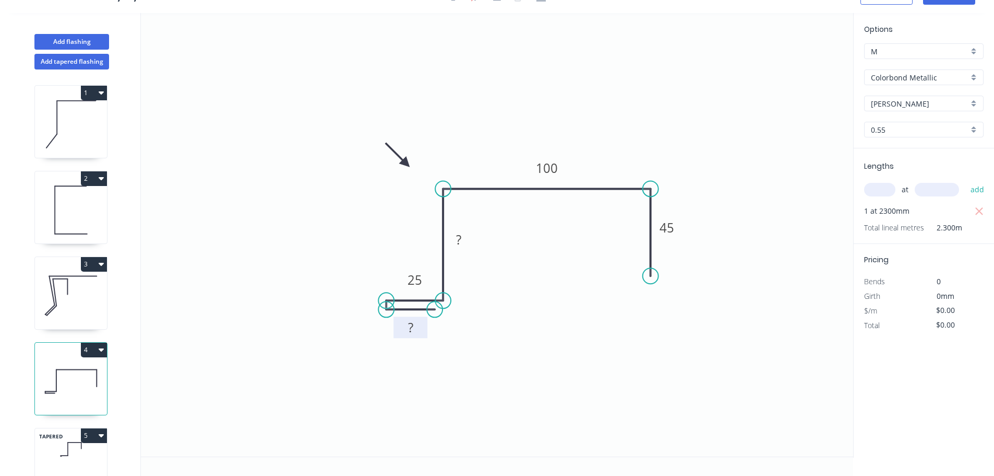
click at [416, 329] on rect at bounding box center [410, 327] width 21 height 15
click at [562, 359] on icon "0 25 25 ? 100 45" at bounding box center [497, 234] width 712 height 443
click at [467, 235] on rect at bounding box center [458, 240] width 21 height 15
click at [519, 355] on icon "0 25 25 90 100 45" at bounding box center [497, 234] width 712 height 443
type input "$15.71"
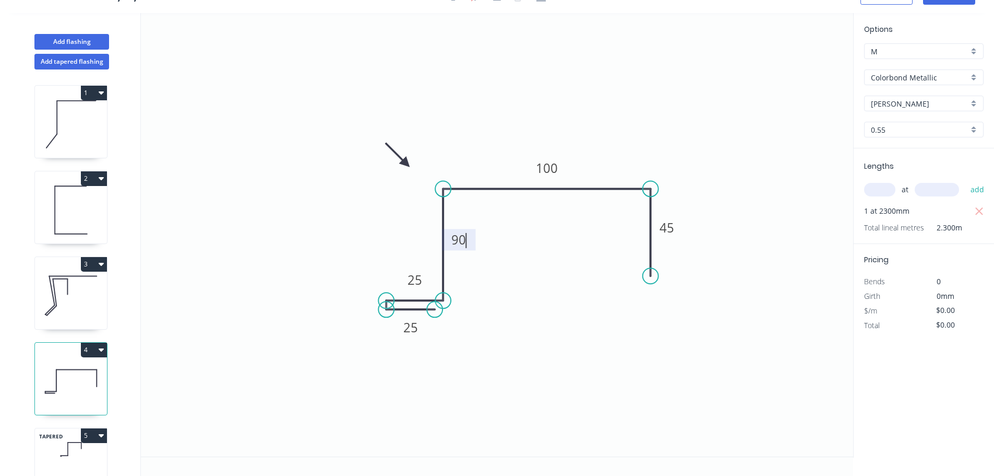
type input "$36.13"
drag, startPoint x: 473, startPoint y: 245, endPoint x: 480, endPoint y: 247, distance: 7.6
click at [480, 247] on rect at bounding box center [466, 241] width 34 height 21
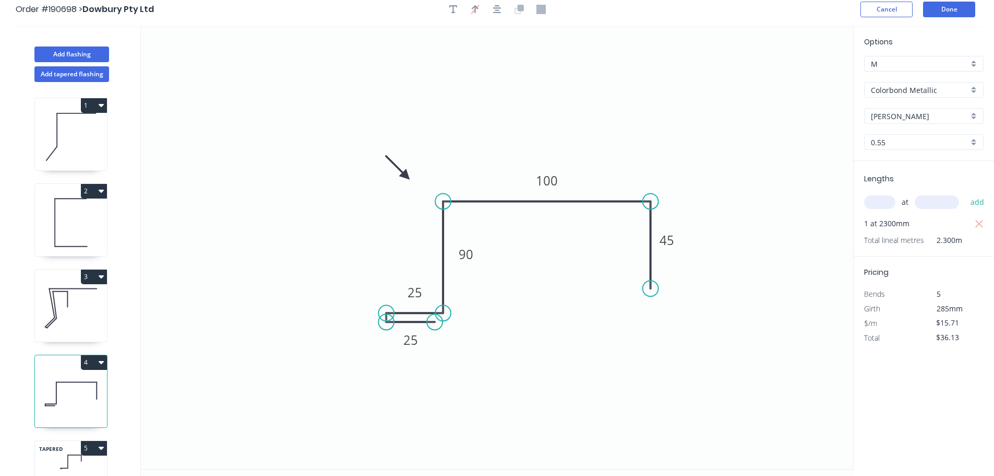
scroll to position [0, 0]
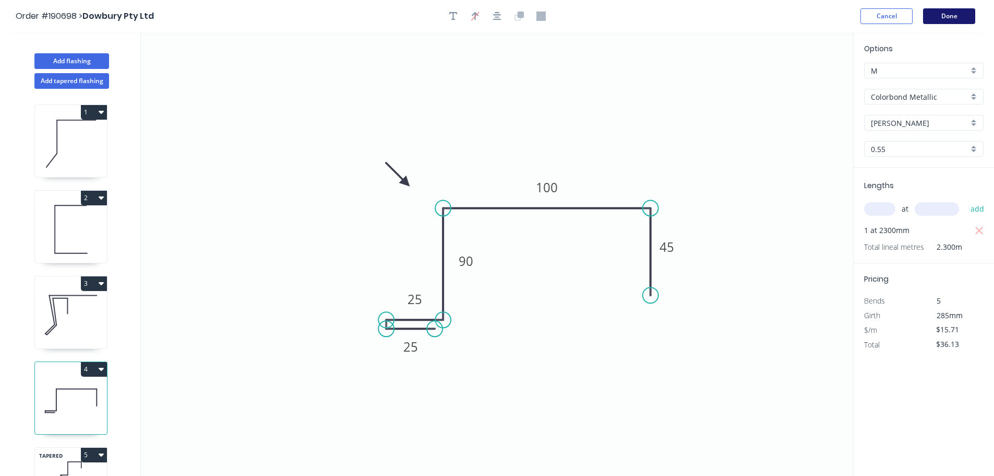
click at [949, 13] on button "Done" at bounding box center [949, 16] width 52 height 16
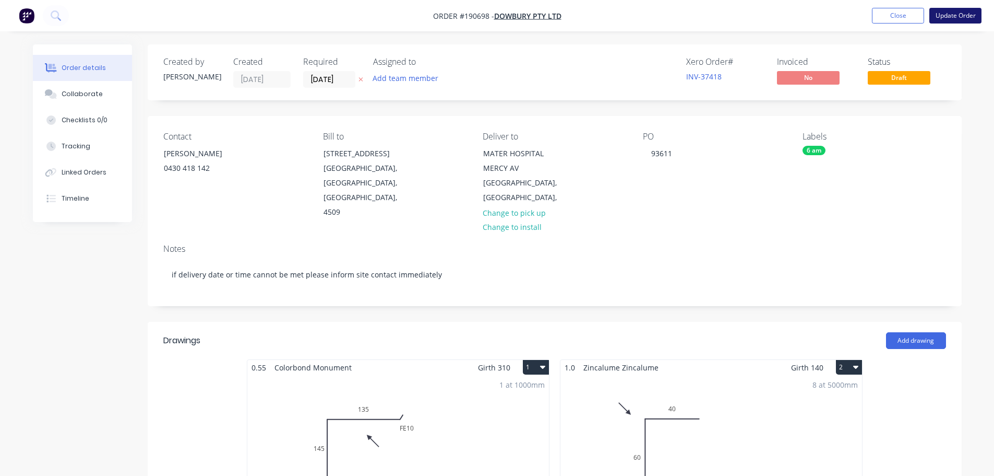
click at [950, 14] on button "Update Order" at bounding box center [956, 16] width 52 height 16
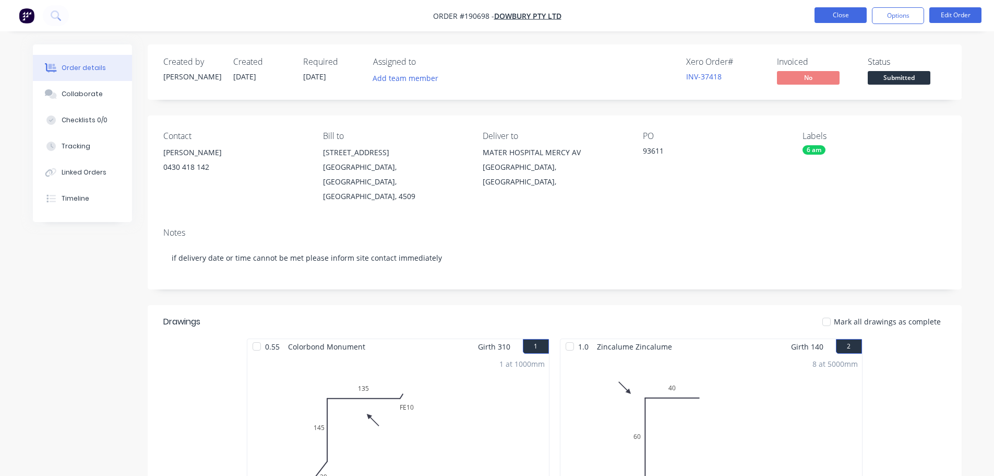
click at [828, 11] on button "Close" at bounding box center [841, 15] width 52 height 16
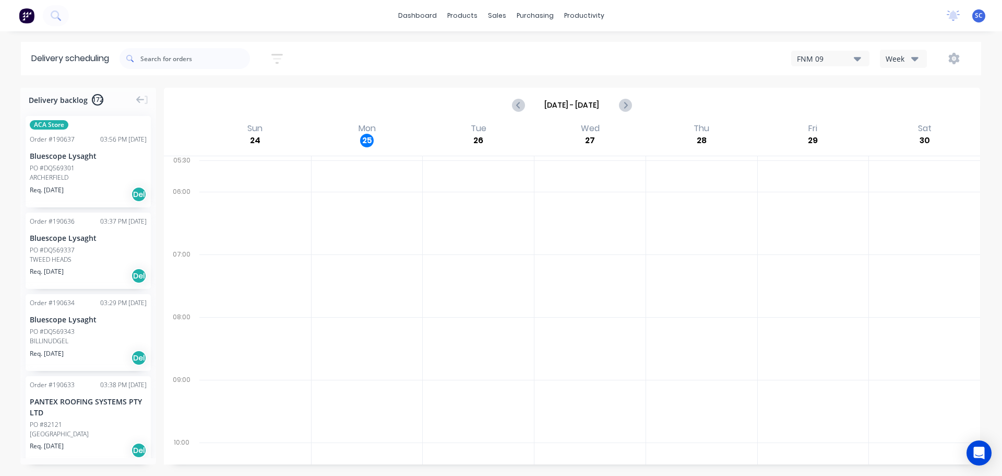
click at [302, 14] on div "dashboard products sales purchasing productivity dashboard products Product Cat…" at bounding box center [501, 15] width 1002 height 31
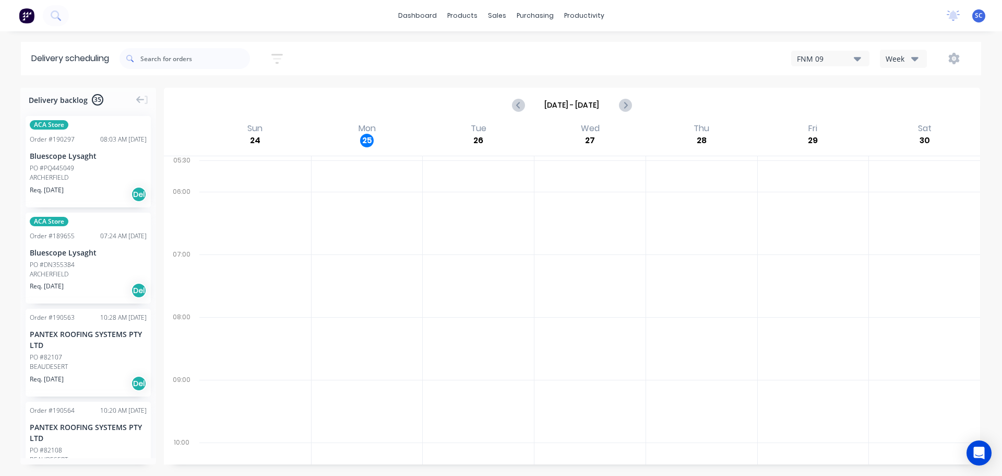
click at [289, 51] on button "button" at bounding box center [276, 59] width 33 height 20
click at [226, 103] on input "[DATE] - [DATE]" at bounding box center [229, 98] width 97 height 16
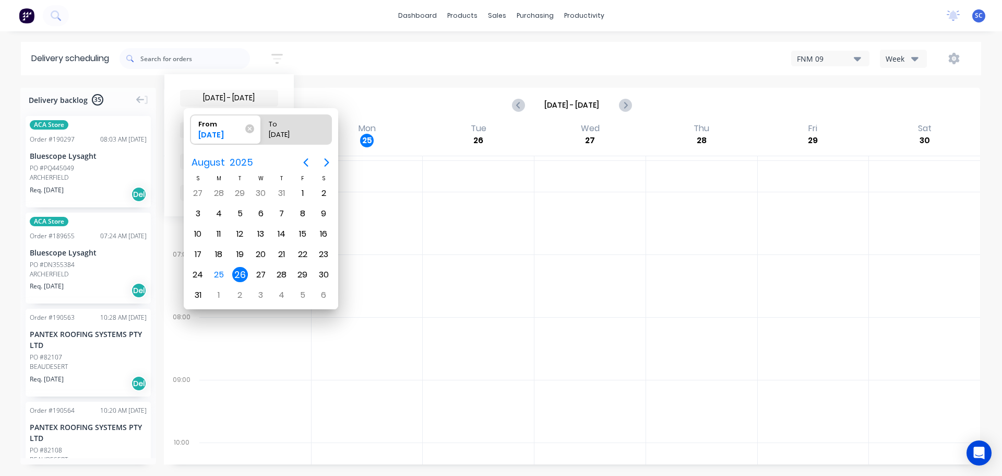
click at [240, 278] on div "26" at bounding box center [240, 275] width 16 height 16
radio input "false"
radio input "true"
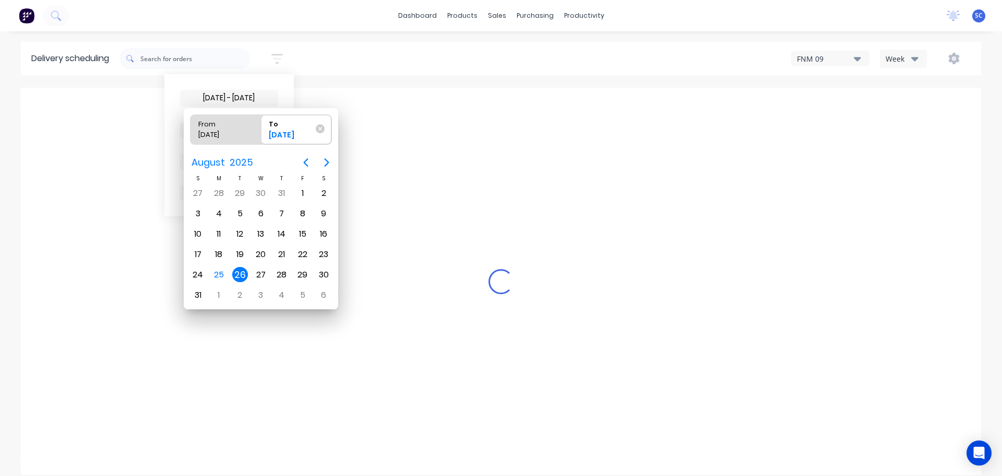
click at [239, 279] on div "26" at bounding box center [240, 275] width 16 height 16
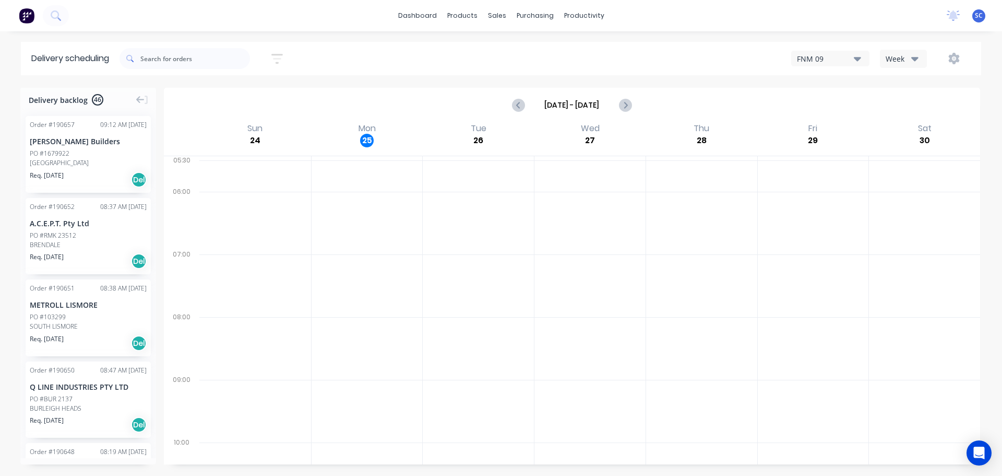
click at [280, 56] on icon "button" at bounding box center [276, 58] width 11 height 13
click at [241, 132] on span "Sort by Suburb" at bounding box center [220, 129] width 68 height 11
click at [205, 250] on div "Suburb" at bounding box center [229, 246] width 98 height 19
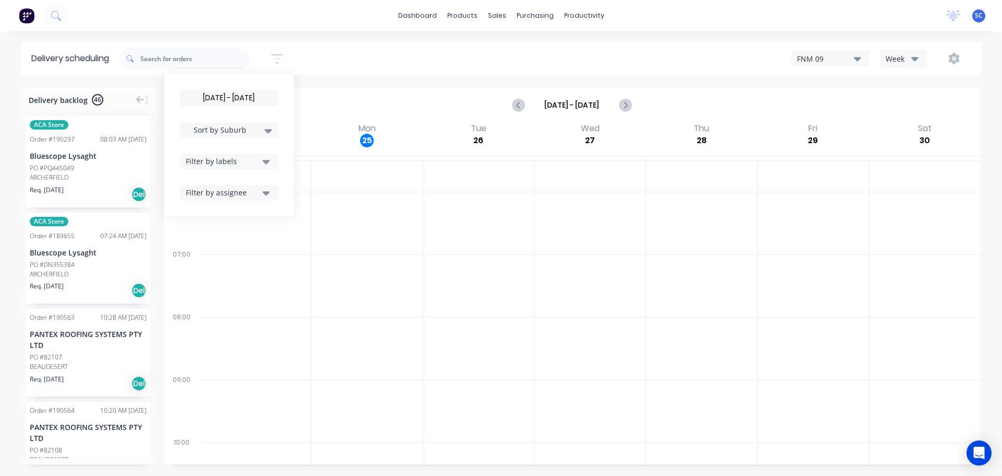
click at [379, 67] on div "[DATE] - [DATE] Sort by Suburb Created date Required date Order number Customer…" at bounding box center [551, 58] width 862 height 29
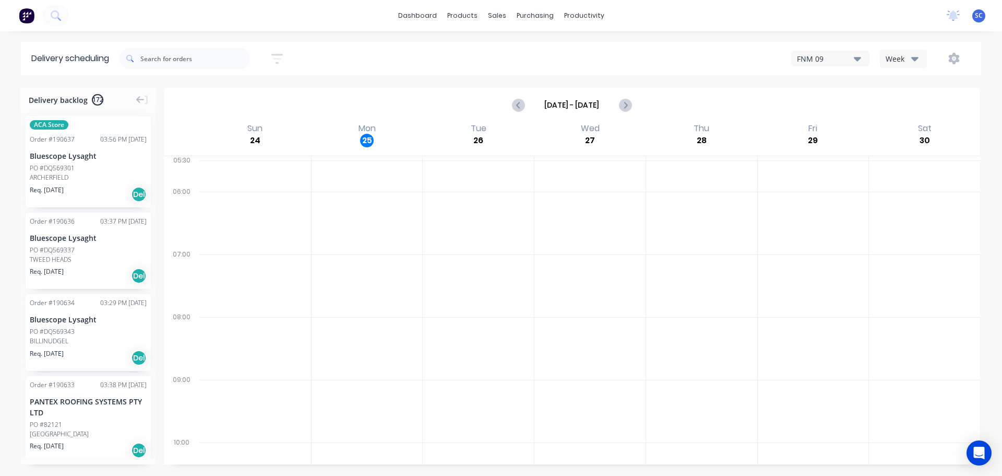
click at [278, 55] on icon "button" at bounding box center [276, 59] width 11 height 10
click at [233, 94] on input at bounding box center [229, 98] width 97 height 16
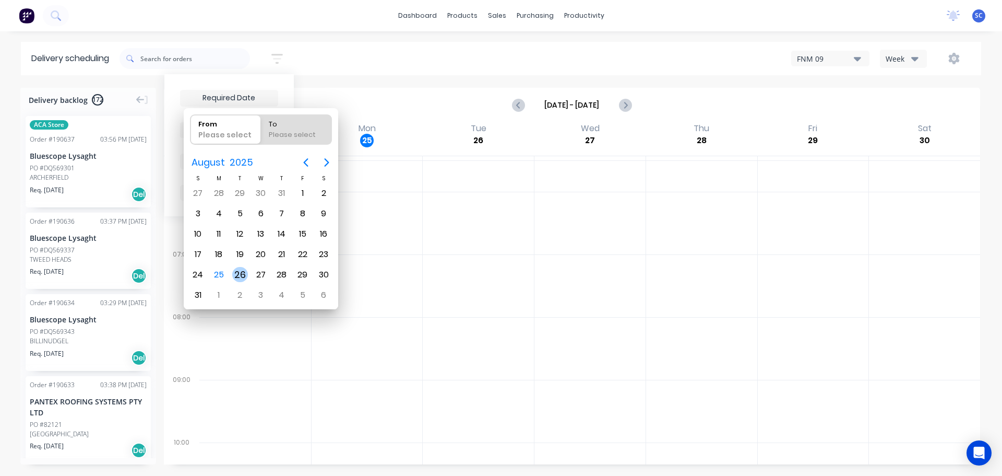
click at [234, 272] on div "26" at bounding box center [240, 275] width 16 height 16
type input "[DATE]"
radio input "false"
radio input "true"
click at [234, 272] on div "26" at bounding box center [240, 275] width 16 height 16
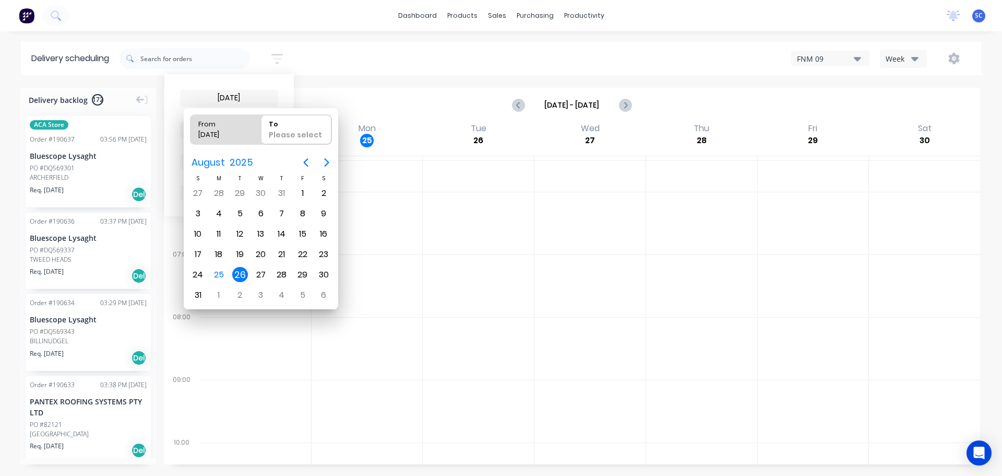
type input "[DATE] - [DATE]"
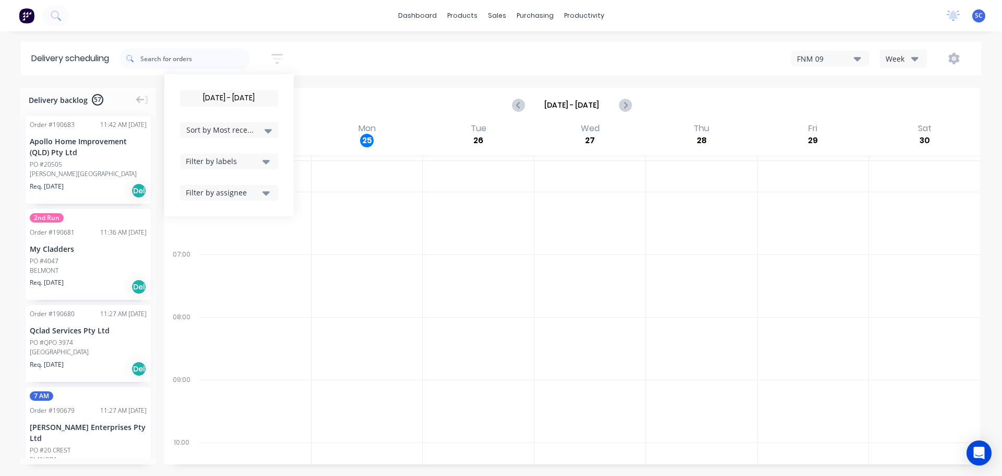
click at [303, 67] on div "26/08/25 - 26/08/25 Sort by Most recent Created date Required date Order number…" at bounding box center [551, 58] width 862 height 29
click at [277, 56] on icon "button" at bounding box center [276, 58] width 11 height 13
drag, startPoint x: 237, startPoint y: 162, endPoint x: 241, endPoint y: 168, distance: 7.1
click at [237, 161] on div "Filter by labels" at bounding box center [223, 161] width 74 height 11
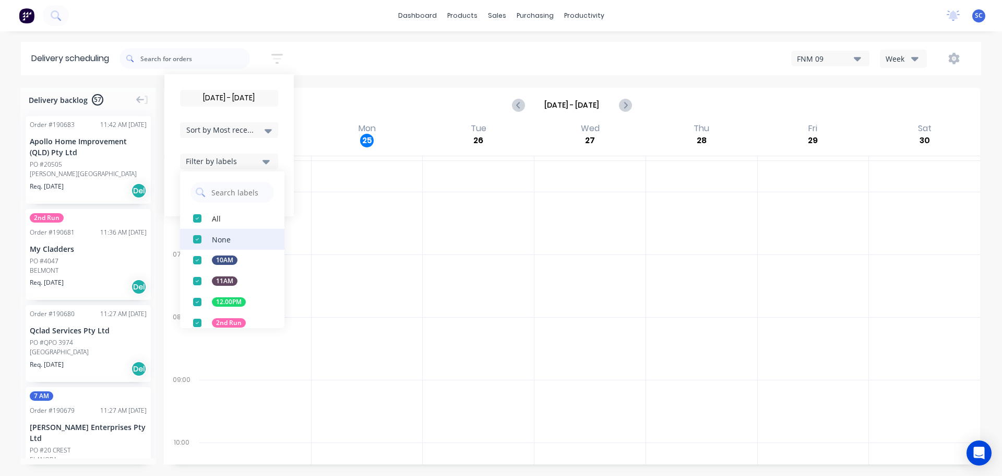
click at [201, 237] on div "button" at bounding box center [197, 239] width 21 height 21
click at [389, 75] on div "Delivery scheduling 26/08/25 - 26/08/25 Sort by Most recent Created date Requir…" at bounding box center [501, 259] width 1002 height 434
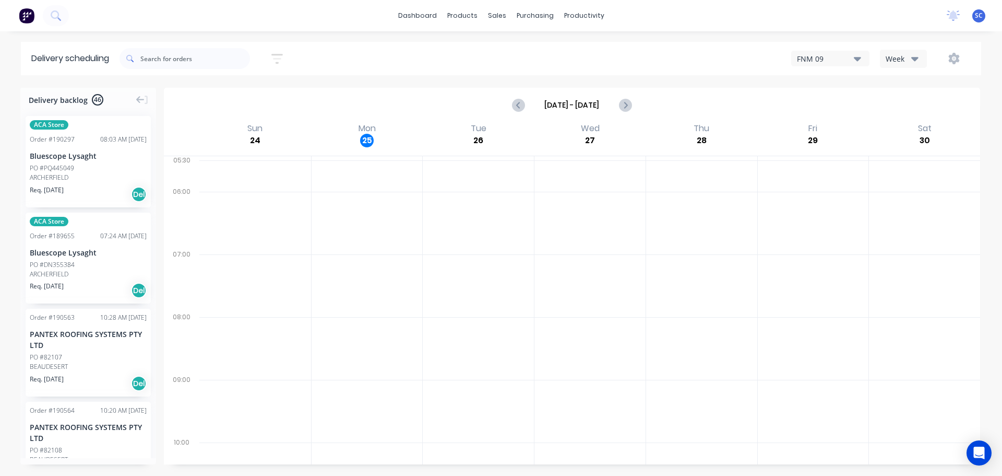
drag, startPoint x: 280, startPoint y: 54, endPoint x: 266, endPoint y: 63, distance: 15.9
click at [280, 55] on icon "button" at bounding box center [276, 59] width 11 height 10
click at [202, 97] on input "[DATE] - [DATE]" at bounding box center [229, 98] width 97 height 16
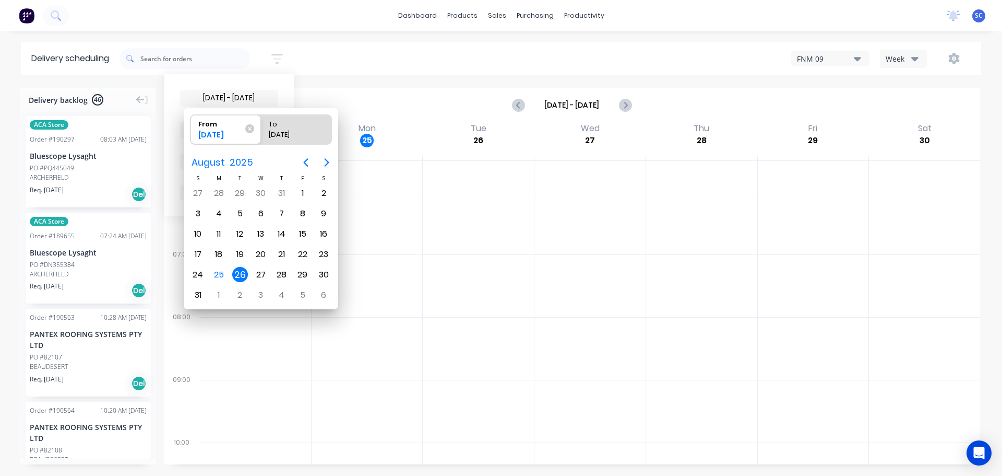
click at [239, 275] on div "26" at bounding box center [240, 275] width 16 height 16
radio input "false"
radio input "true"
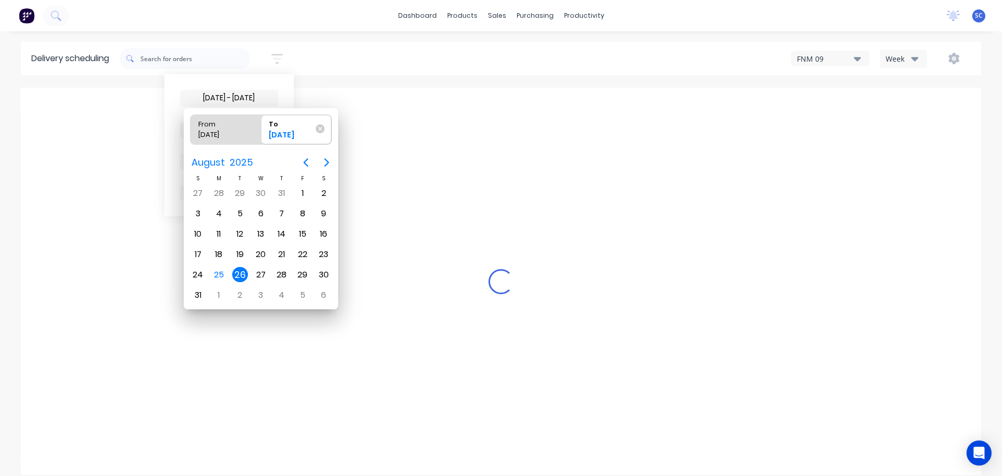
click at [239, 275] on div "26" at bounding box center [240, 275] width 16 height 16
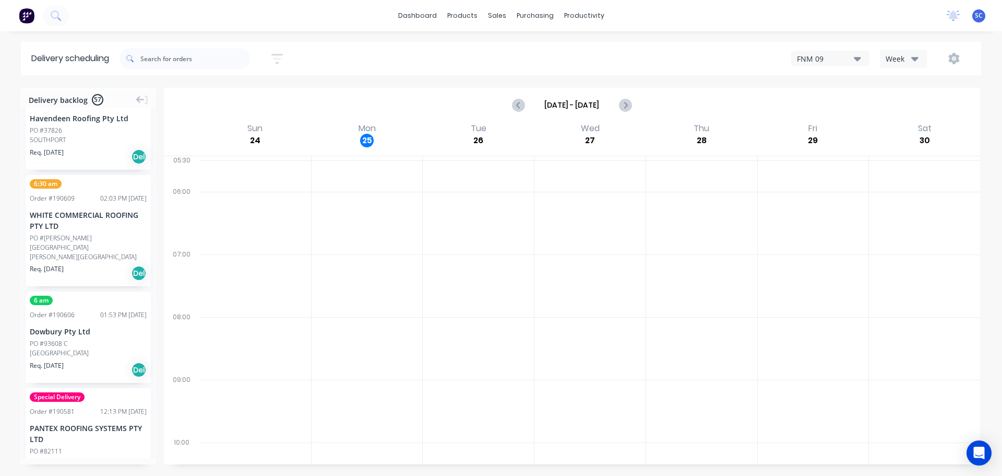
drag, startPoint x: 282, startPoint y: 59, endPoint x: 271, endPoint y: 106, distance: 48.7
click at [282, 61] on icon "button" at bounding box center [276, 58] width 11 height 13
click at [208, 99] on input "[DATE] - [DATE]" at bounding box center [229, 98] width 97 height 16
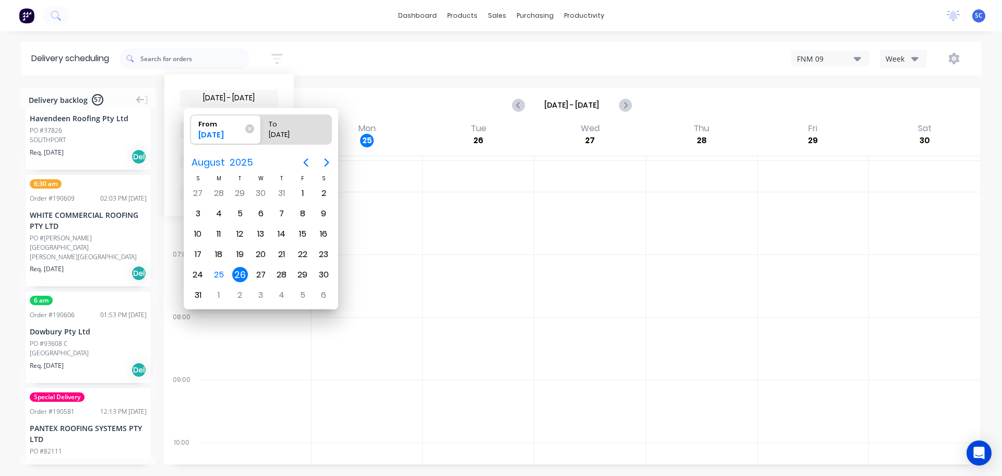
click at [240, 275] on div "26" at bounding box center [240, 275] width 16 height 16
radio input "false"
radio input "true"
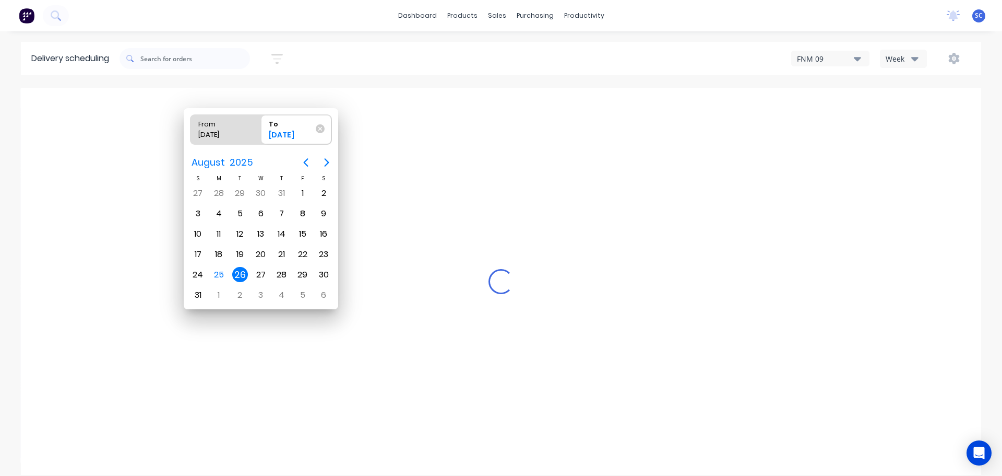
click at [240, 276] on div "26" at bounding box center [240, 275] width 16 height 16
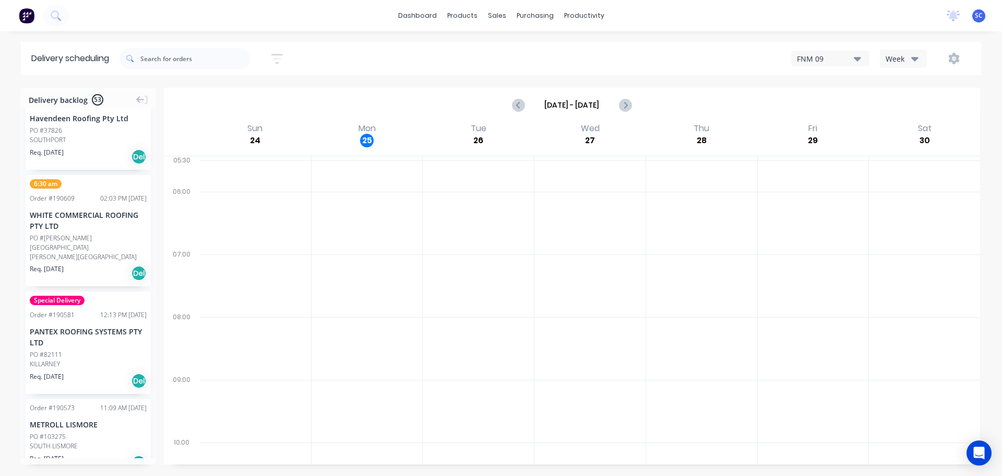
click at [283, 58] on icon "button" at bounding box center [276, 58] width 11 height 13
click at [250, 164] on div "Filter by labels" at bounding box center [223, 161] width 74 height 11
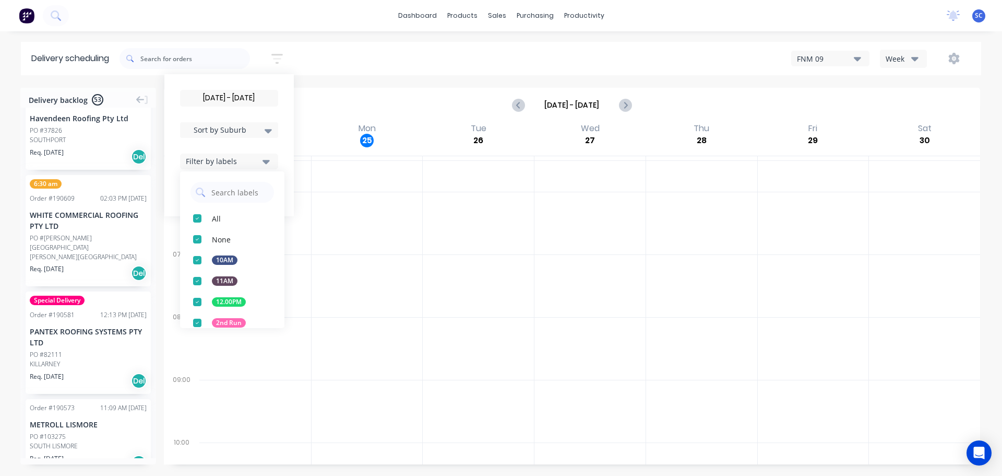
drag, startPoint x: 201, startPoint y: 322, endPoint x: 229, endPoint y: 325, distance: 28.3
click at [201, 323] on div "button" at bounding box center [197, 322] width 21 height 21
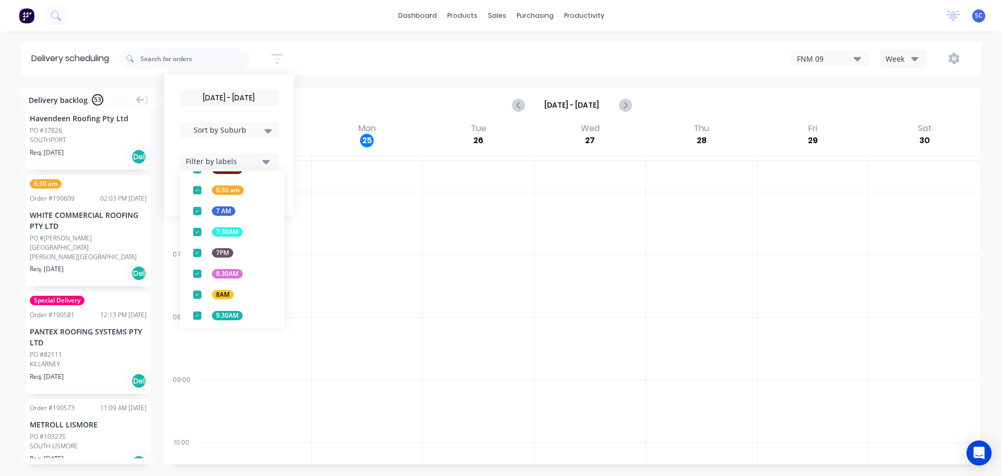
scroll to position [274, 0]
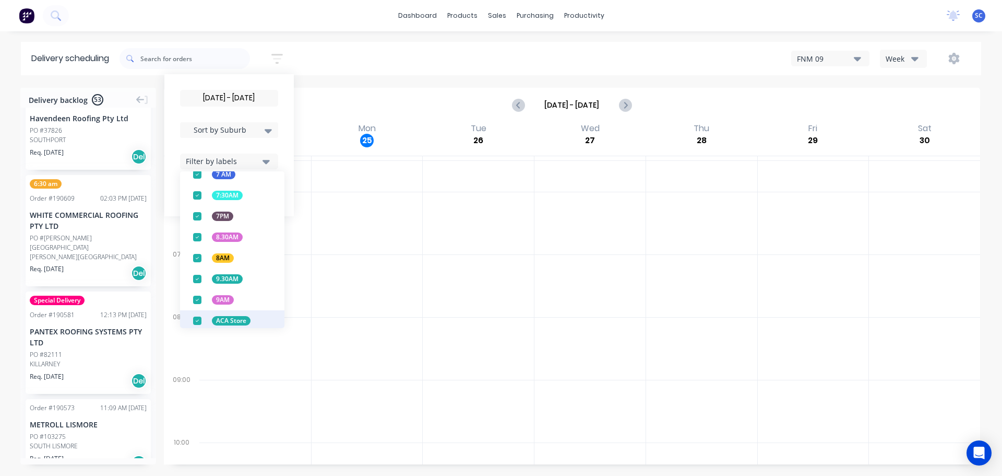
click at [201, 319] on div "button" at bounding box center [197, 320] width 21 height 21
click at [343, 56] on div "26/08/25 - 26/08/25 Sort by Suburb Created date Required date Order number Cust…" at bounding box center [551, 58] width 862 height 29
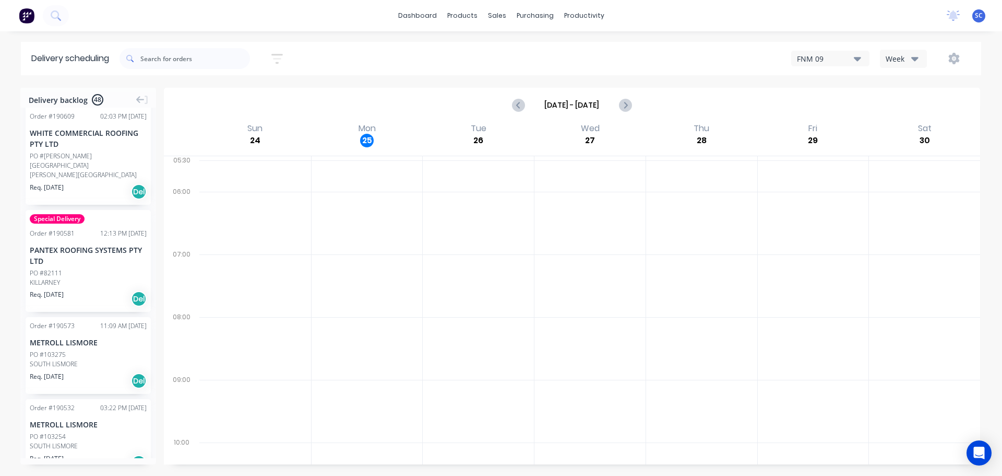
click at [283, 57] on icon "button" at bounding box center [276, 58] width 11 height 13
click at [270, 163] on icon "button" at bounding box center [266, 161] width 7 height 11
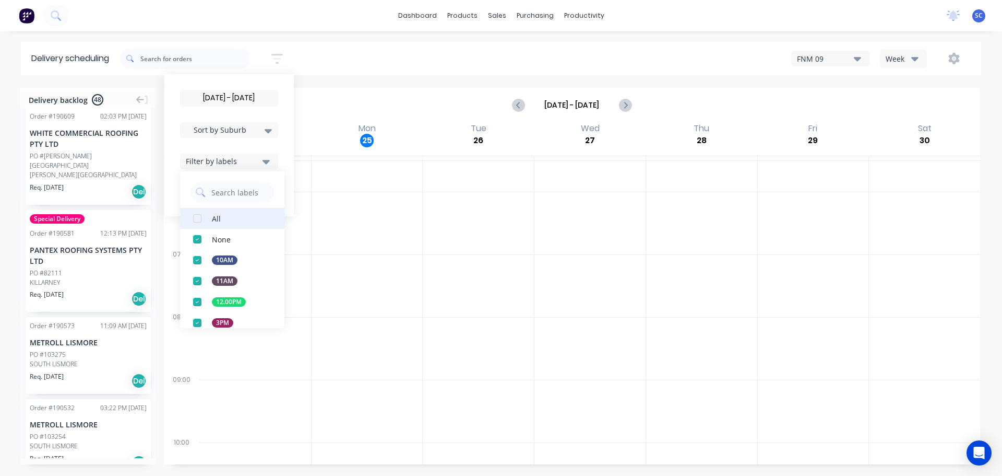
click at [205, 216] on div "button" at bounding box center [197, 218] width 21 height 21
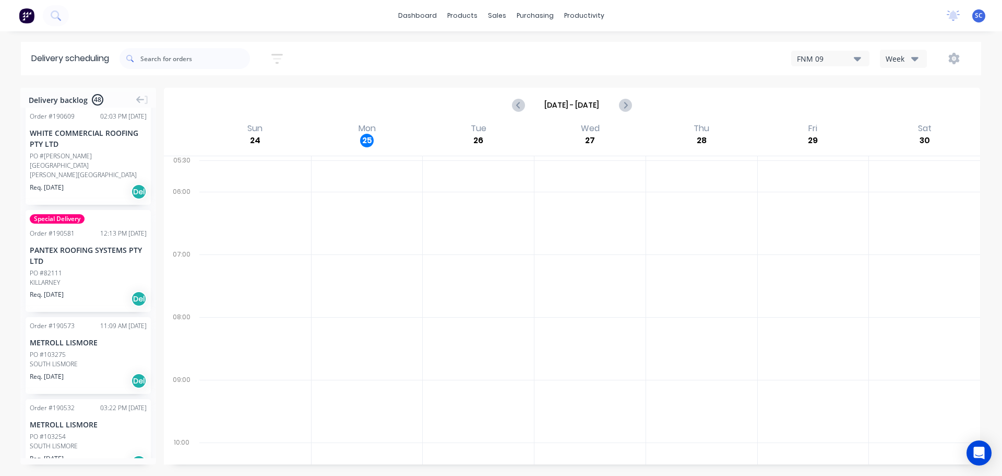
click at [387, 65] on div "26/08/25 - 26/08/25 Sort by Suburb Created date Required date Order number Cust…" at bounding box center [551, 58] width 862 height 29
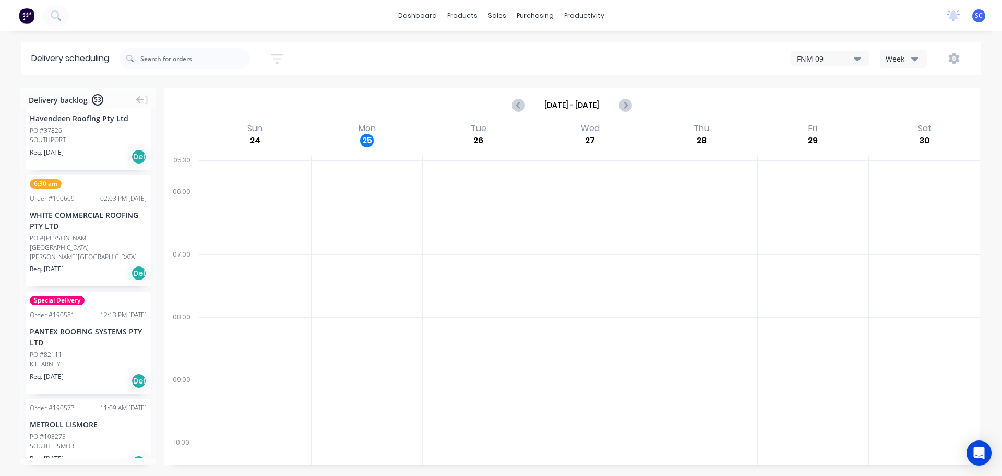
click at [280, 55] on icon "button" at bounding box center [276, 58] width 11 height 13
click at [229, 94] on input "[DATE] - [DATE]" at bounding box center [229, 98] width 97 height 16
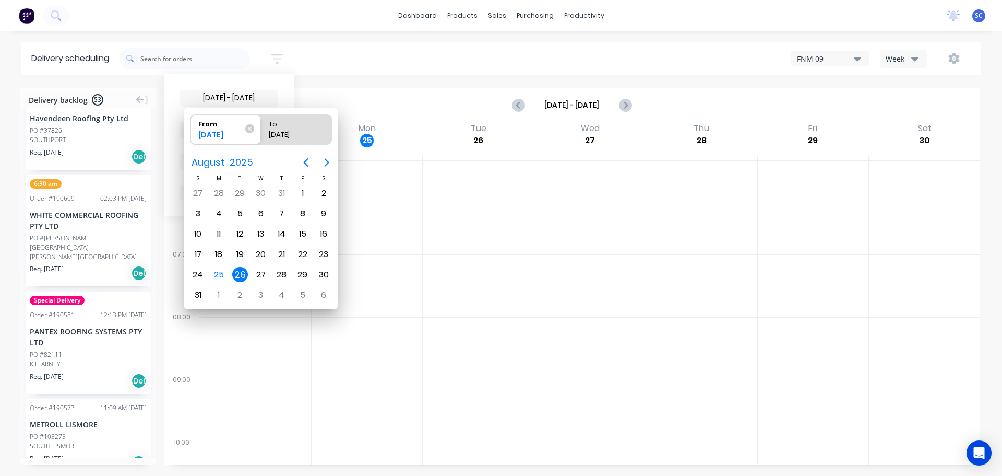
click at [241, 274] on div "26" at bounding box center [240, 275] width 16 height 16
radio input "false"
radio input "true"
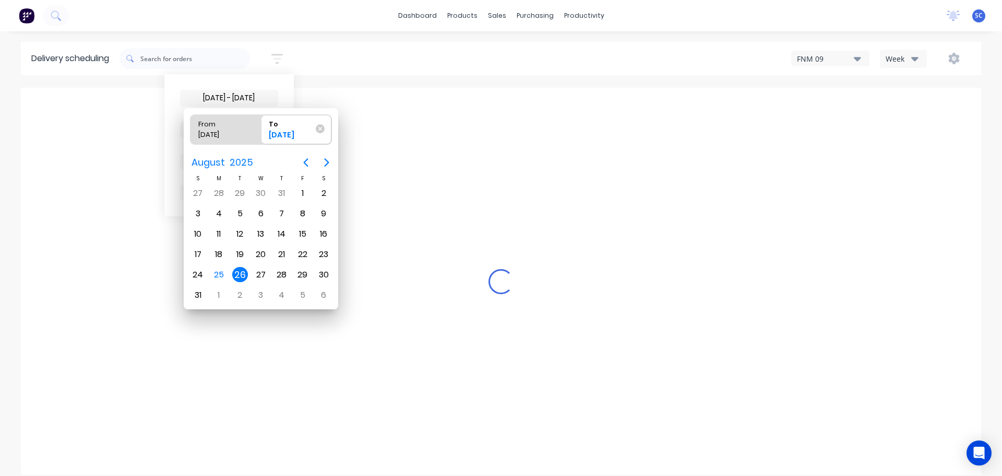
click at [240, 274] on div "26" at bounding box center [240, 275] width 16 height 16
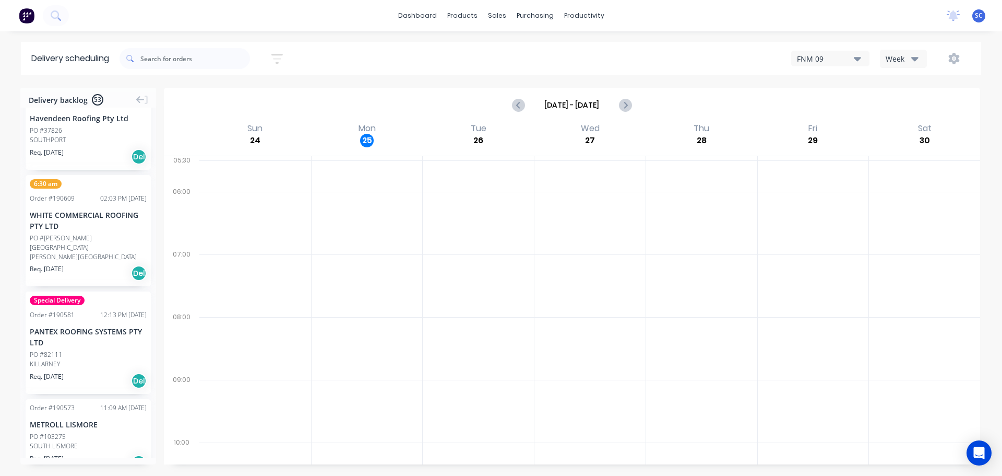
click at [277, 56] on icon "button" at bounding box center [276, 58] width 11 height 13
click at [269, 129] on icon at bounding box center [268, 130] width 7 height 11
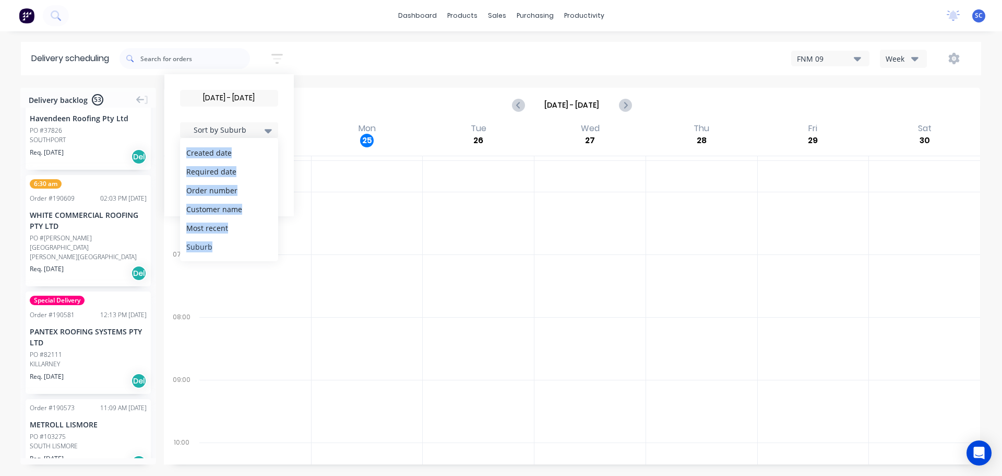
click at [205, 245] on div "Suburb" at bounding box center [229, 246] width 98 height 19
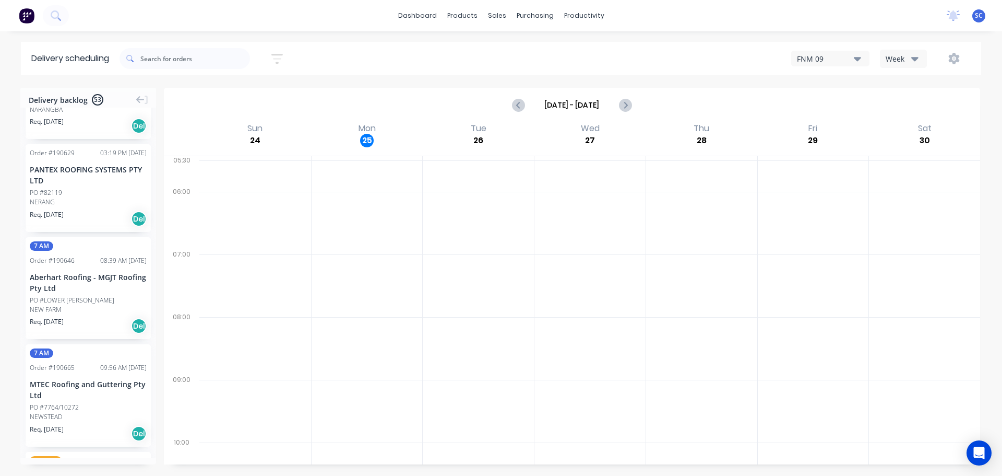
click at [388, 60] on div "[DATE] - [DATE] Sort by Suburb Created date Required date Order number Customer…" at bounding box center [551, 58] width 862 height 29
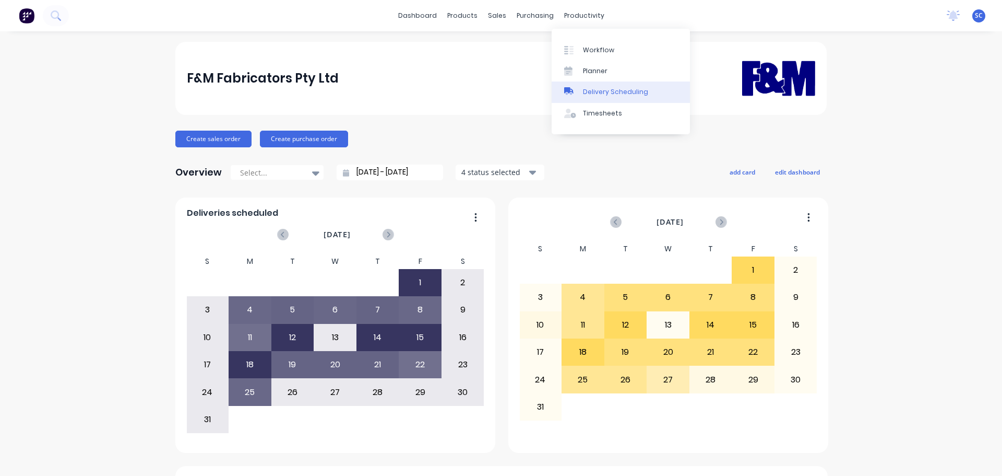
click at [611, 90] on div "Delivery Scheduling" at bounding box center [615, 91] width 65 height 9
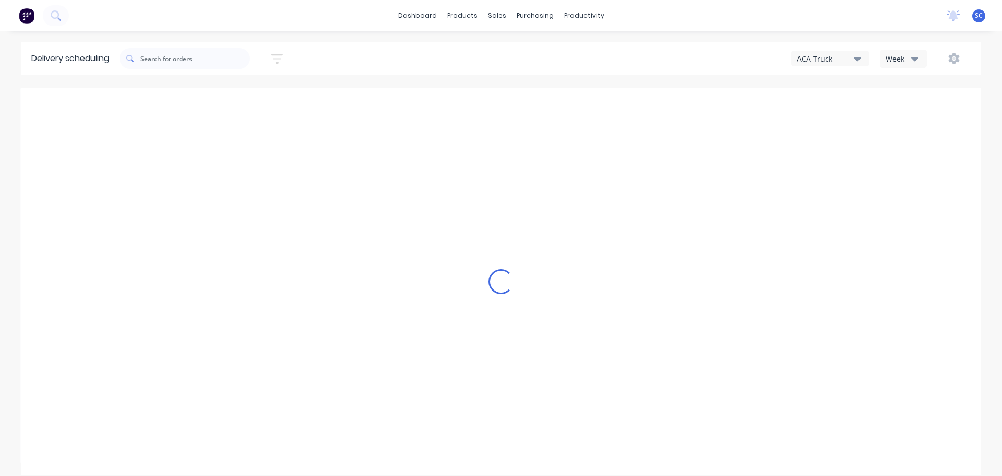
click at [919, 57] on button "Week" at bounding box center [903, 59] width 47 height 18
click at [830, 57] on div "ACA Truck" at bounding box center [825, 58] width 57 height 11
click at [835, 97] on div "FNM 09" at bounding box center [843, 95] width 103 height 21
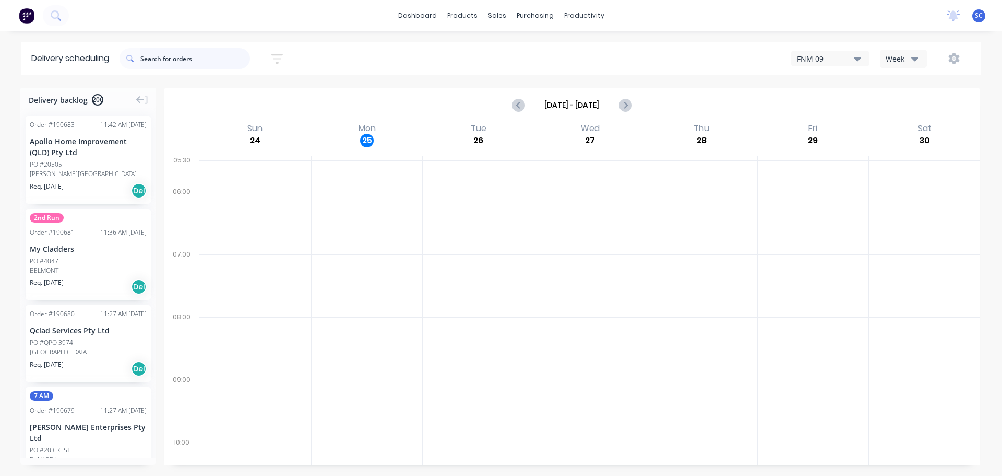
click at [162, 58] on input "text" at bounding box center [195, 58] width 110 height 21
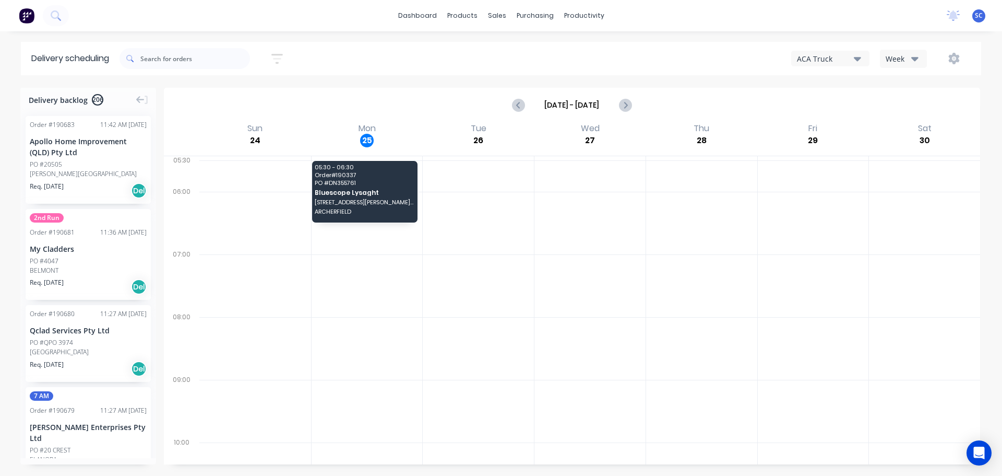
click at [917, 57] on icon "button" at bounding box center [914, 59] width 7 height 4
click at [851, 57] on div "ACA Truck" at bounding box center [825, 58] width 57 height 11
click at [829, 99] on div "FNM 09" at bounding box center [843, 95] width 103 height 21
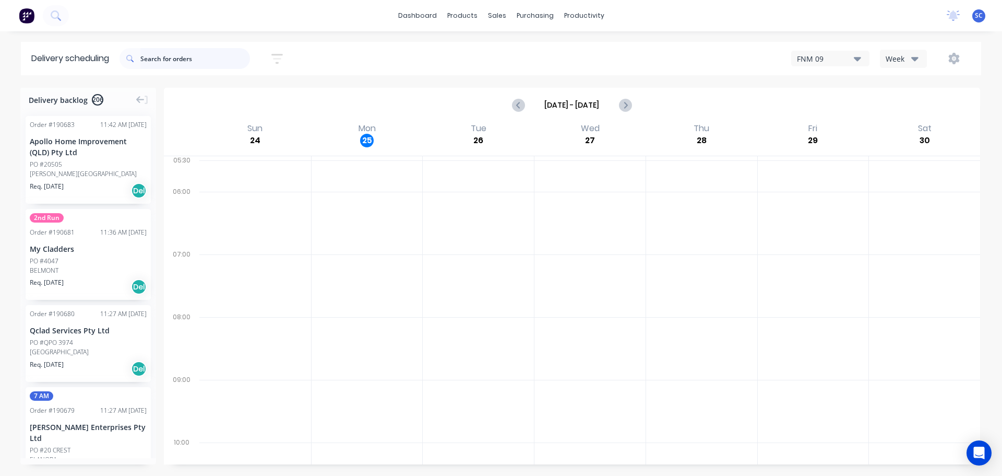
click at [170, 59] on input "text" at bounding box center [195, 58] width 110 height 21
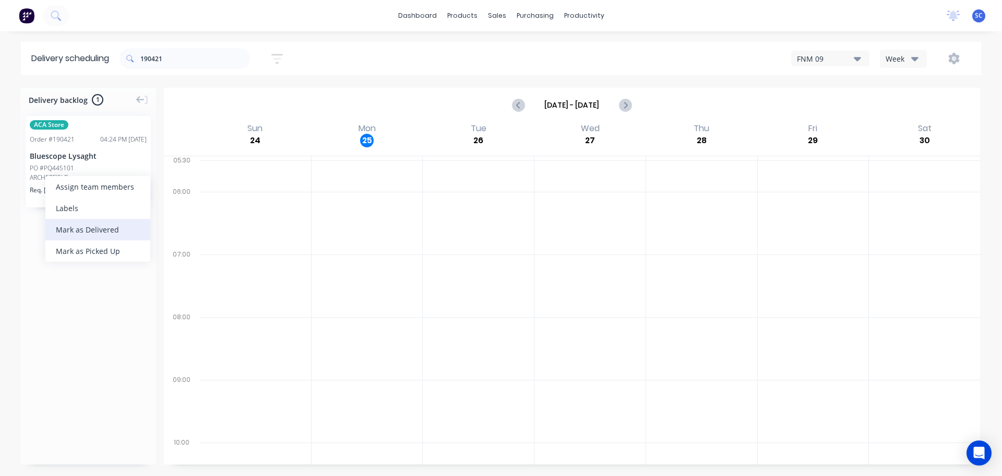
click at [99, 236] on div "Mark as Delivered" at bounding box center [97, 229] width 105 height 21
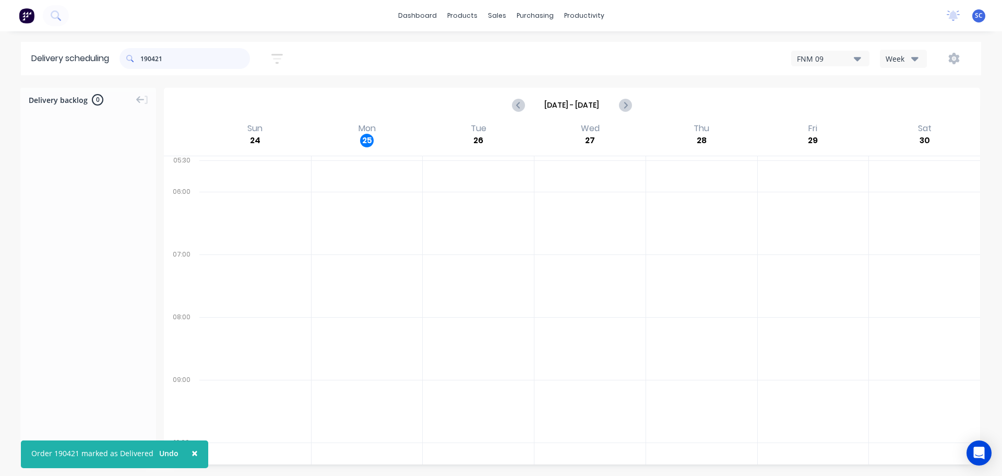
click at [169, 63] on input "190421" at bounding box center [195, 58] width 110 height 21
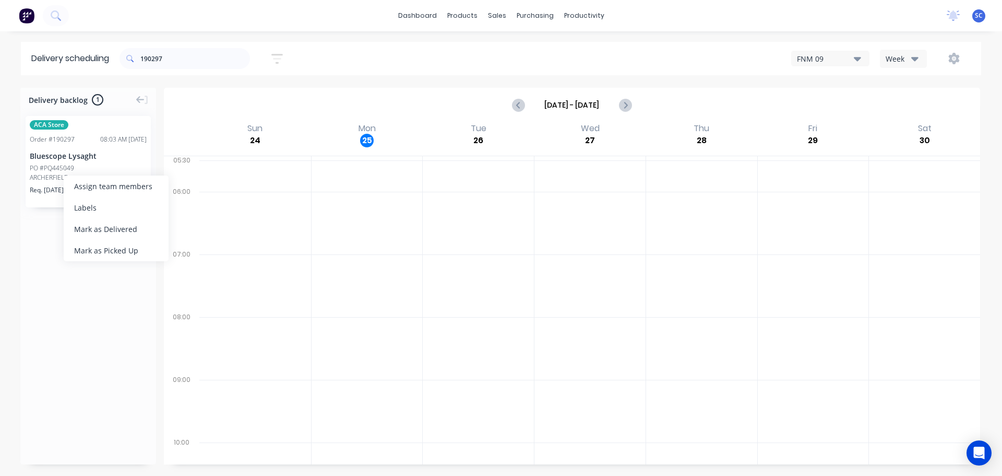
click at [97, 231] on div "Mark as Delivered" at bounding box center [116, 228] width 105 height 21
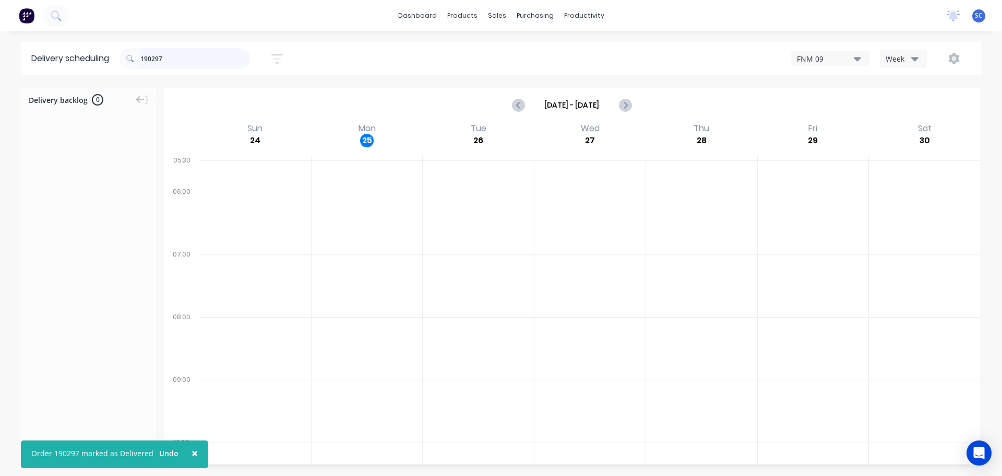
click at [192, 60] on input "190297" at bounding box center [195, 58] width 110 height 21
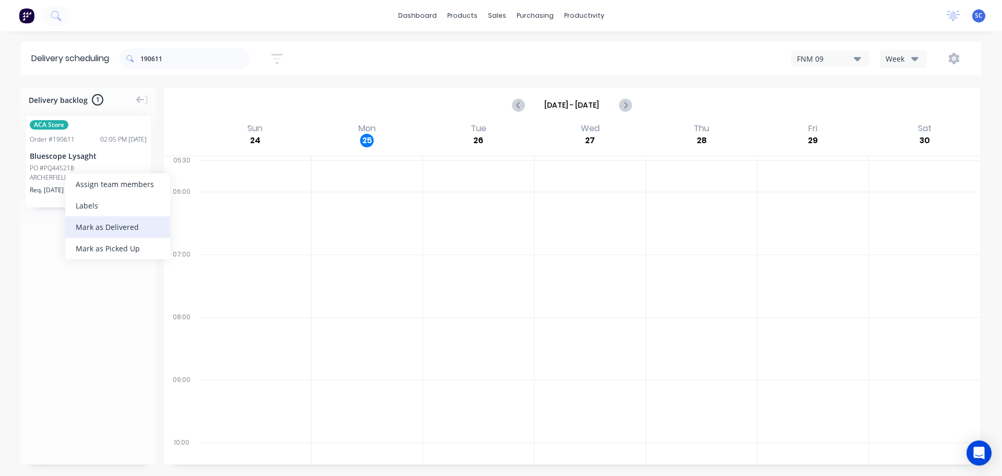
click at [97, 226] on div "Mark as Delivered" at bounding box center [117, 226] width 105 height 21
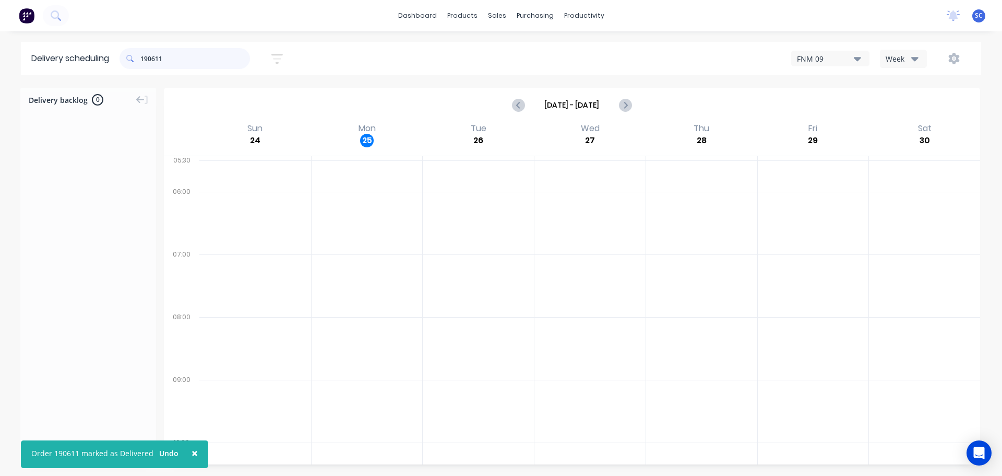
click at [168, 64] on input "190611" at bounding box center [195, 58] width 110 height 21
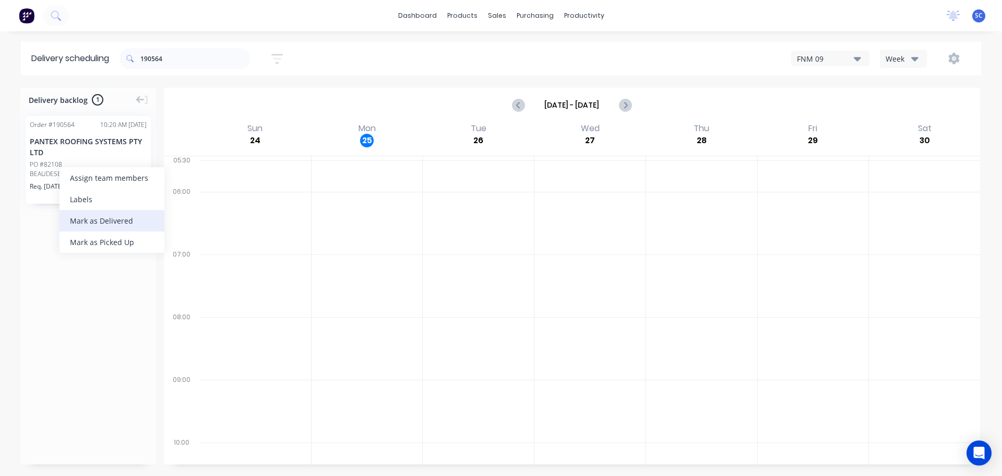
click at [105, 218] on div "Mark as Delivered" at bounding box center [112, 220] width 105 height 21
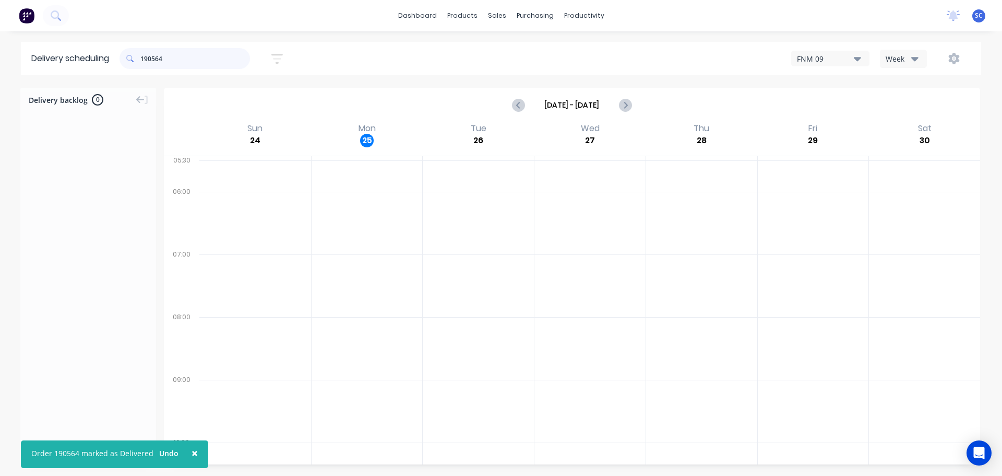
click at [173, 62] on input "190564" at bounding box center [195, 58] width 110 height 21
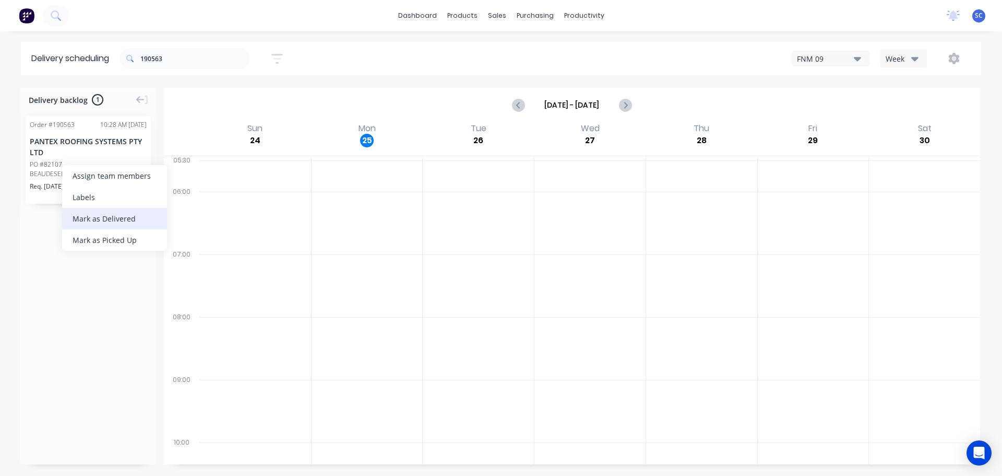
click at [102, 213] on div "Mark as Delivered" at bounding box center [114, 218] width 105 height 21
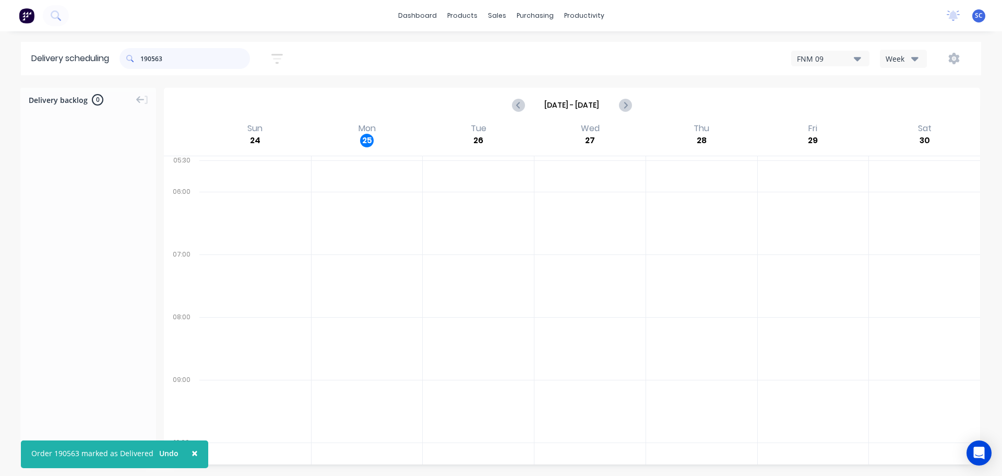
click at [175, 66] on input "190563" at bounding box center [195, 58] width 110 height 21
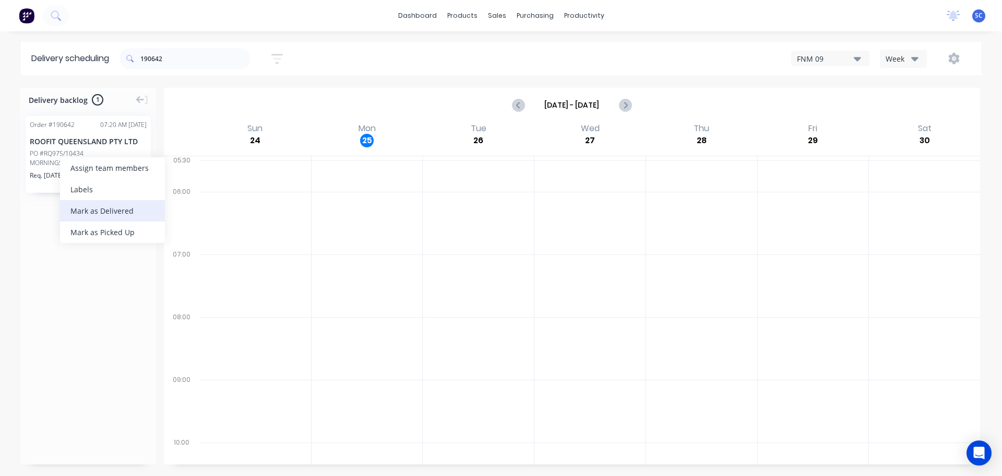
click at [106, 210] on div "Mark as Delivered" at bounding box center [112, 210] width 105 height 21
click at [176, 58] on input "190642" at bounding box center [195, 58] width 110 height 21
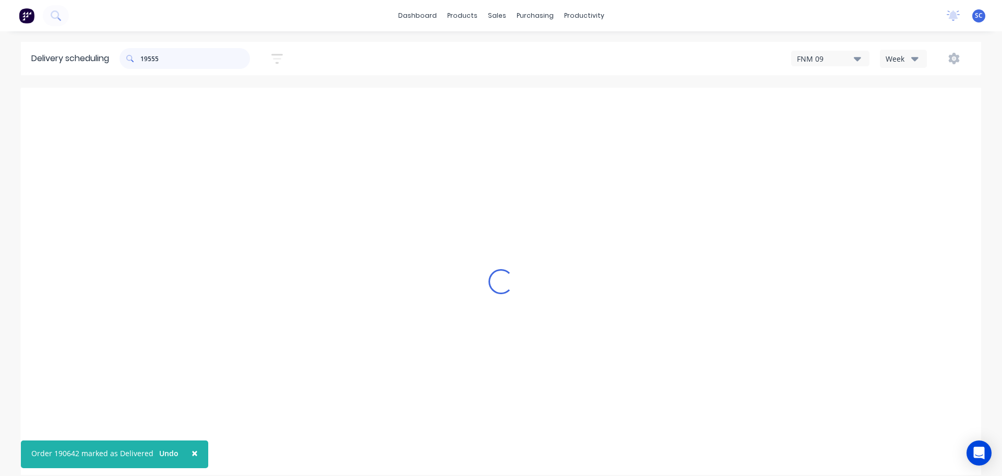
click at [155, 57] on input "19555" at bounding box center [195, 58] width 110 height 21
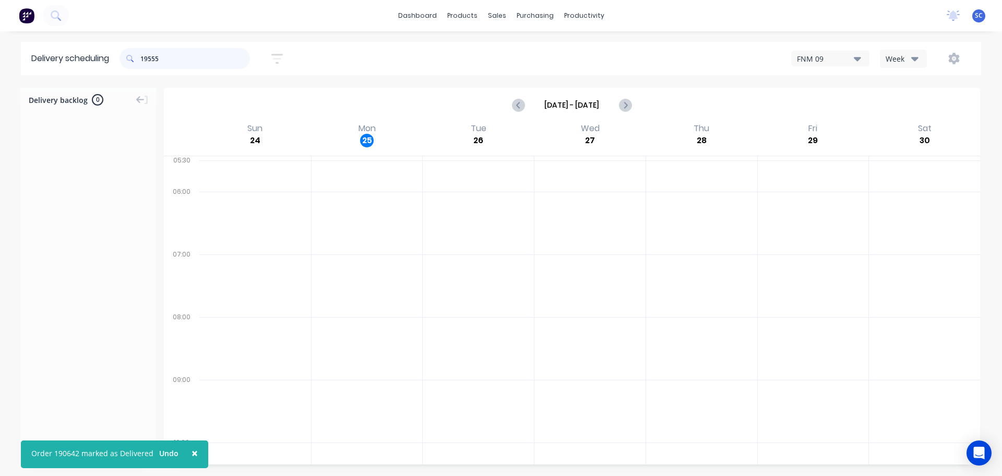
click at [153, 57] on input "19555" at bounding box center [195, 58] width 110 height 21
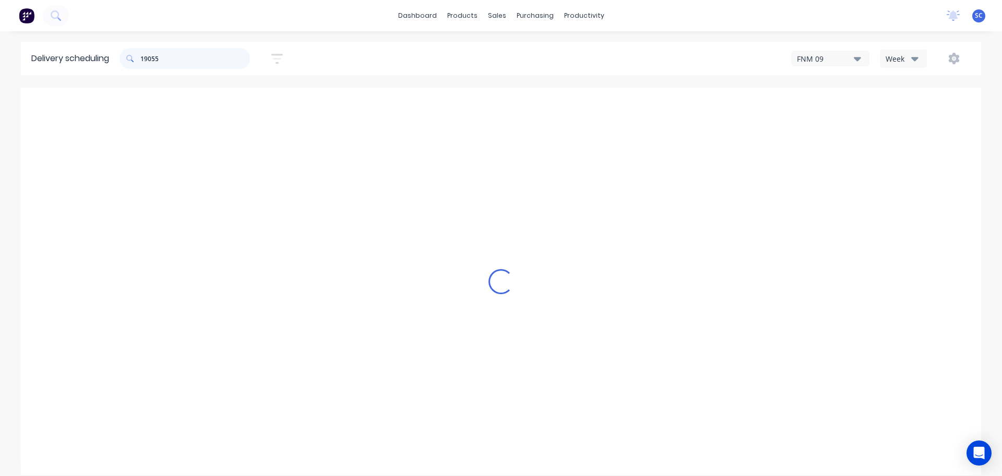
click at [176, 54] on input "19055" at bounding box center [195, 58] width 110 height 21
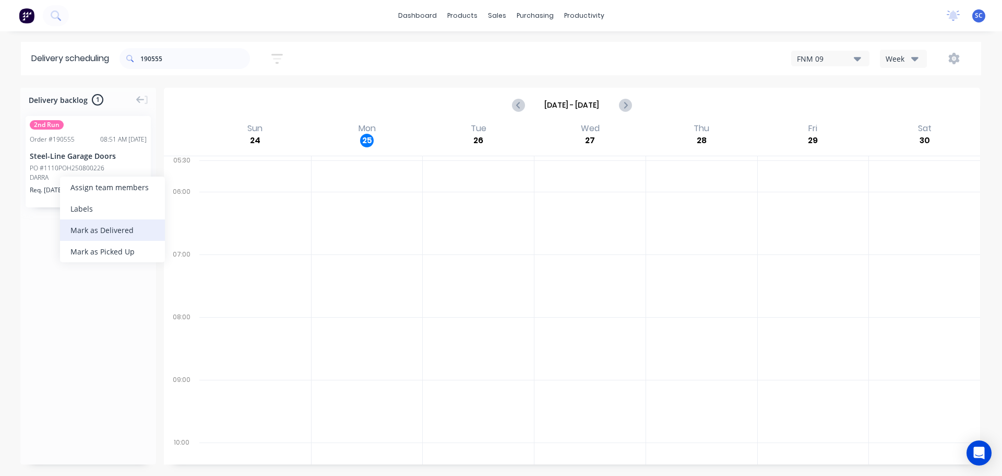
click at [102, 230] on div "Mark as Delivered" at bounding box center [112, 229] width 105 height 21
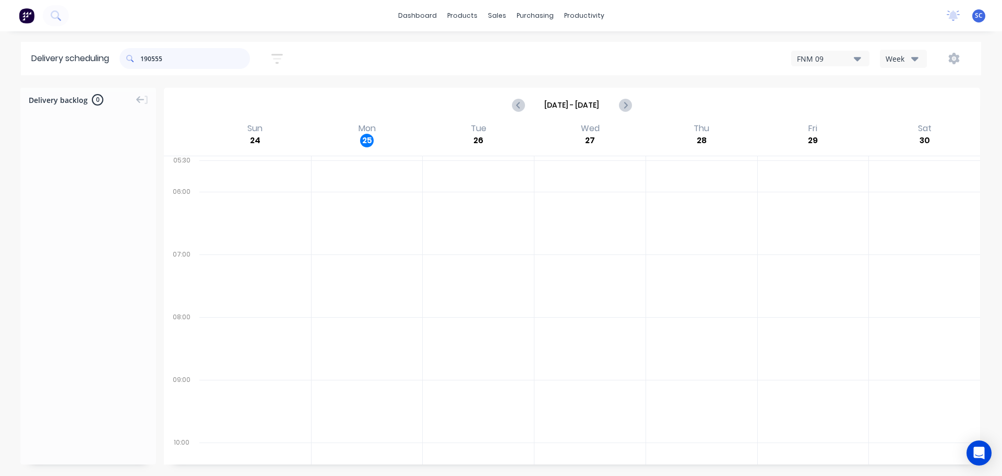
click at [175, 62] on input "190555" at bounding box center [195, 58] width 110 height 21
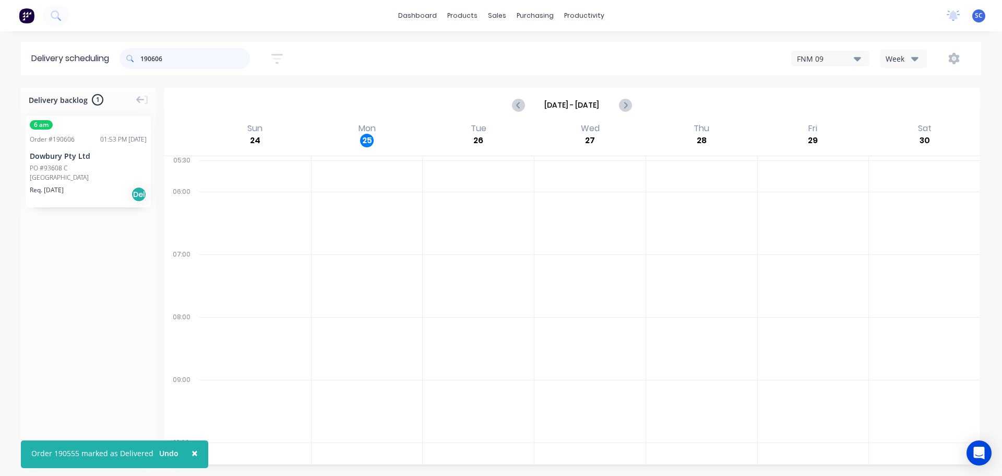
type input "190606"
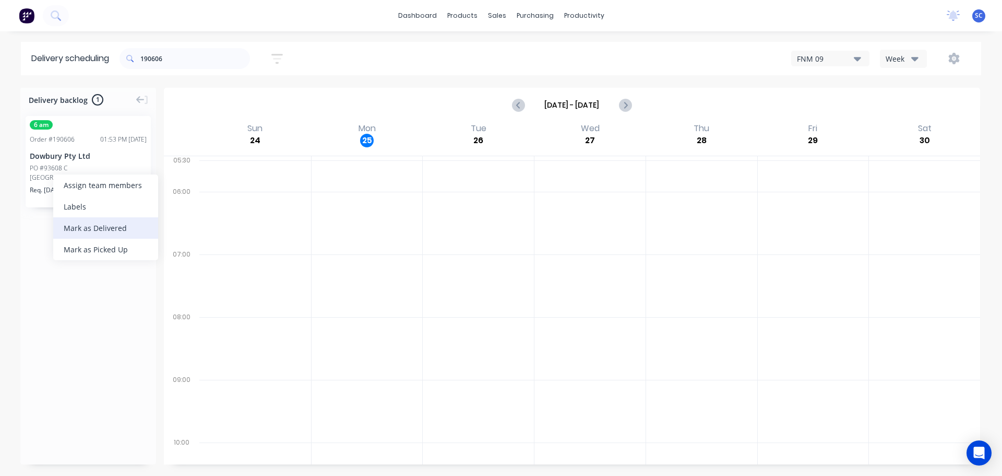
click at [94, 228] on div "Mark as Delivered" at bounding box center [105, 227] width 105 height 21
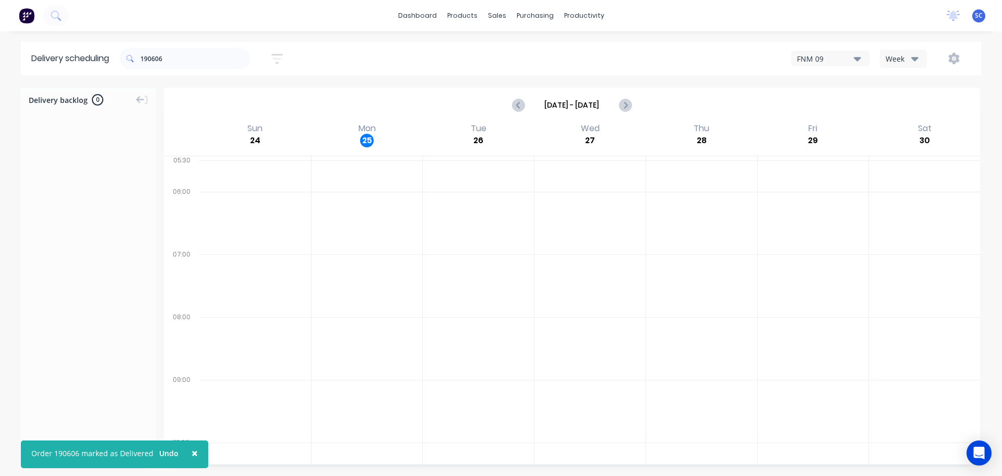
drag, startPoint x: 189, startPoint y: 46, endPoint x: 181, endPoint y: 57, distance: 13.8
click at [187, 51] on div "190606" at bounding box center [185, 58] width 130 height 29
drag, startPoint x: 177, startPoint y: 61, endPoint x: 129, endPoint y: 61, distance: 48.5
click at [129, 61] on div "190606" at bounding box center [185, 58] width 130 height 21
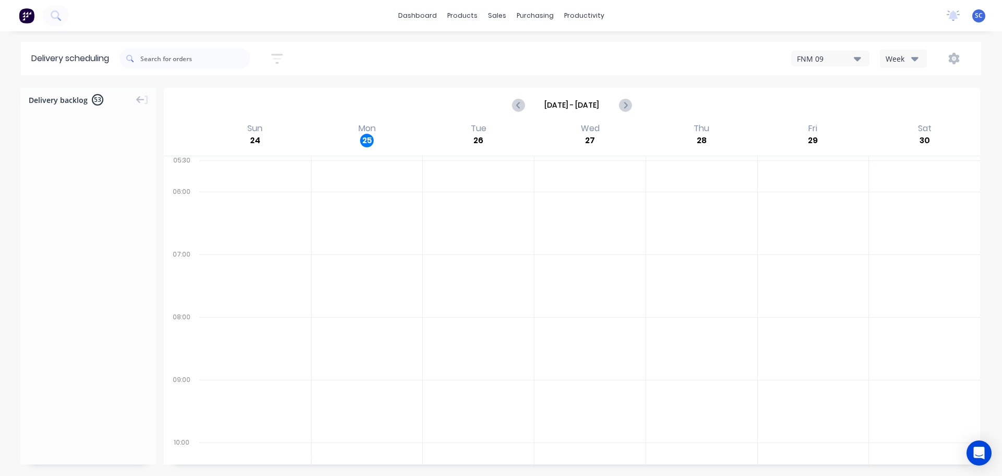
scroll to position [2562, 0]
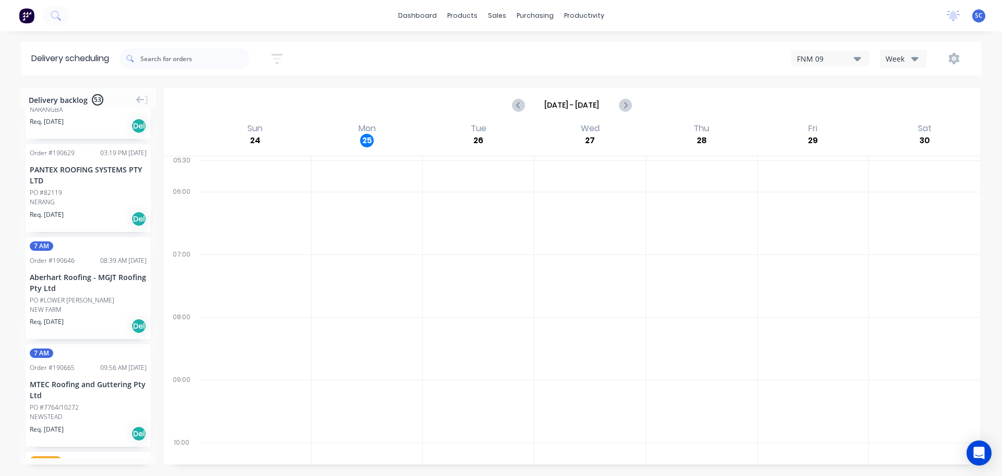
click at [273, 60] on button "button" at bounding box center [276, 59] width 33 height 20
click at [227, 96] on input "[DATE] - [DATE]" at bounding box center [229, 98] width 97 height 16
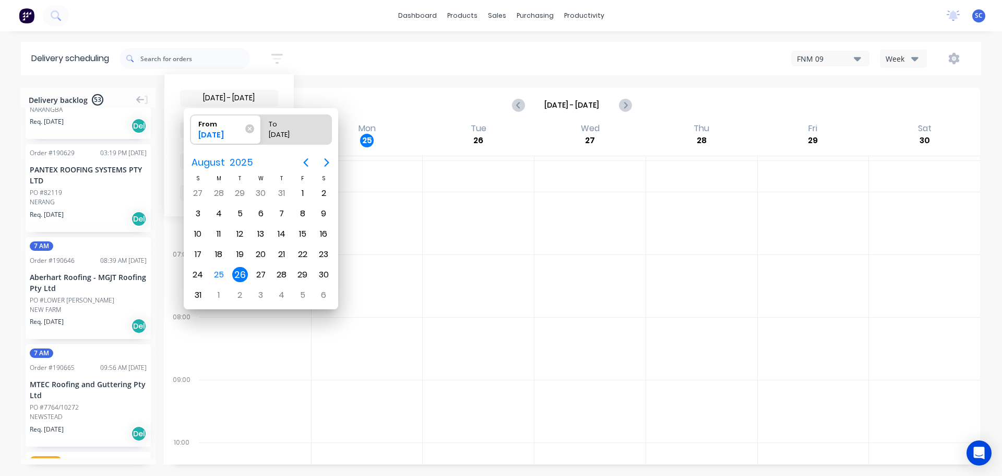
click at [242, 276] on div "26" at bounding box center [240, 275] width 16 height 16
radio input "false"
radio input "true"
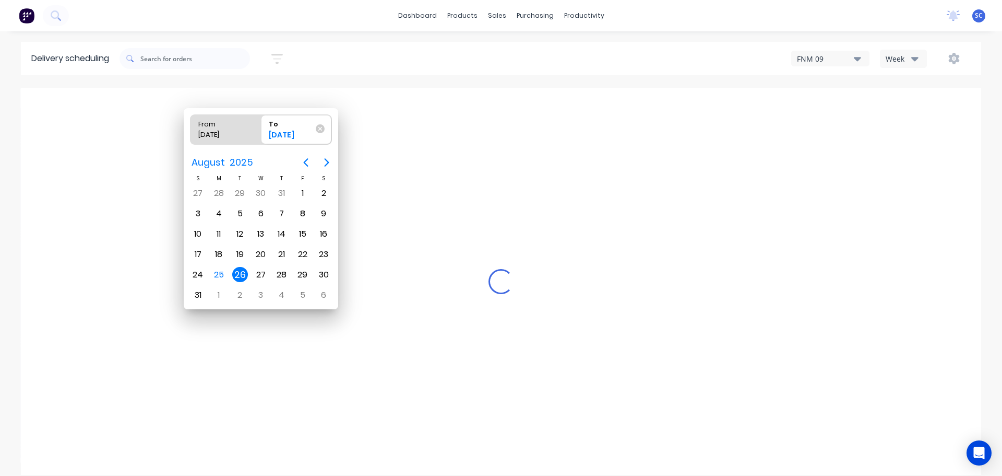
click at [240, 275] on div "26" at bounding box center [240, 275] width 16 height 16
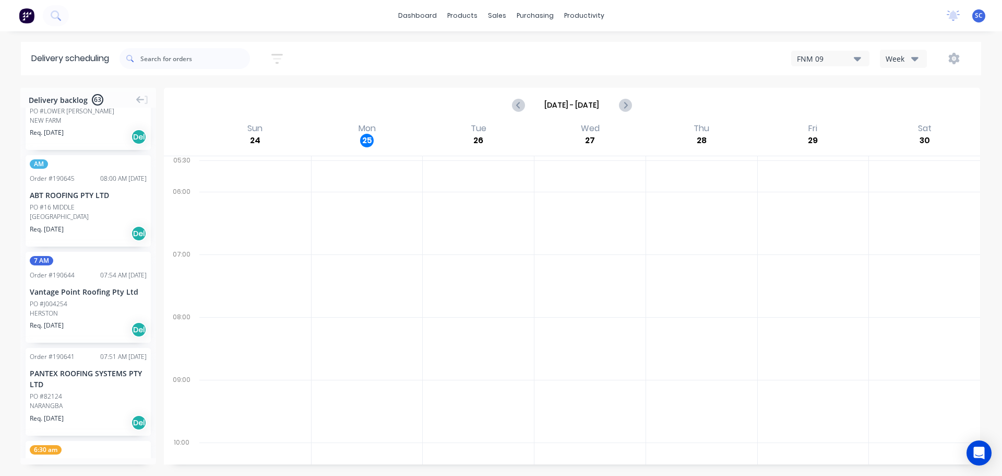
scroll to position [2577, 0]
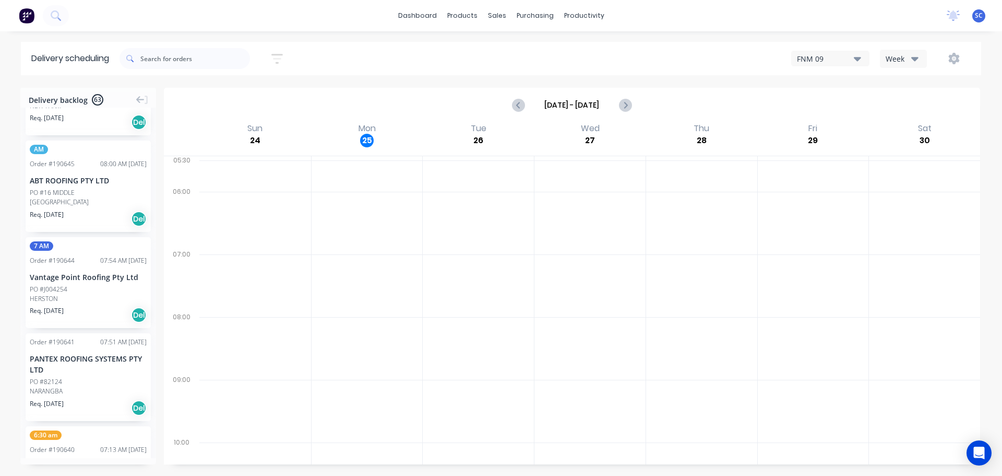
click at [279, 57] on icon "button" at bounding box center [276, 58] width 11 height 13
click at [224, 100] on input "[DATE] - [DATE]" at bounding box center [229, 98] width 97 height 16
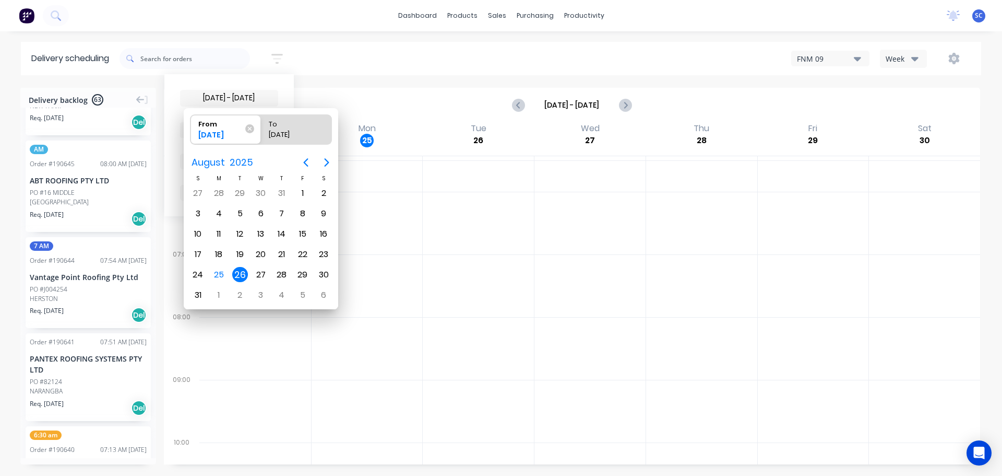
click at [241, 271] on div "26" at bounding box center [240, 275] width 16 height 16
radio input "false"
radio input "true"
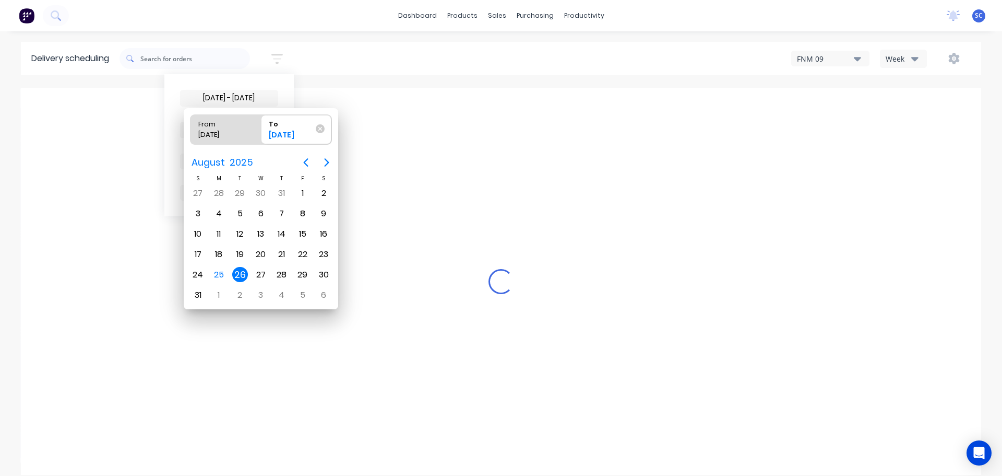
click at [239, 272] on div "26" at bounding box center [240, 275] width 16 height 16
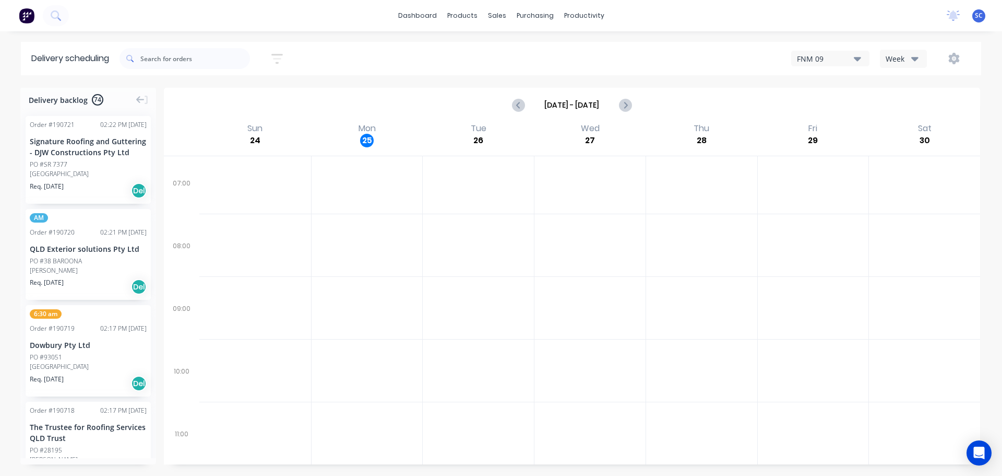
scroll to position [0, 0]
click at [422, 43] on div "[DATE] - [DATE] Sort by Suburb Created date Required date Order number Customer…" at bounding box center [551, 58] width 862 height 33
click at [279, 51] on button "button" at bounding box center [276, 59] width 33 height 20
click at [230, 98] on input "[DATE] - [DATE]" at bounding box center [229, 98] width 97 height 16
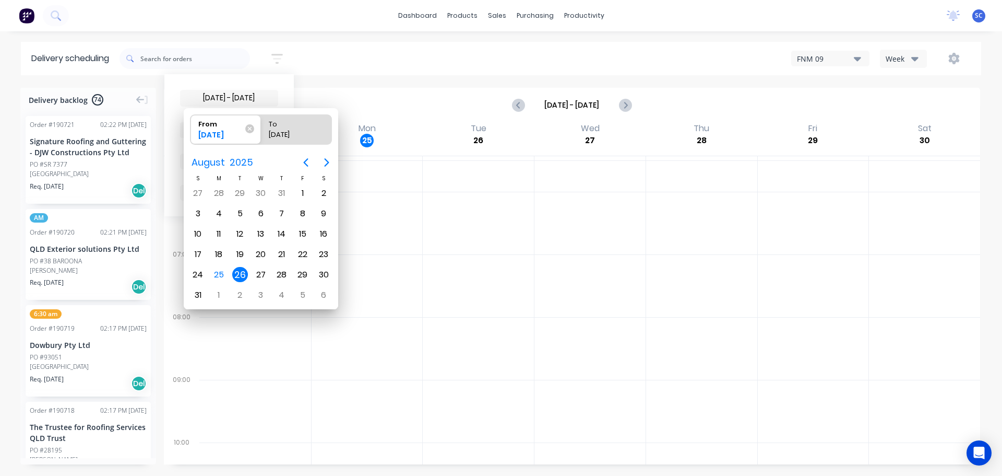
click at [234, 275] on div "26" at bounding box center [240, 275] width 16 height 16
radio input "false"
radio input "true"
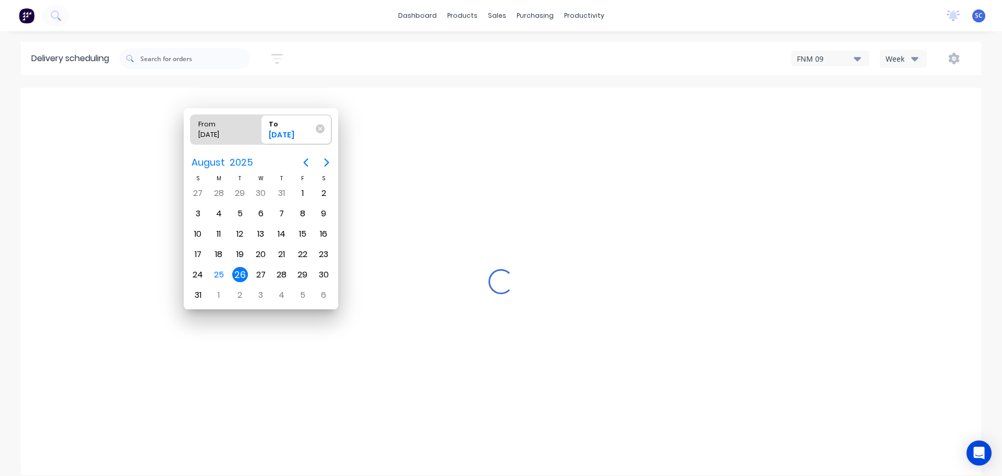
click at [240, 275] on div "26" at bounding box center [240, 275] width 16 height 16
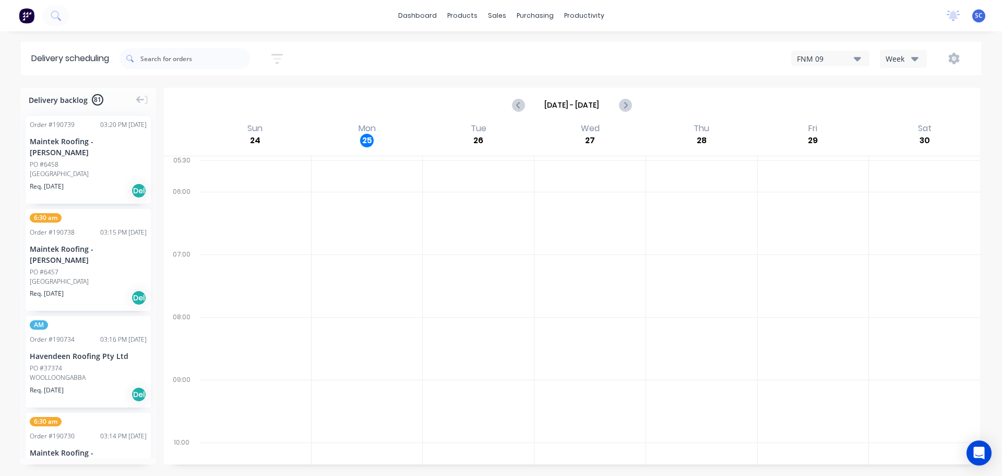
click at [918, 57] on icon "button" at bounding box center [914, 58] width 7 height 11
click at [912, 107] on div "Vehicle" at bounding box center [932, 107] width 103 height 21
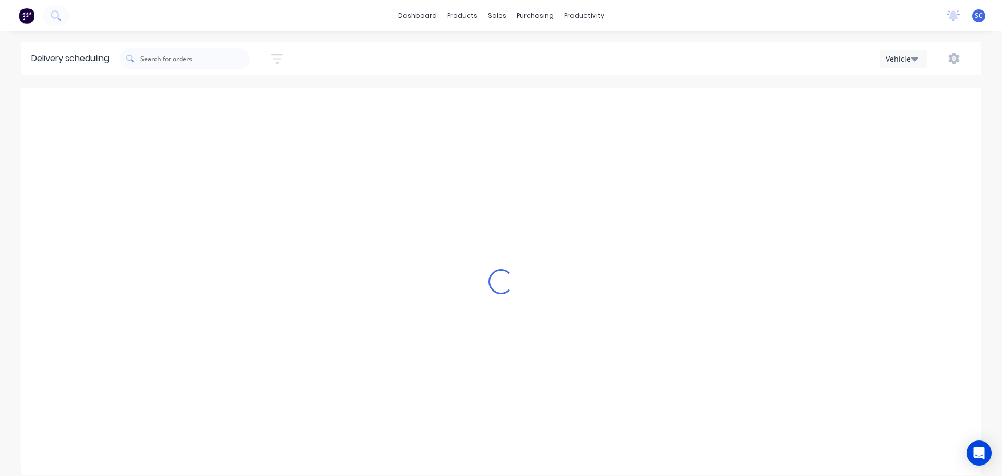
scroll to position [0, 1]
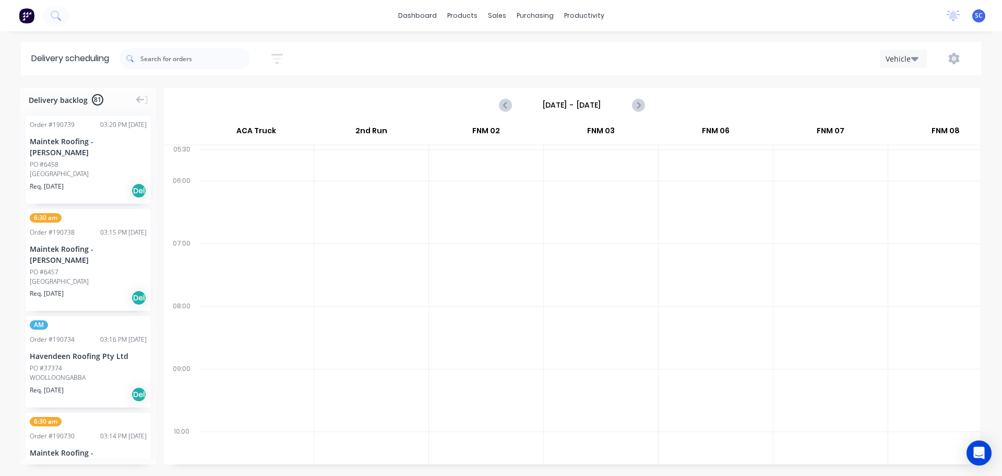
click at [554, 112] on label "Sunday - 24/08/25" at bounding box center [572, 105] width 104 height 17
click at [554, 112] on input "Sunday - 24/08/25" at bounding box center [571, 105] width 103 height 16
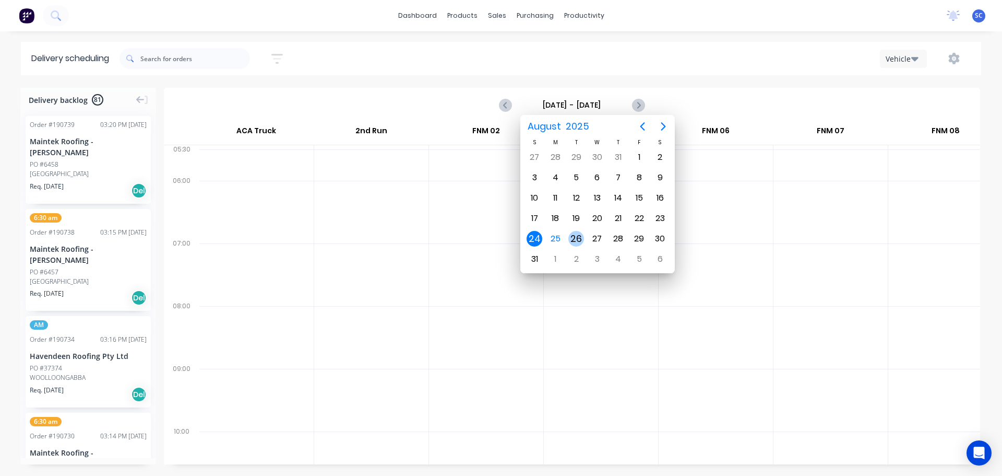
click at [577, 239] on div "26" at bounding box center [576, 239] width 16 height 16
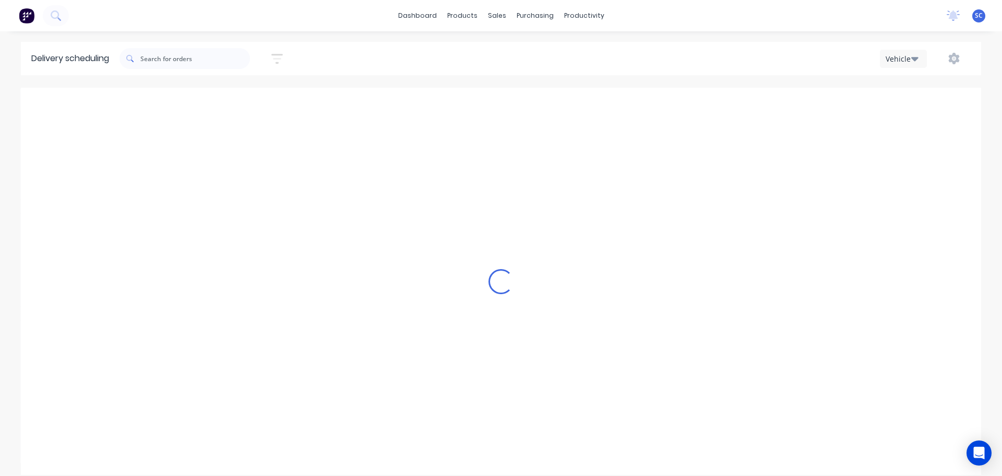
type input "Tuesday - 26/08/25"
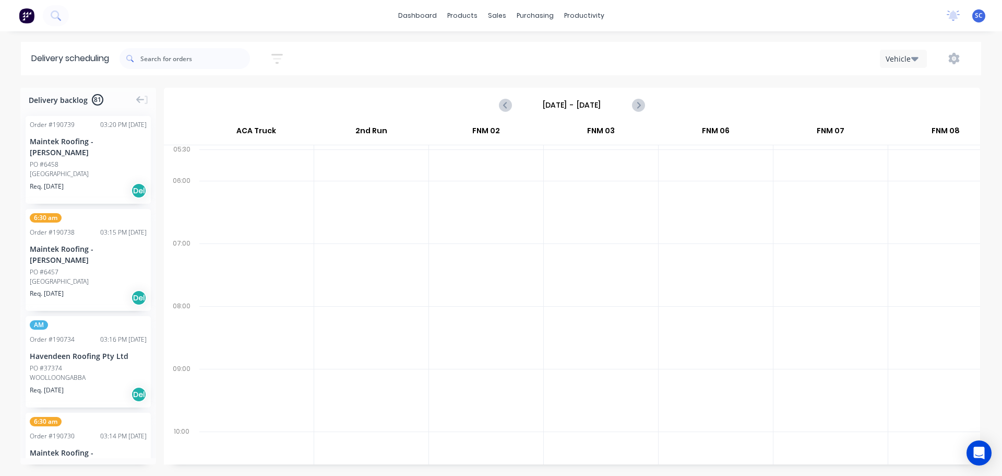
click at [278, 55] on icon "button" at bounding box center [276, 59] width 11 height 10
click at [223, 100] on input "26/08/25 - 26/08/25" at bounding box center [229, 98] width 97 height 16
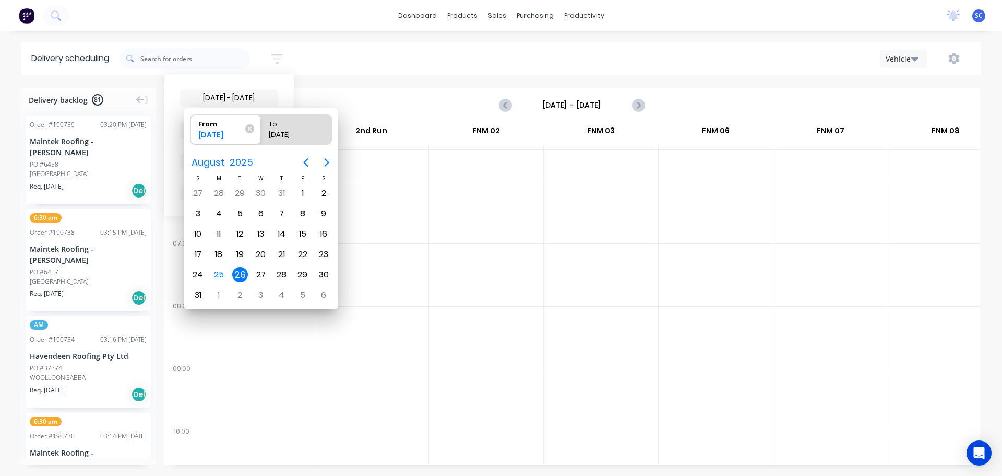
click at [238, 275] on div "26" at bounding box center [240, 275] width 16 height 16
radio input "false"
radio input "true"
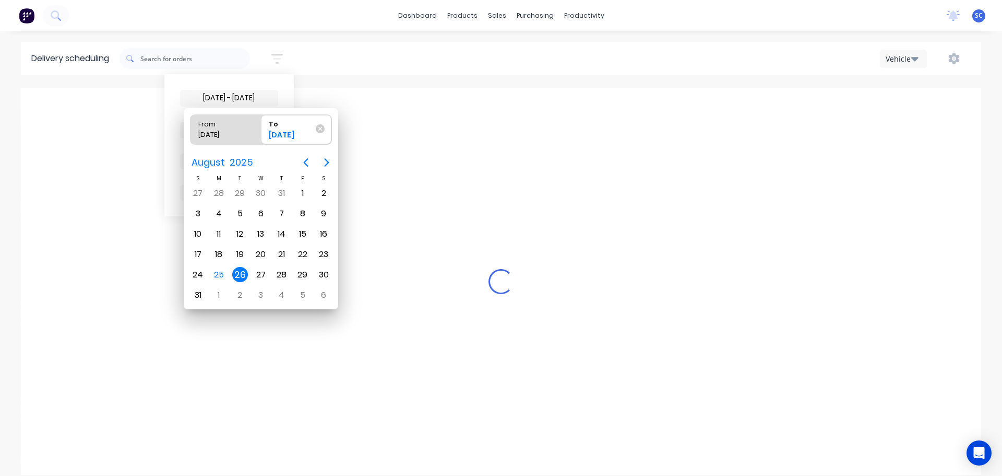
click at [239, 275] on div "26" at bounding box center [240, 275] width 16 height 16
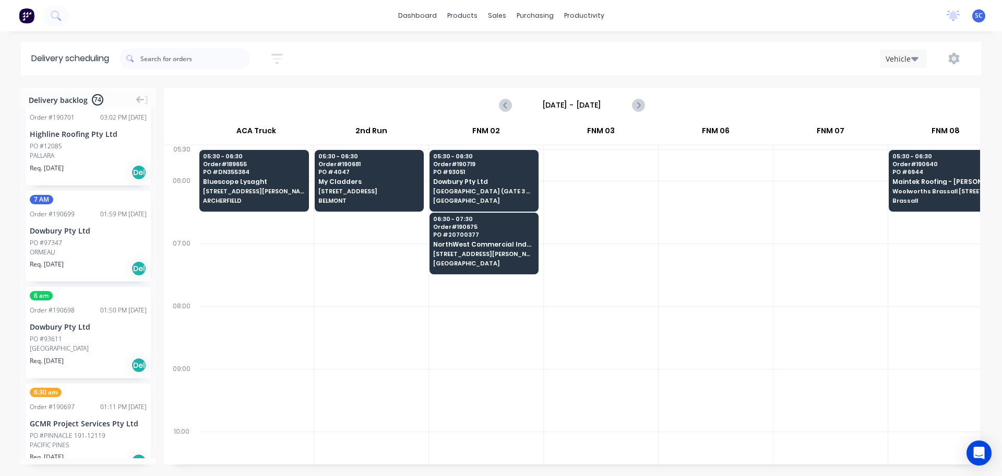
scroll to position [0, 0]
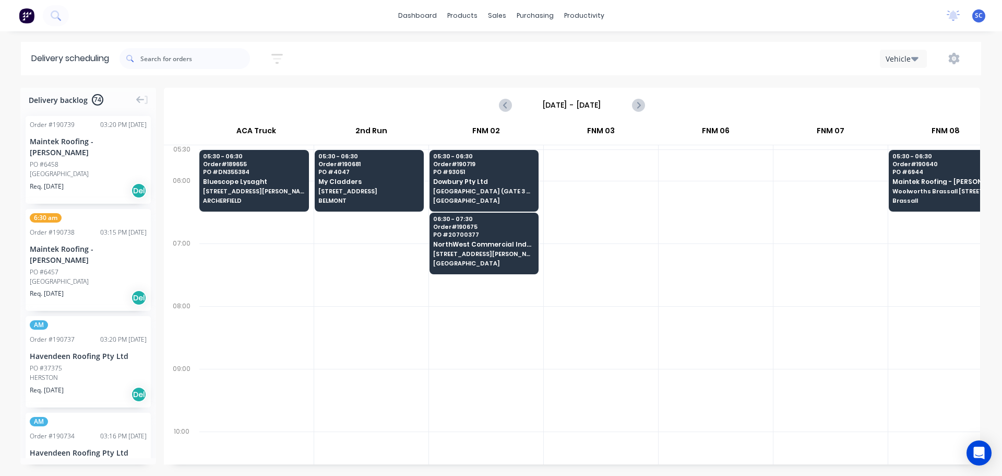
click at [327, 15] on div "dashboard products sales purchasing productivity dashboard products Product Cat…" at bounding box center [501, 15] width 1002 height 31
drag, startPoint x: 282, startPoint y: 58, endPoint x: 282, endPoint y: 67, distance: 9.4
click at [281, 58] on icon "button" at bounding box center [277, 58] width 8 height 2
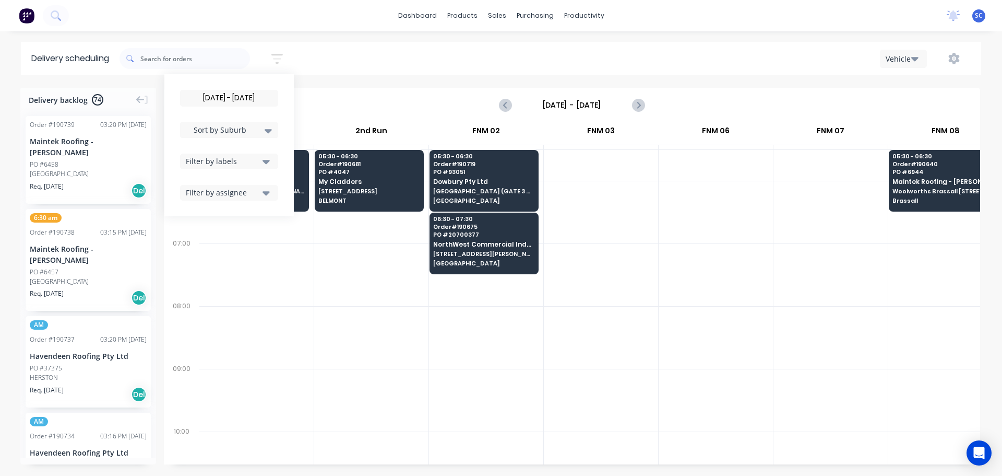
drag, startPoint x: 238, startPoint y: 98, endPoint x: 239, endPoint y: 107, distance: 8.9
click at [237, 98] on input "26/08/25 - 26/08/25" at bounding box center [229, 98] width 97 height 16
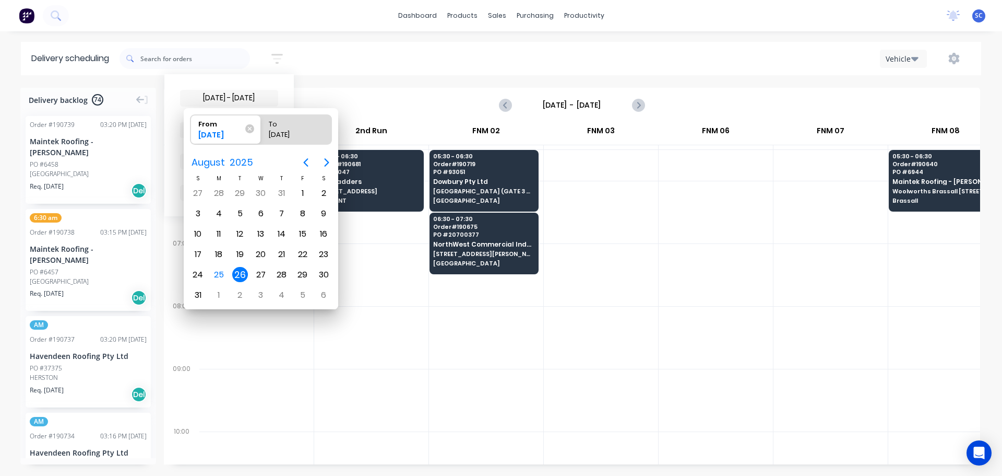
click at [237, 277] on div "26" at bounding box center [240, 275] width 16 height 16
radio input "false"
radio input "true"
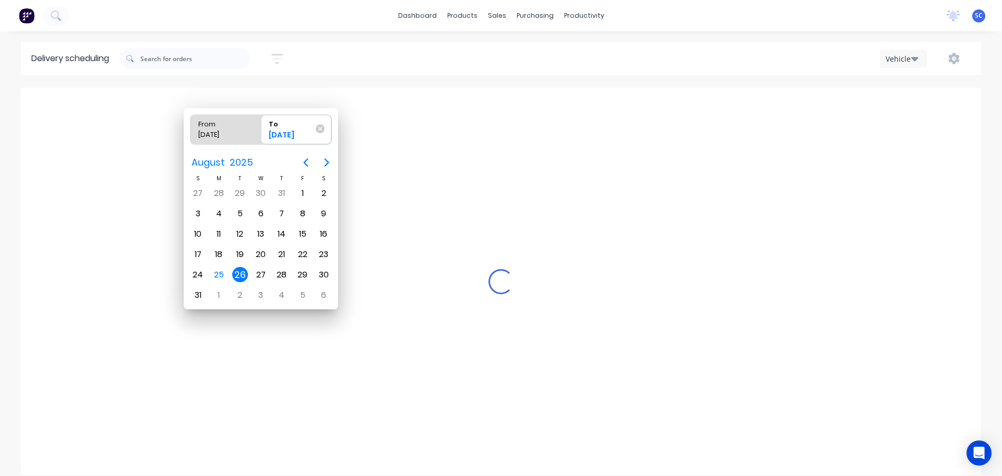
click at [239, 274] on div "26" at bounding box center [240, 275] width 16 height 16
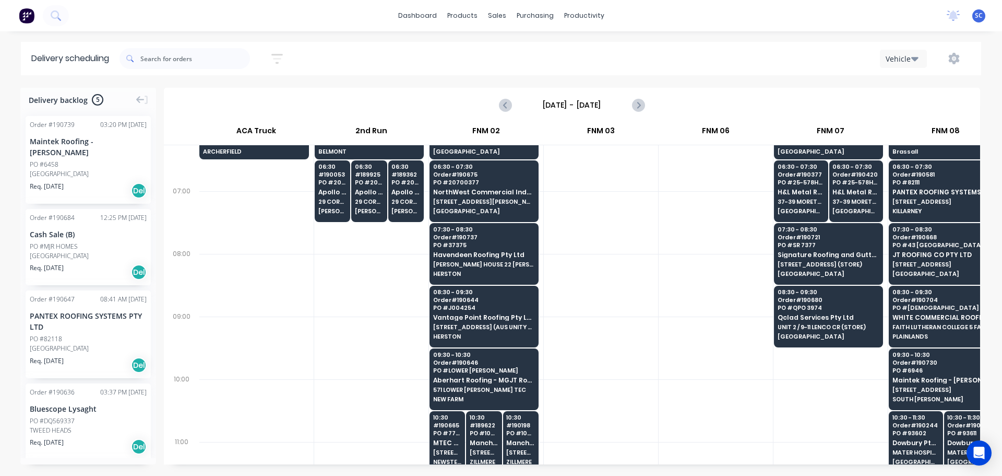
scroll to position [0, 1]
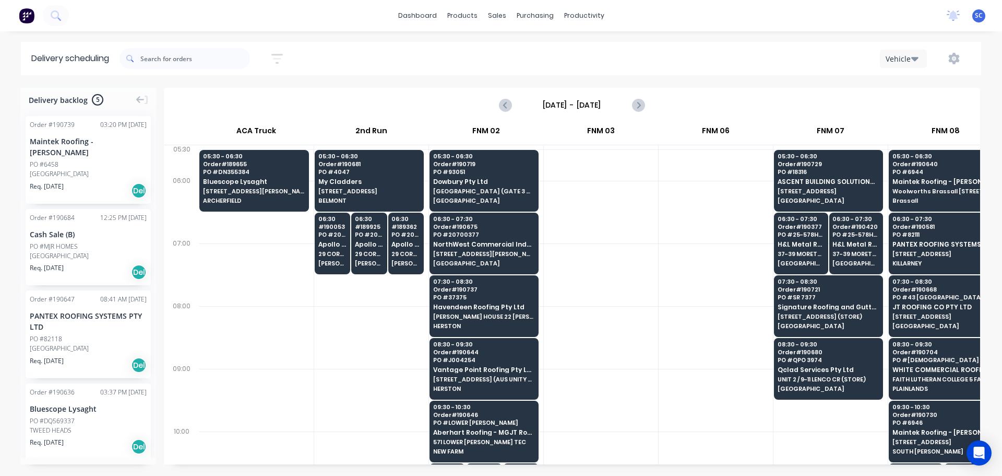
click at [280, 55] on icon "button" at bounding box center [276, 59] width 11 height 10
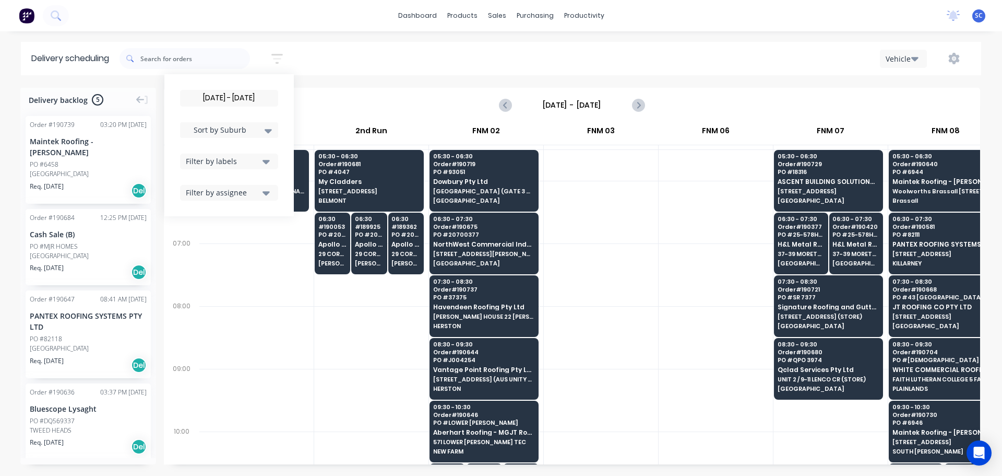
click at [224, 94] on input "26/08/25 - 26/08/25" at bounding box center [229, 98] width 97 height 16
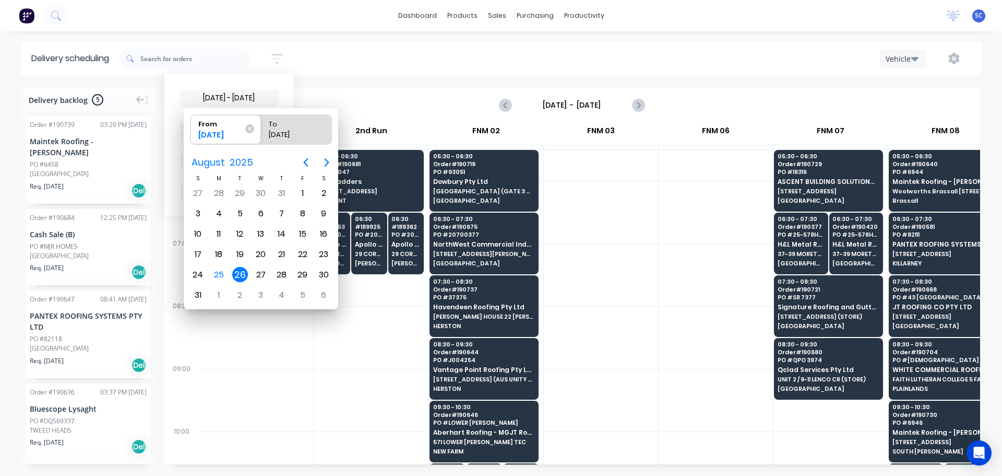
click at [239, 273] on div "26" at bounding box center [240, 275] width 16 height 16
radio input "false"
radio input "true"
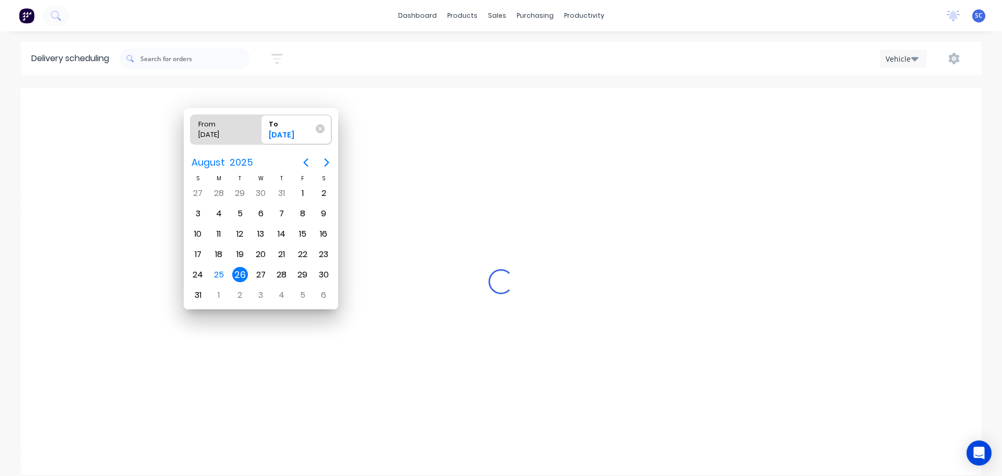
click at [239, 275] on div "26" at bounding box center [240, 275] width 16 height 16
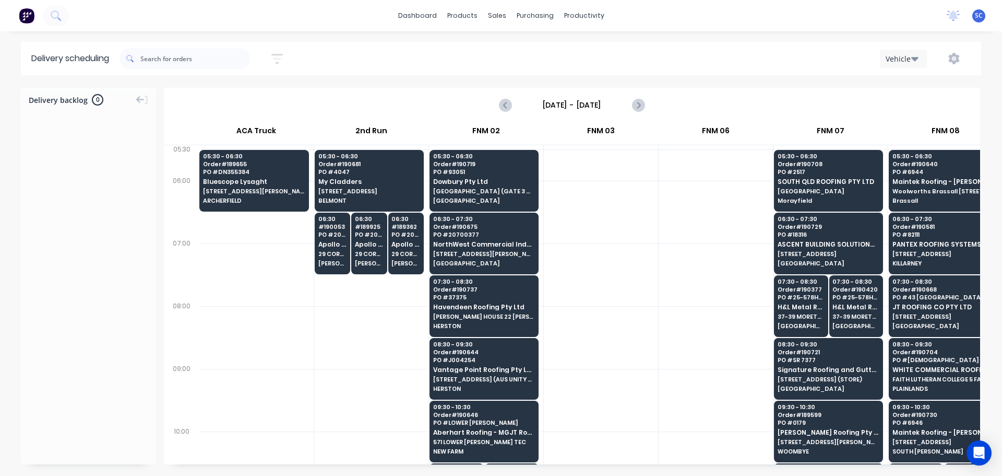
click at [552, 103] on input "Tuesday - 26/08/25" at bounding box center [571, 105] width 103 height 16
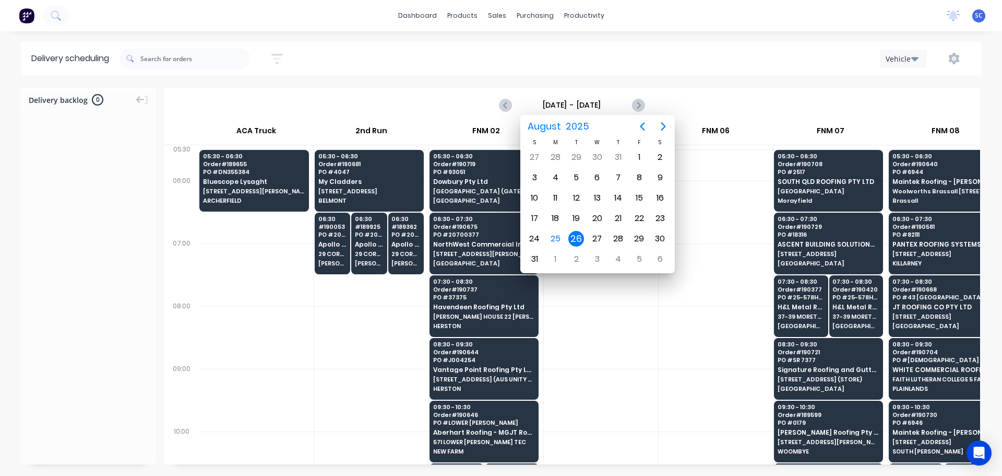
click at [574, 233] on div "26" at bounding box center [576, 239] width 16 height 16
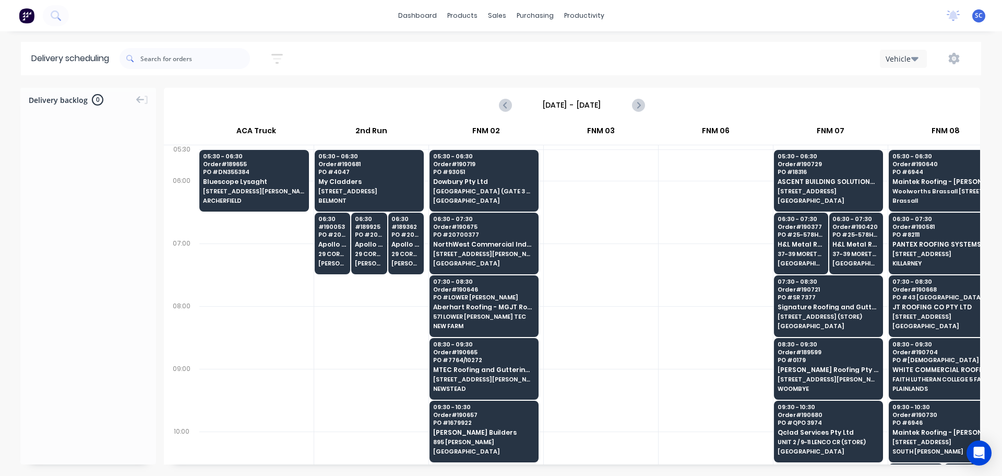
click at [550, 107] on input "Tuesday - 26/08/25" at bounding box center [571, 105] width 103 height 16
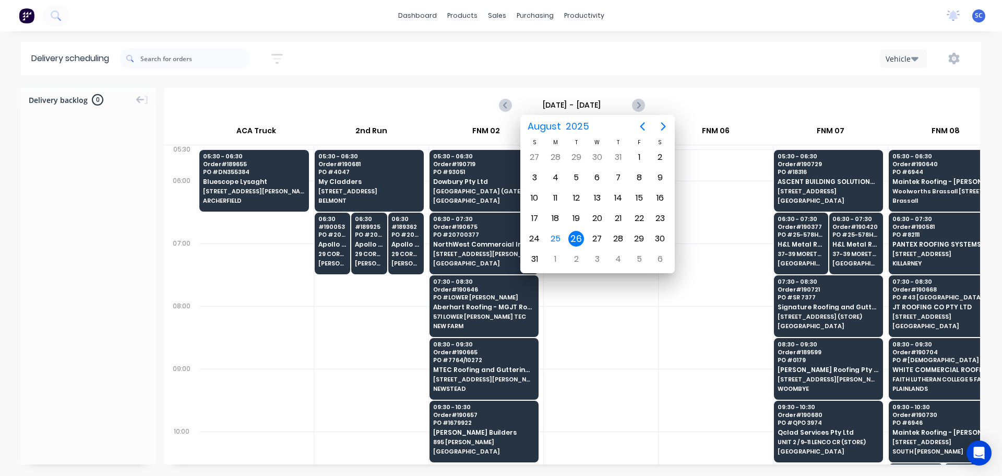
click at [578, 240] on div "26" at bounding box center [576, 239] width 16 height 16
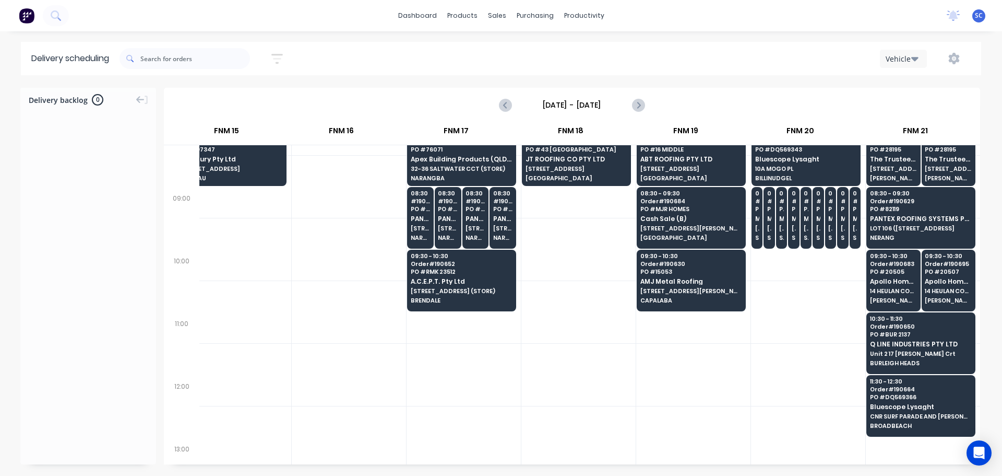
scroll to position [52, 1409]
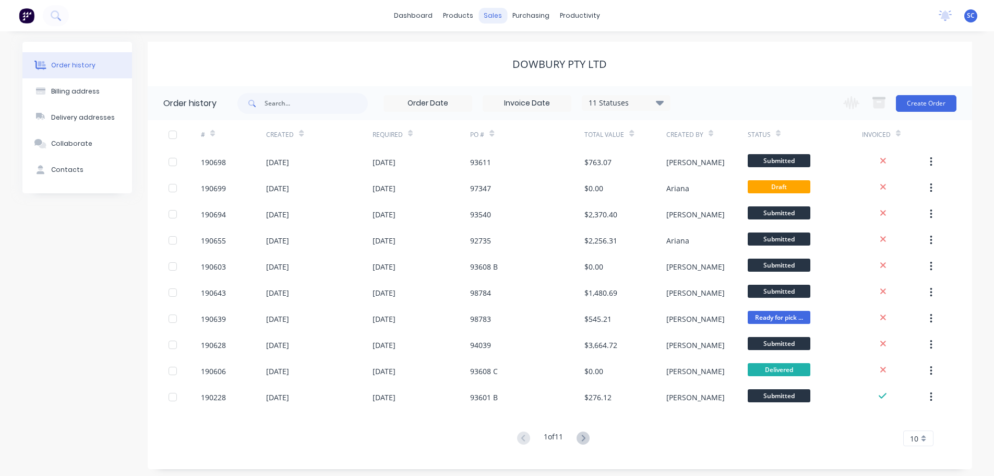
click at [489, 15] on div "sales" at bounding box center [493, 16] width 29 height 16
click at [512, 70] on div "Customers" at bounding box center [529, 70] width 38 height 9
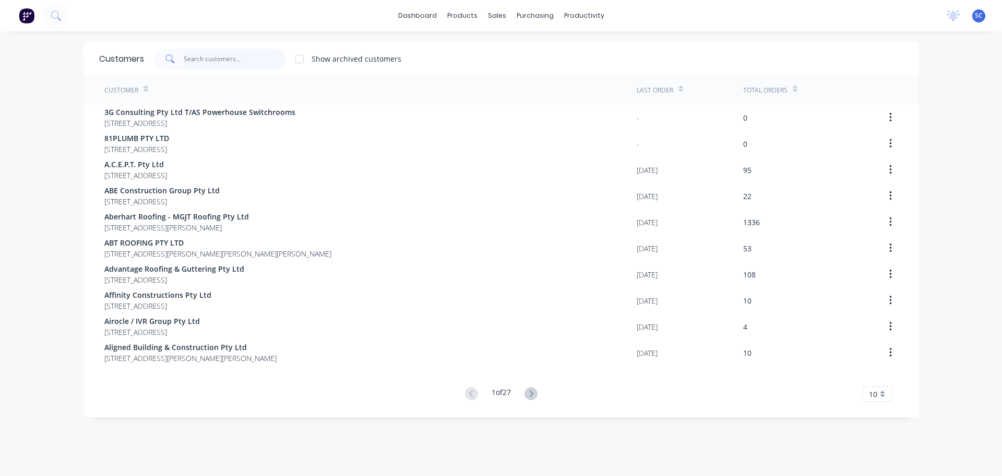
click at [219, 54] on input "text" at bounding box center [235, 59] width 102 height 21
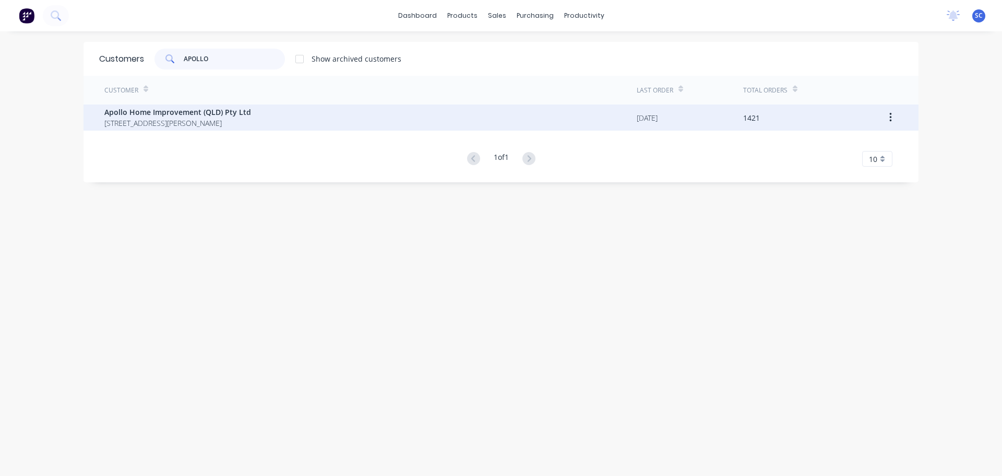
type input "APOLLO"
click at [155, 128] on span "[STREET_ADDRESS][PERSON_NAME]" at bounding box center [177, 122] width 147 height 11
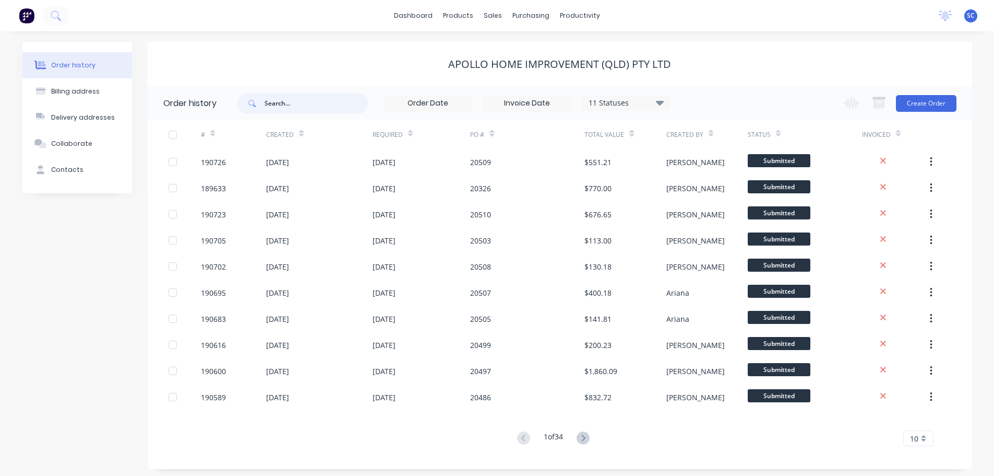
click at [293, 110] on input "text" at bounding box center [316, 103] width 103 height 21
type input "20416"
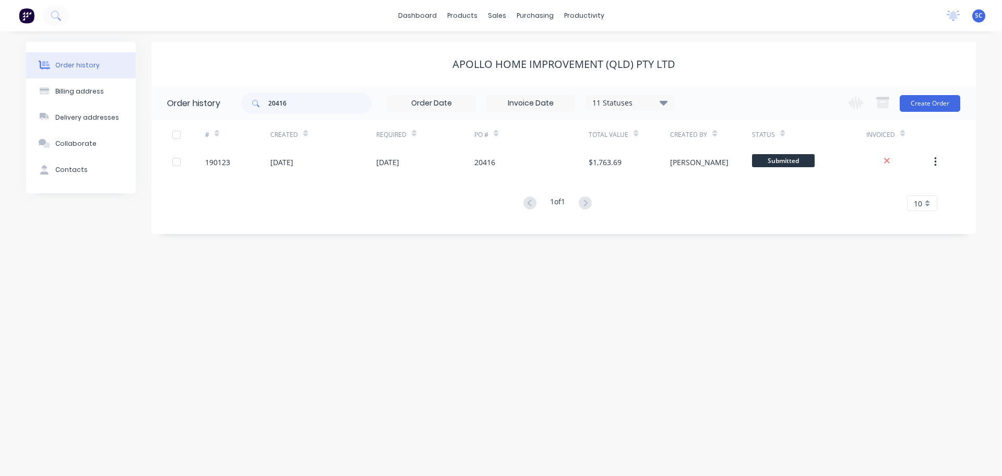
click at [327, 57] on div "Apollo Home Improvement (QLD) Pty Ltd" at bounding box center [563, 64] width 825 height 44
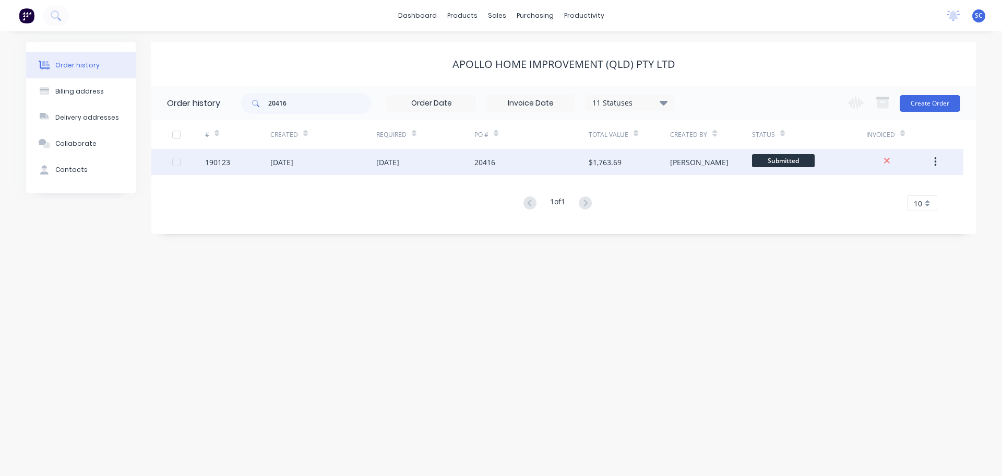
click at [390, 171] on div "[DATE]" at bounding box center [425, 162] width 98 height 26
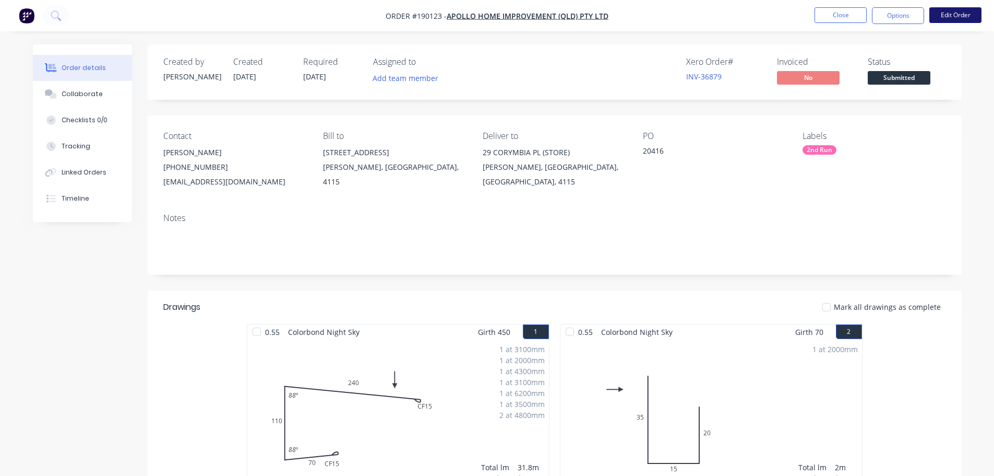
click at [950, 13] on button "Edit Order" at bounding box center [956, 15] width 52 height 16
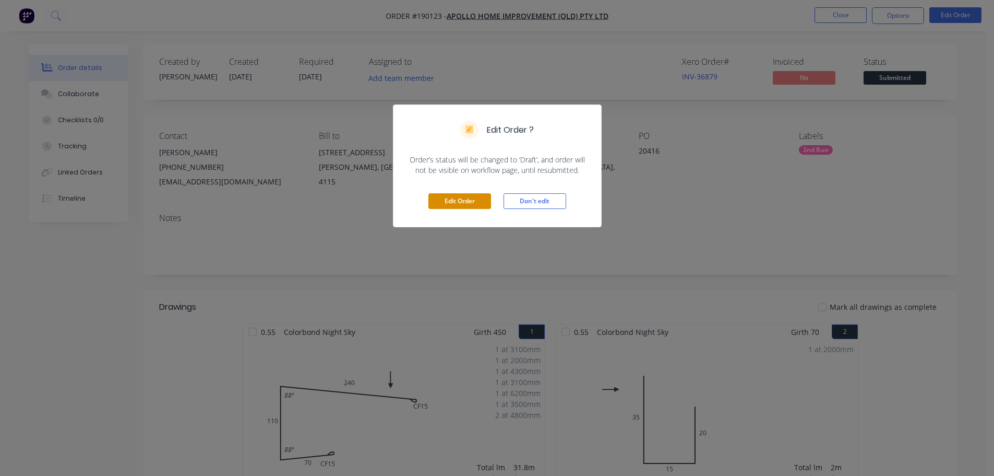
click at [446, 205] on button "Edit Order" at bounding box center [460, 201] width 63 height 16
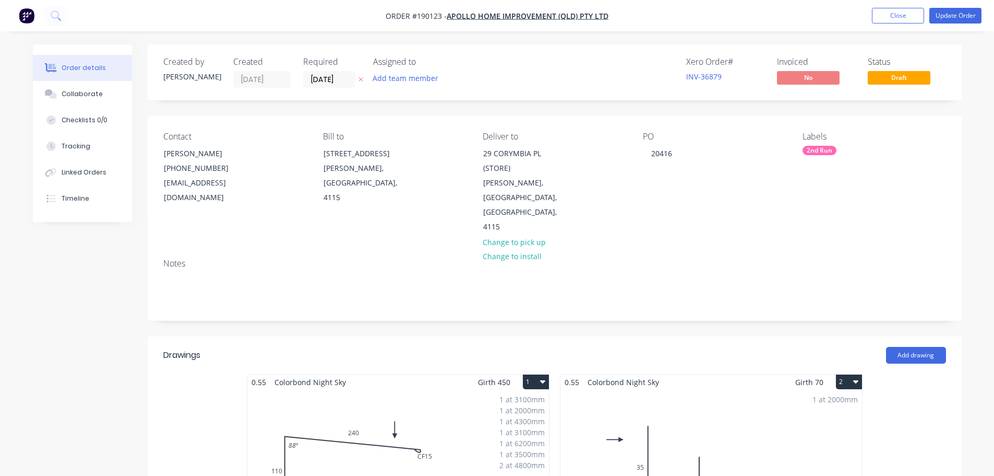
click at [365, 77] on button at bounding box center [360, 80] width 11 height 12
drag, startPoint x: 679, startPoint y: 156, endPoint x: 626, endPoint y: 156, distance: 52.7
click at [622, 156] on div "Contact [PERSON_NAME] [PHONE_NUMBER] [EMAIL_ADDRESS][DOMAIN_NAME] Bill to [STRE…" at bounding box center [555, 183] width 814 height 134
click at [953, 15] on button "Update Order" at bounding box center [956, 16] width 52 height 16
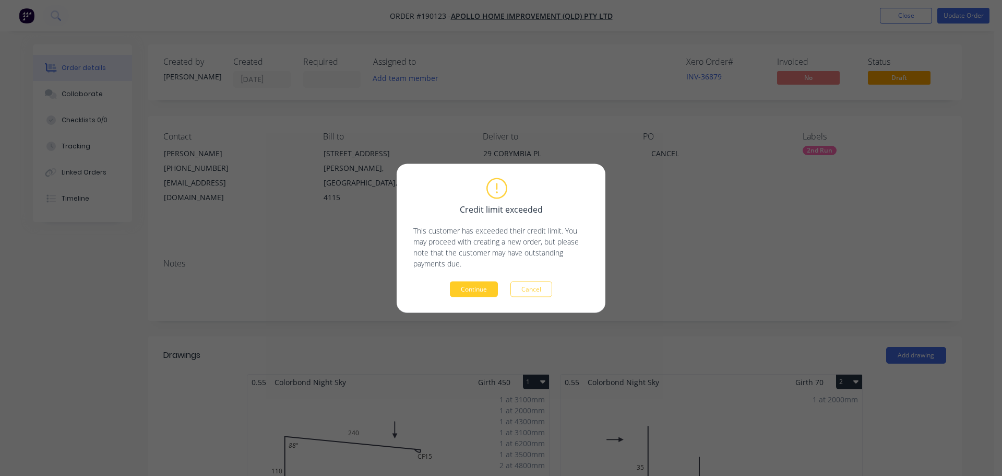
click at [488, 292] on button "Continue" at bounding box center [474, 289] width 48 height 16
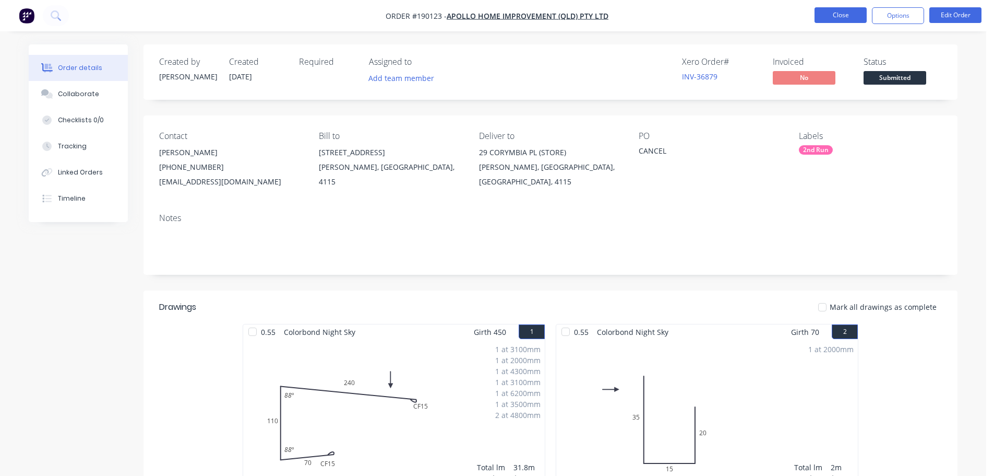
click at [835, 13] on button "Close" at bounding box center [841, 15] width 52 height 16
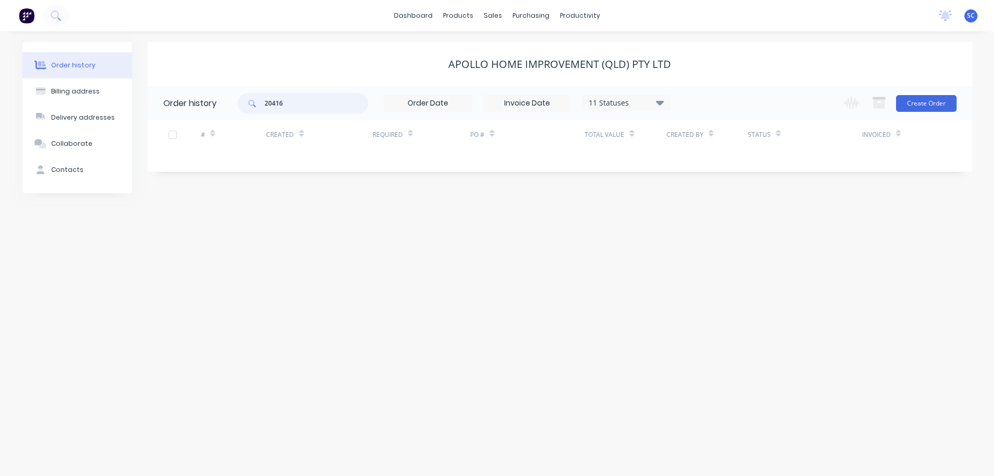
drag, startPoint x: 285, startPoint y: 106, endPoint x: 229, endPoint y: 113, distance: 56.7
click at [229, 113] on header "Order history 20416 11 Statuses Invoice Status Invoiced Not Invoiced Partial Or…" at bounding box center [560, 103] width 825 height 34
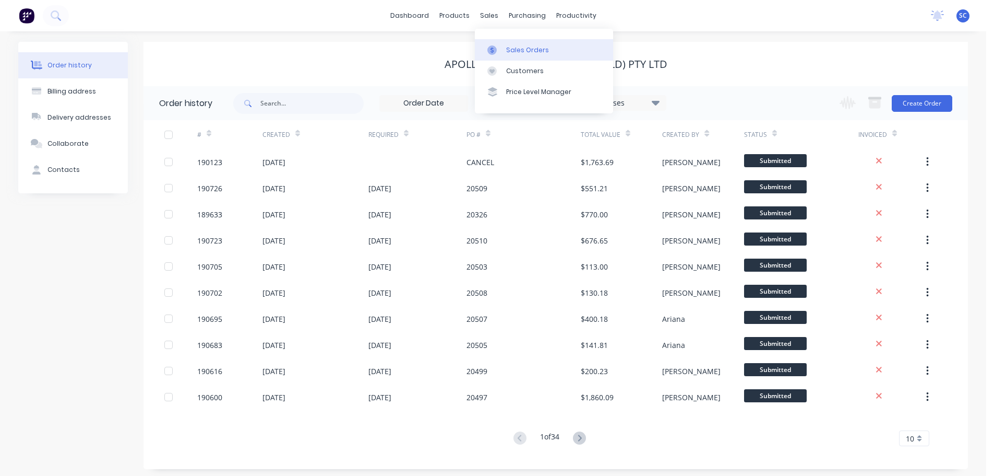
click at [529, 47] on div "Sales Orders" at bounding box center [527, 49] width 43 height 9
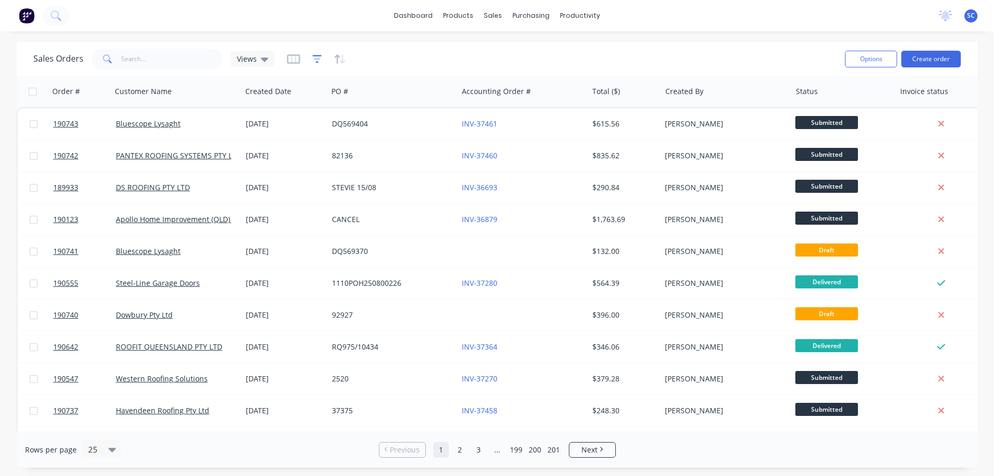
click at [313, 56] on icon "button" at bounding box center [317, 59] width 9 height 8
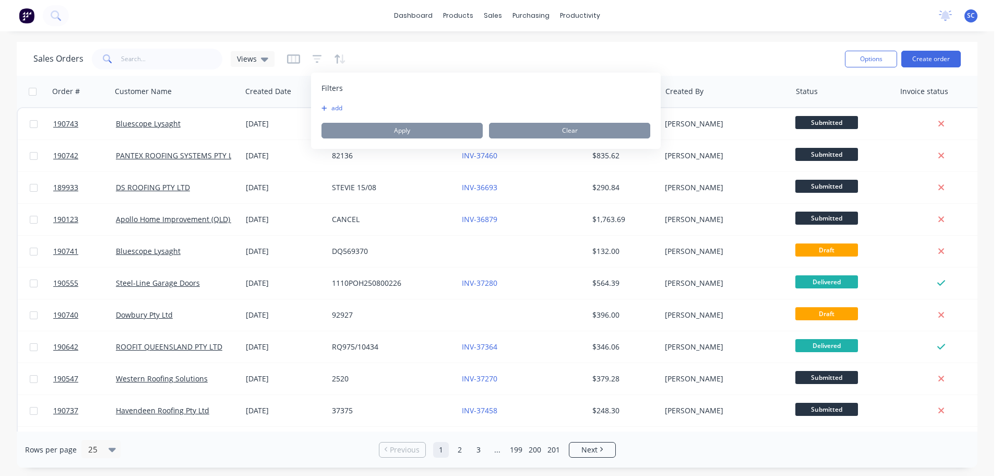
click at [327, 106] on button "add" at bounding box center [335, 108] width 26 height 8
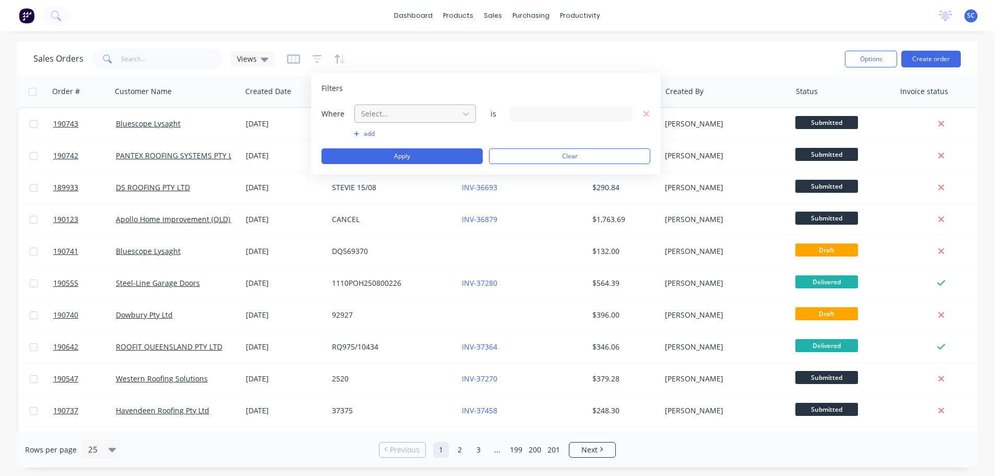
drag, startPoint x: 399, startPoint y: 117, endPoint x: 403, endPoint y: 123, distance: 7.1
click at [400, 117] on div at bounding box center [406, 113] width 93 height 13
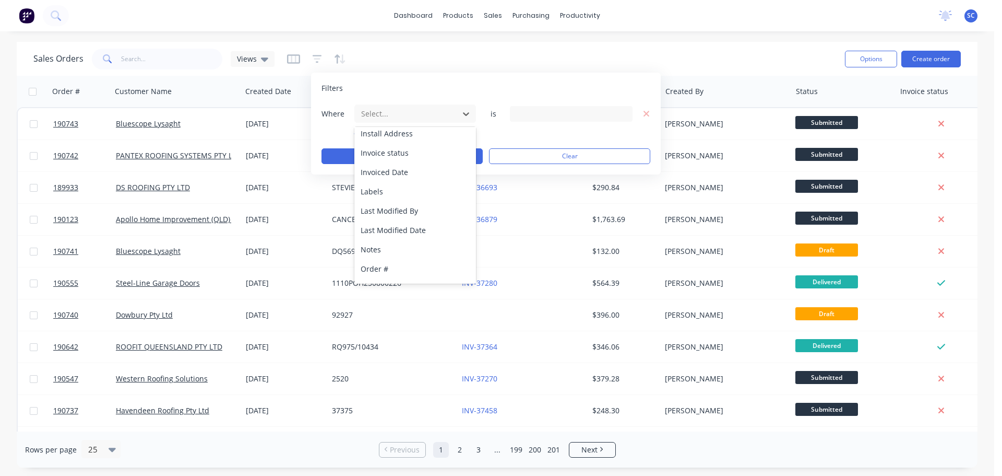
scroll to position [253, 0]
click at [398, 275] on div "Status" at bounding box center [415, 271] width 122 height 19
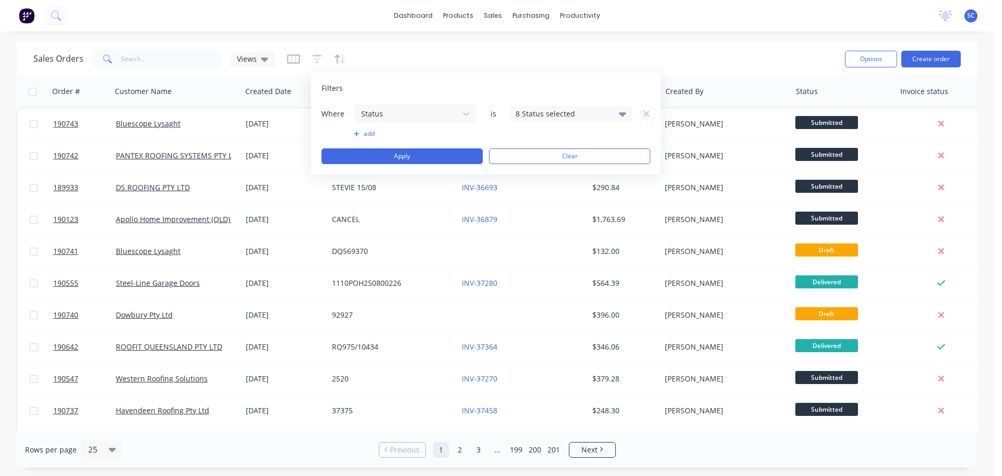
click at [571, 112] on div "8 Status selected" at bounding box center [563, 113] width 94 height 11
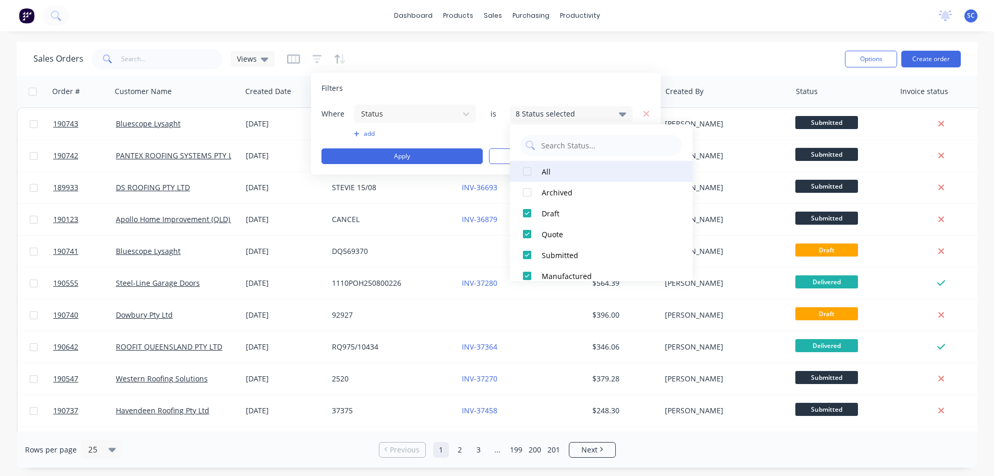
click at [524, 173] on div at bounding box center [527, 171] width 21 height 21
click at [528, 173] on div at bounding box center [527, 171] width 21 height 21
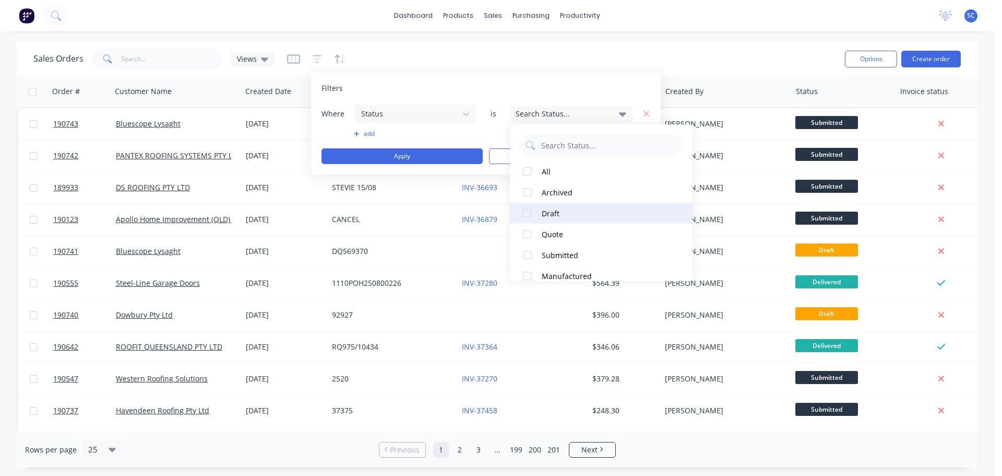
click at [527, 211] on div at bounding box center [527, 213] width 21 height 21
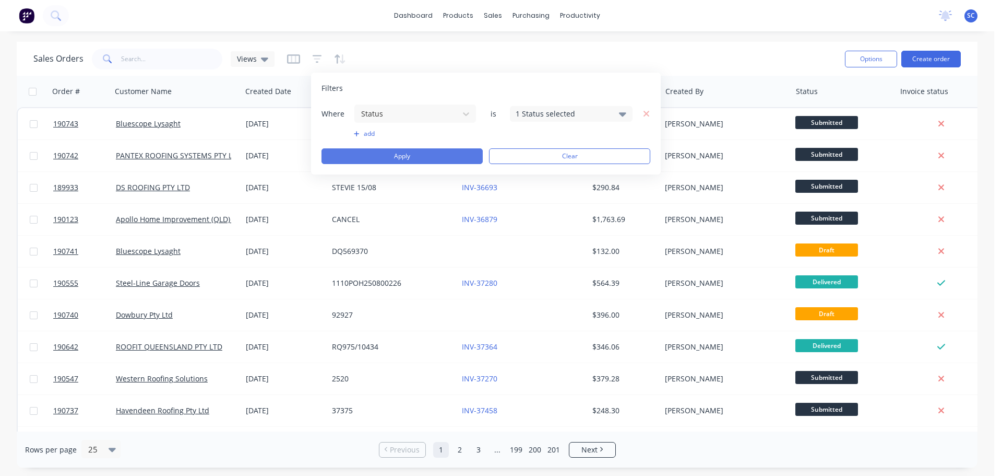
click at [419, 153] on button "Apply" at bounding box center [402, 156] width 161 height 16
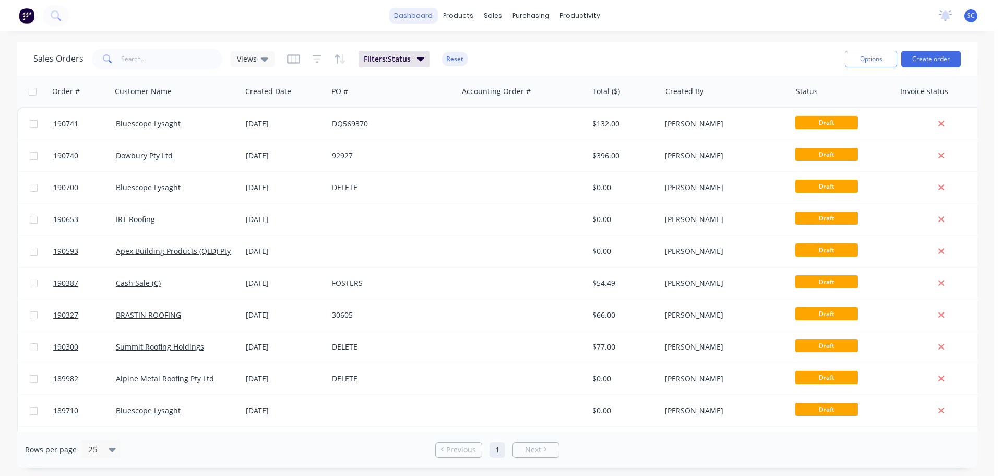
click at [405, 13] on link "dashboard" at bounding box center [413, 16] width 49 height 16
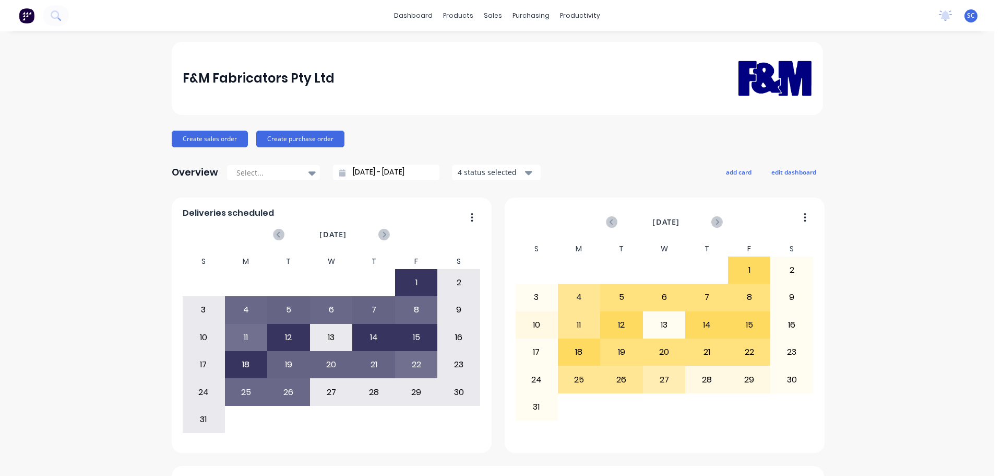
click at [188, 18] on div "dashboard products sales purchasing productivity dashboard products Product Cat…" at bounding box center [497, 15] width 994 height 31
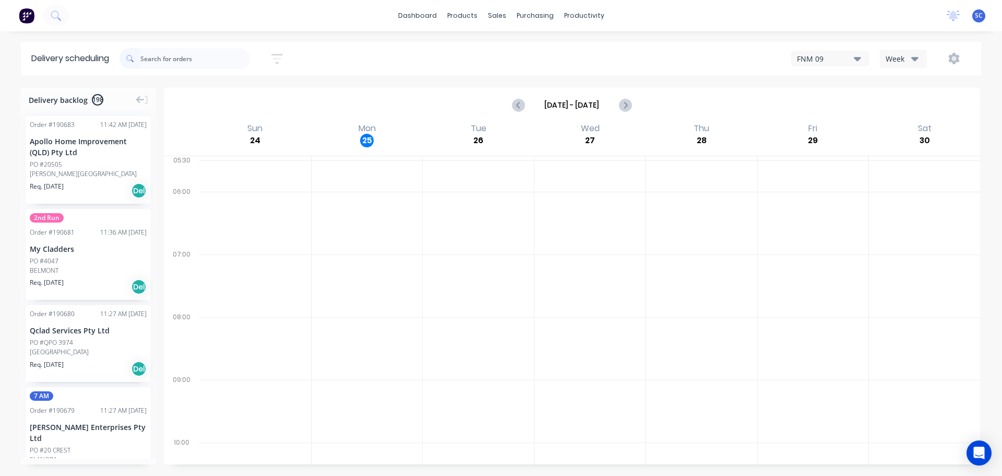
click at [282, 56] on icon "button" at bounding box center [276, 58] width 11 height 13
click at [250, 98] on input at bounding box center [229, 98] width 97 height 16
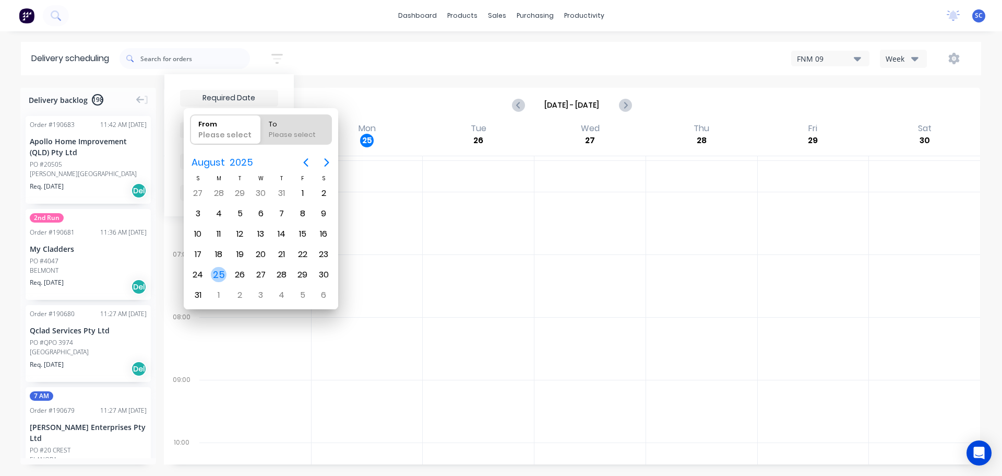
click at [217, 274] on div "25" at bounding box center [219, 275] width 16 height 16
type input "[DATE]"
radio input "false"
radio input "true"
click at [217, 273] on div "25" at bounding box center [219, 275] width 16 height 16
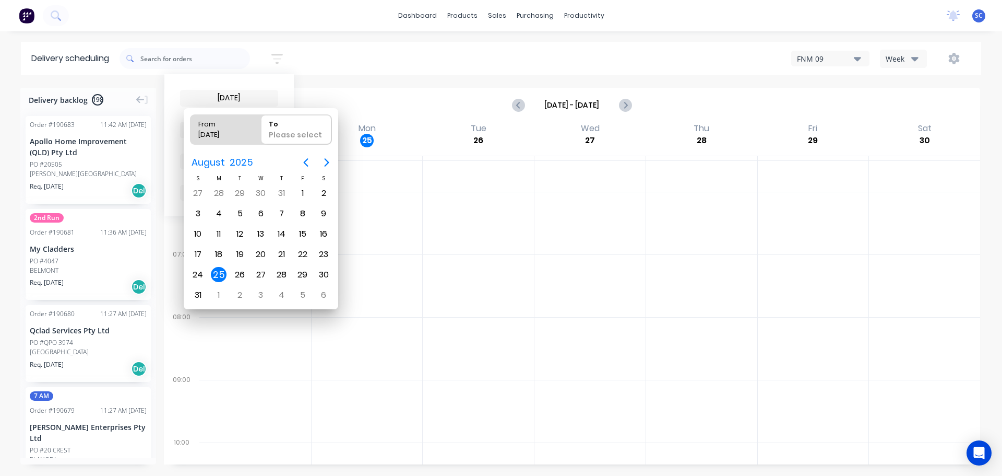
type input "[DATE] - [DATE]"
